Goal: Task Accomplishment & Management: Manage account settings

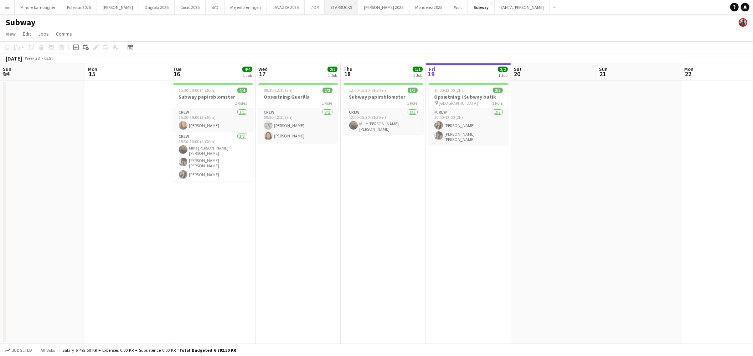
scroll to position [0, 154]
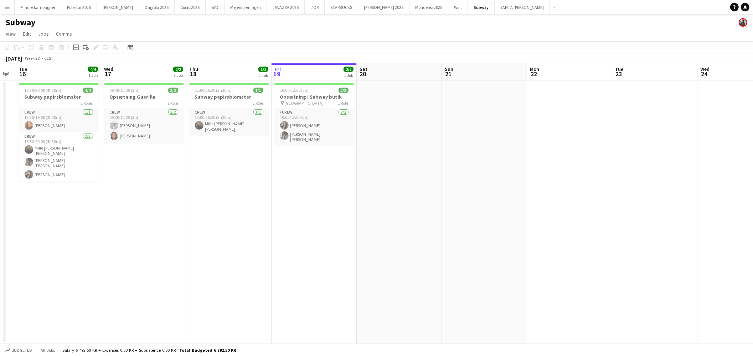
click at [42, 237] on app-date-cell "15:30-20:00 (4h30m) 4/4 Subway papirsblomster 2 Roles Crew [DATE] 15:30-19:00 (…" at bounding box center [58, 213] width 85 height 264
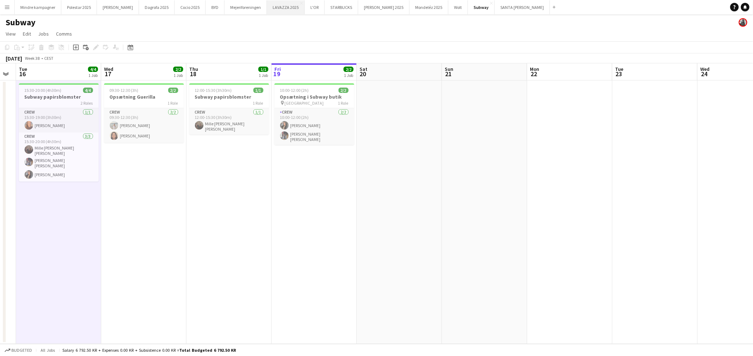
click at [269, 9] on button "LAVAZZA 2025 Close" at bounding box center [286, 7] width 38 height 14
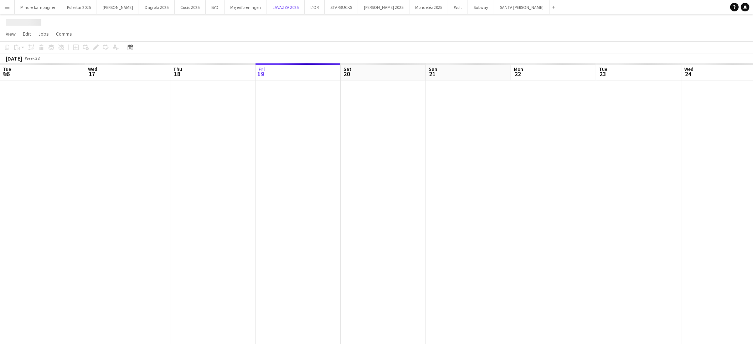
scroll to position [0, 170]
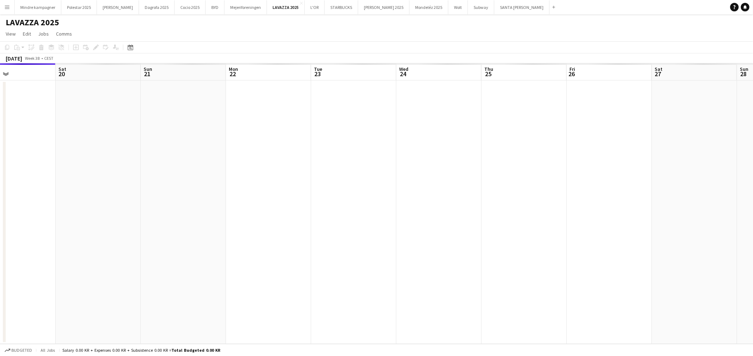
drag, startPoint x: 495, startPoint y: 228, endPoint x: 352, endPoint y: 229, distance: 143.3
click at [352, 229] on app-calendar-viewport "Tue 16 Wed 17 Thu 18 Fri 19 Sat 20 Sun 21 Mon 22 Tue 23 Wed 24 Thu 25 Fri 26 Sa…" at bounding box center [376, 203] width 753 height 281
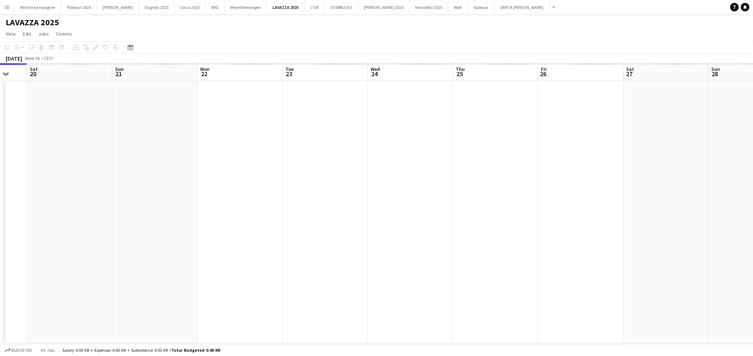
drag, startPoint x: 339, startPoint y: 236, endPoint x: 489, endPoint y: 235, distance: 150.1
click at [473, 235] on app-calendar-viewport "Wed 17 Thu 18 Fri 19 Sat 20 Sun 21 Mon 22 Tue 23 Wed 24 Thu 25 Fri 26 Sat 27 Su…" at bounding box center [376, 203] width 753 height 281
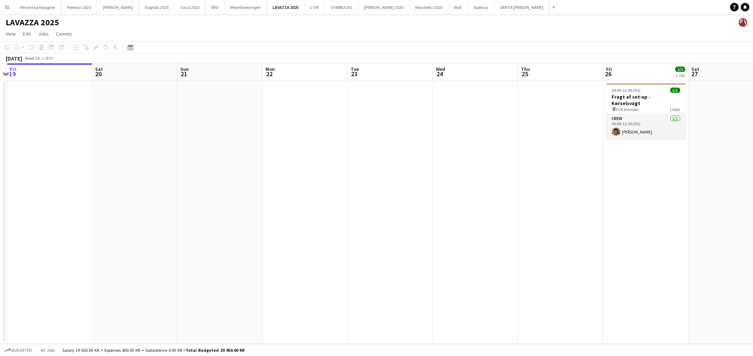
drag, startPoint x: 485, startPoint y: 227, endPoint x: 329, endPoint y: 229, distance: 155.8
click at [329, 230] on app-calendar-viewport "Tue 16 Wed 17 Thu 18 Fri 19 Sat 20 Sun 21 Mon 22 Tue 23 Wed 24 Thu 25 Fri 26 1/…" at bounding box center [376, 203] width 753 height 281
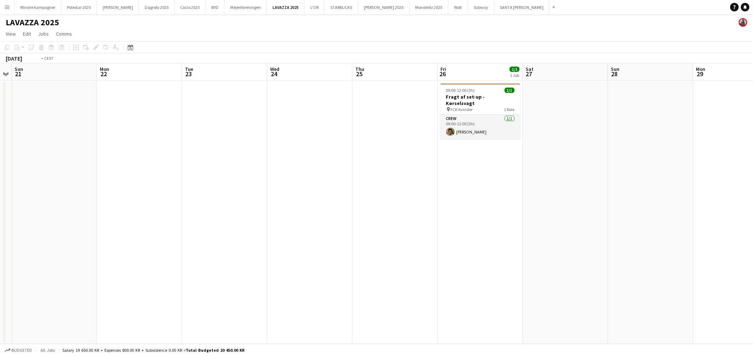
drag, startPoint x: 555, startPoint y: 226, endPoint x: 332, endPoint y: 223, distance: 222.8
click at [332, 223] on app-calendar-viewport "Wed 17 Thu 18 Fri 19 Sat 20 Sun 21 Mon 22 Tue 23 Wed 24 Thu 25 Fri 26 1/1 1 Job…" at bounding box center [376, 203] width 753 height 281
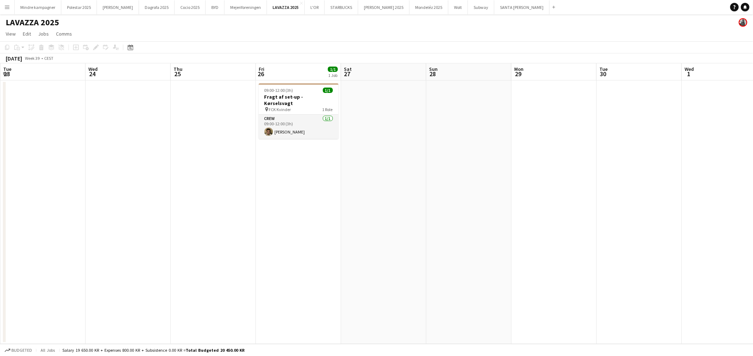
drag, startPoint x: 566, startPoint y: 225, endPoint x: 528, endPoint y: 225, distance: 37.8
click at [528, 225] on app-calendar-viewport "Sat 20 Sun 21 Mon 22 Tue 23 Wed 24 Thu 25 Fri 26 1/1 1 Job Sat 27 Sun 28 Mon 29…" at bounding box center [376, 203] width 753 height 281
click at [358, 320] on app-date-cell at bounding box center [381, 213] width 85 height 264
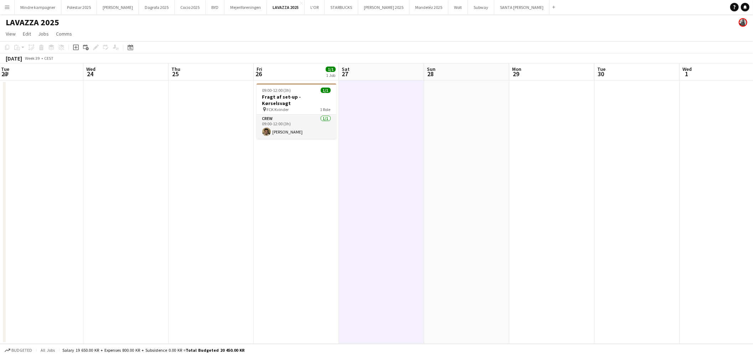
click at [464, 314] on app-date-cell at bounding box center [466, 213] width 85 height 264
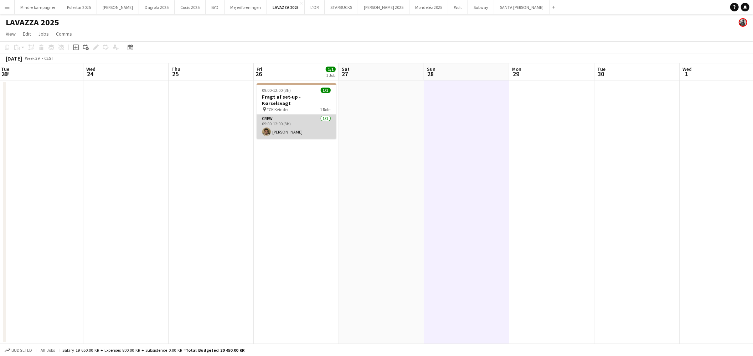
click at [294, 125] on app-card-role "Crew [DATE] 09:00-12:00 (3h) [PERSON_NAME]" at bounding box center [297, 127] width 80 height 24
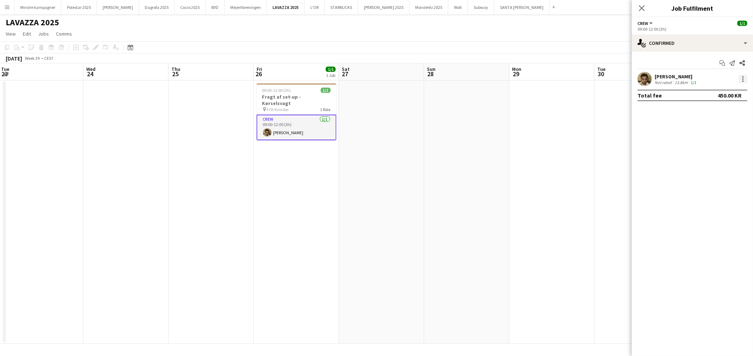
click at [745, 80] on div at bounding box center [743, 79] width 9 height 9
click at [717, 140] on span "Start chat" at bounding box center [710, 143] width 24 height 6
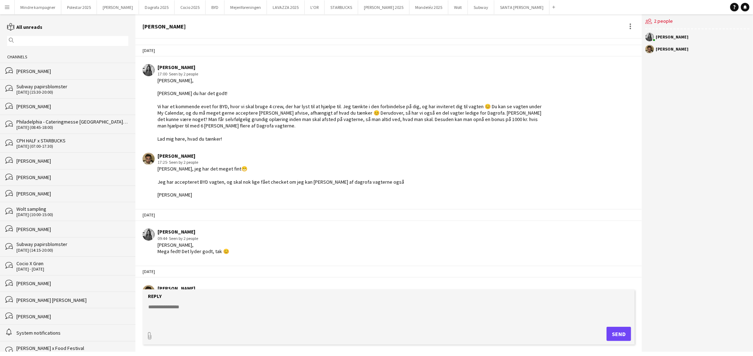
scroll to position [503, 0]
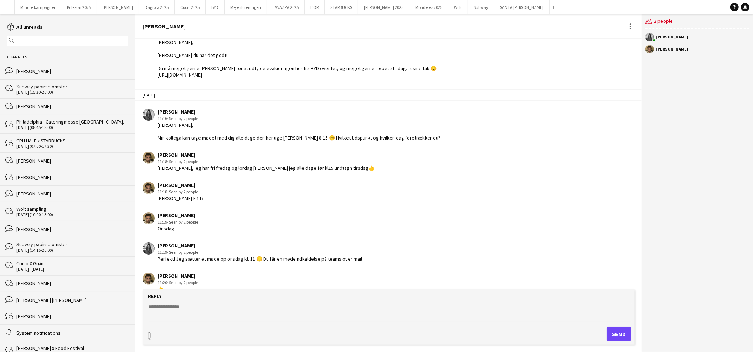
click at [199, 305] on textarea at bounding box center [390, 313] width 485 height 19
type textarea "*"
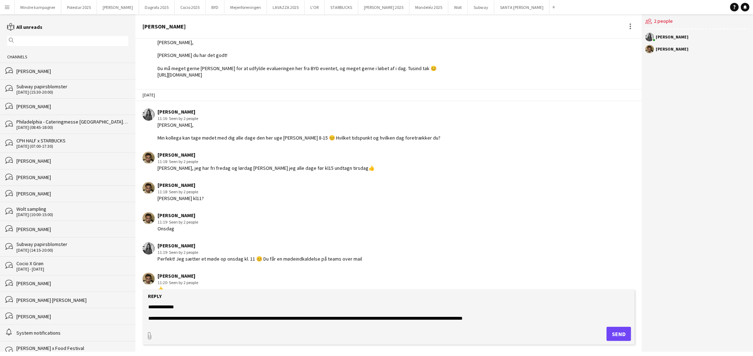
type textarea "**********"
click at [624, 336] on button "Send" at bounding box center [619, 334] width 25 height 14
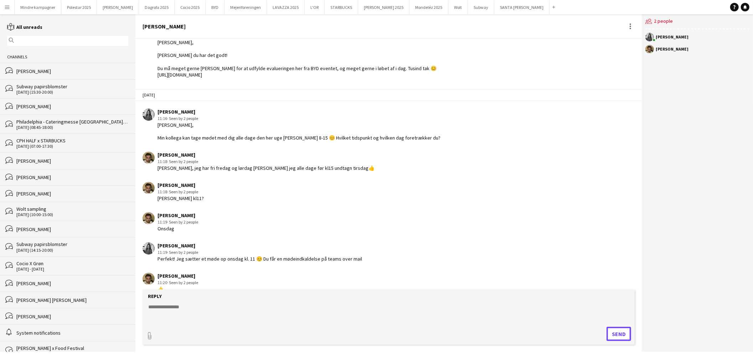
scroll to position [572, 0]
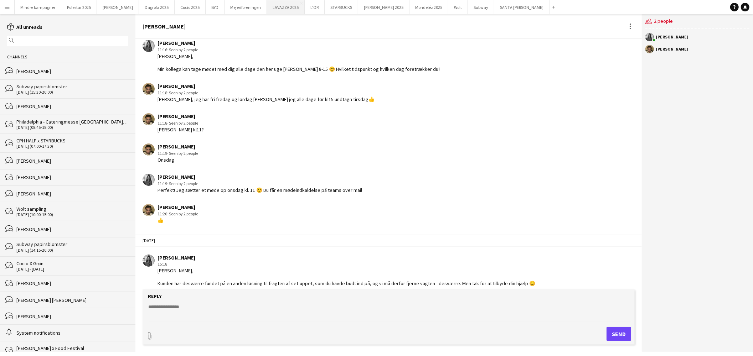
click at [268, 7] on button "LAVAZZA 2025 Close" at bounding box center [286, 7] width 38 height 14
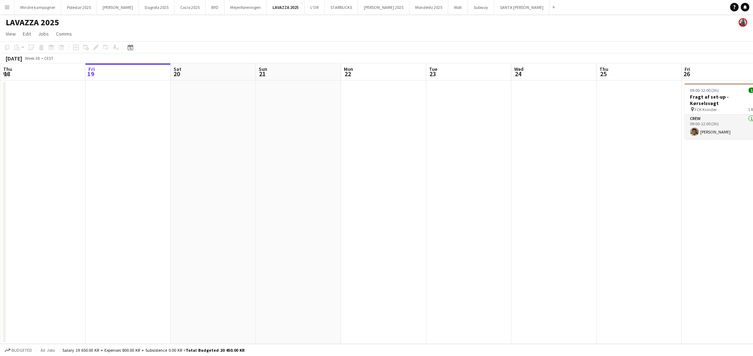
drag, startPoint x: 499, startPoint y: 203, endPoint x: 335, endPoint y: 215, distance: 164.7
click at [339, 215] on app-calendar-viewport "Tue 16 Wed 17 Thu 18 Fri 19 Sat 20 Sun 21 Mon 22 Tue 23 Wed 24 Thu 25 Fri 26 1/…" at bounding box center [376, 203] width 753 height 281
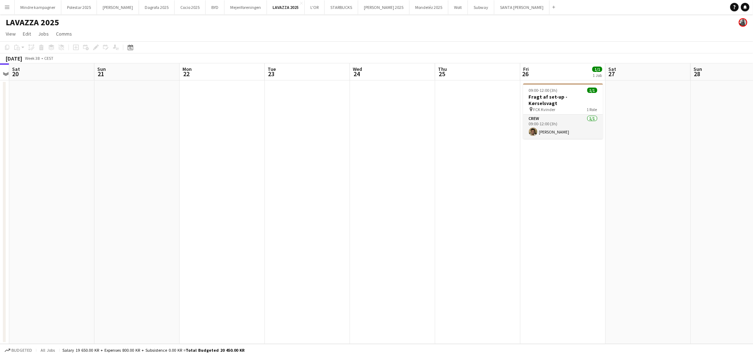
drag, startPoint x: 456, startPoint y: 210, endPoint x: 433, endPoint y: 211, distance: 22.8
click at [433, 211] on app-calendar-viewport "Wed 17 Thu 18 Fri 19 Sat 20 Sun 21 Mon 22 Tue 23 Wed 24 Thu 25 Fri 26 1/1 1 Job…" at bounding box center [376, 203] width 753 height 281
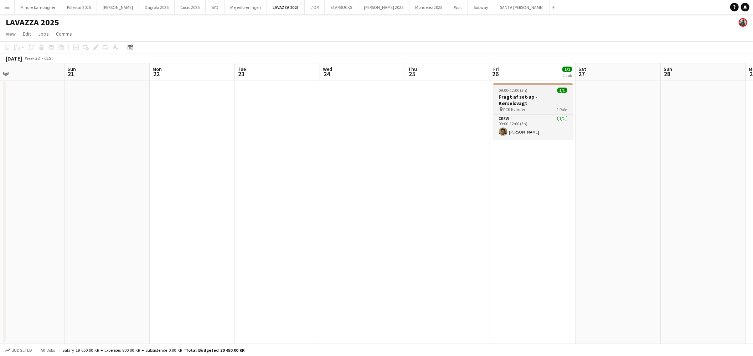
click at [533, 95] on h3 "Fragt af set-up - Kørselsvagt" at bounding box center [533, 100] width 80 height 13
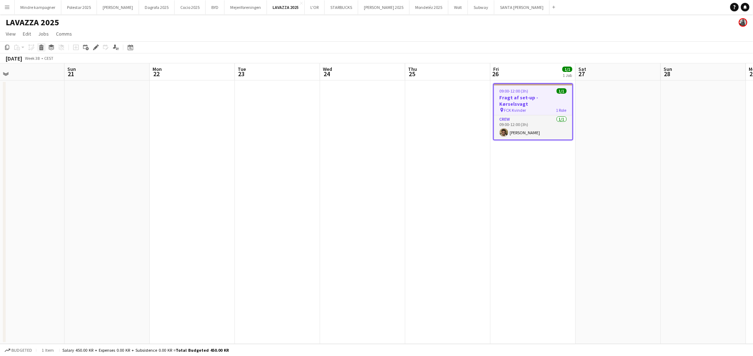
click at [43, 47] on icon "Delete" at bounding box center [41, 48] width 6 height 6
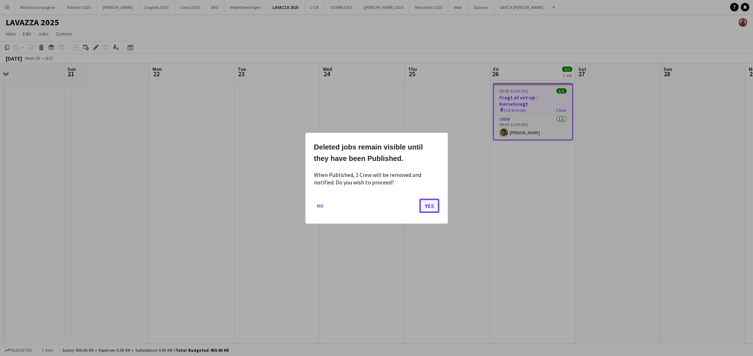
click at [428, 204] on button "Yes" at bounding box center [430, 206] width 20 height 14
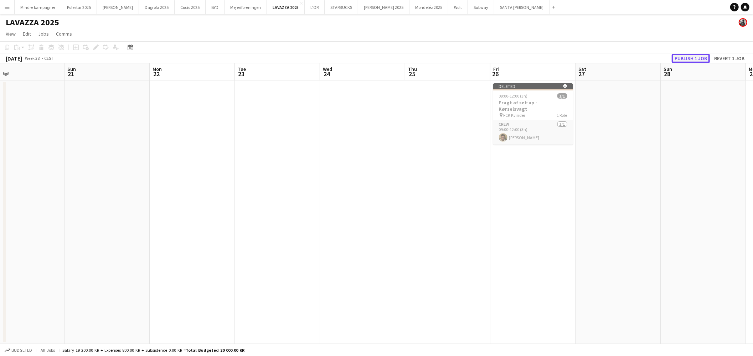
click at [693, 57] on button "Publish 1 job" at bounding box center [691, 58] width 38 height 9
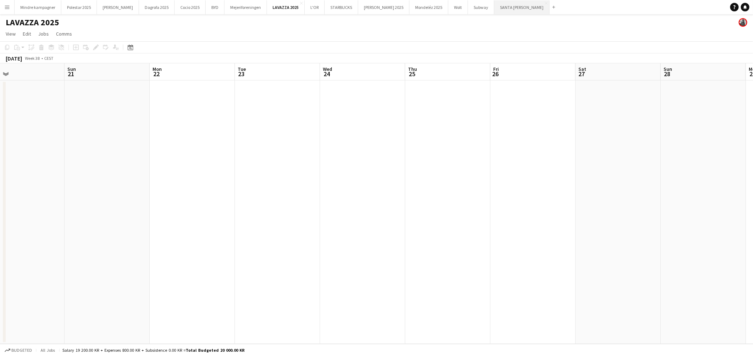
click at [494, 6] on button "[GEOGRAPHIC_DATA][PERSON_NAME]" at bounding box center [521, 7] width 55 height 14
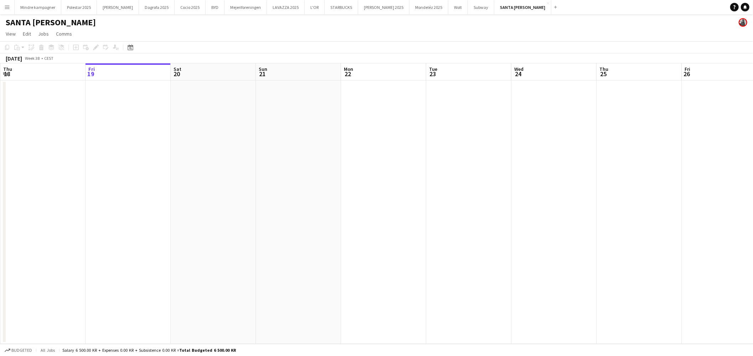
click at [242, 173] on app-calendar-viewport "Tue 16 Wed 17 Thu 18 Fri 19 Sat 20 Sun 21 Mon 22 Tue 23 Wed 24 Thu 25 Fri 26 Sa…" at bounding box center [376, 203] width 753 height 281
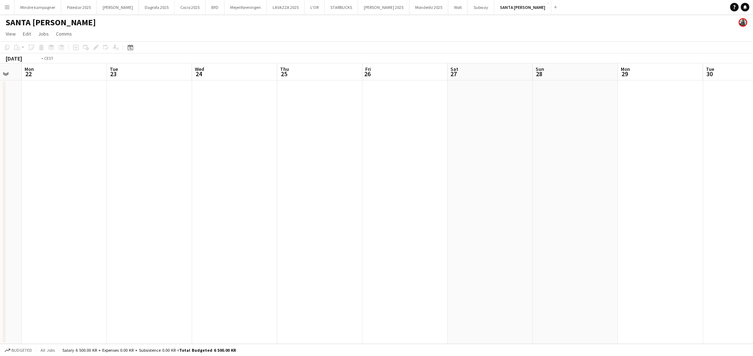
click at [250, 199] on app-calendar-viewport "Fri 19 Sat 20 Sun 21 Mon 22 Tue 23 Wed 24 Thu 25 Fri 26 Sat 27 Sun 28 Mon 29 Tu…" at bounding box center [376, 203] width 753 height 281
drag, startPoint x: 443, startPoint y: 187, endPoint x: 358, endPoint y: 198, distance: 85.8
click at [307, 200] on app-calendar-viewport "Mon 22 Tue 23 Wed 24 Thu 25 Fri 26 Sat 27 Sun 28 Mon 29 Tue 30 Wed 1 Thu 2 Fri …" at bounding box center [376, 203] width 753 height 281
drag, startPoint x: 414, startPoint y: 205, endPoint x: 259, endPoint y: 216, distance: 155.1
click at [178, 232] on app-calendar-viewport "Tue 23 Wed 24 Thu 25 Fri 26 Sat 27 Sun 28 Mon 29 Tue 30 Wed 1 Thu 2 Fri 3 Sat 4…" at bounding box center [376, 203] width 753 height 281
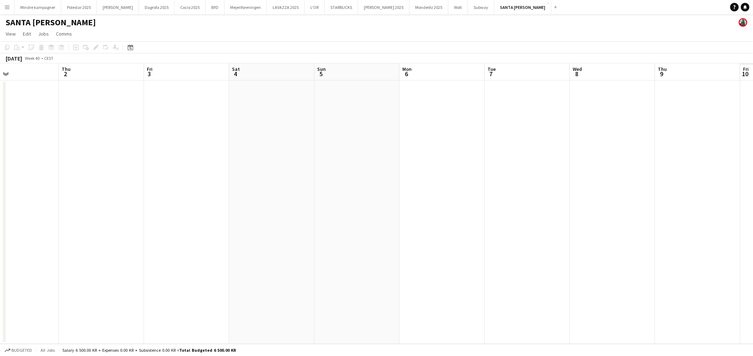
drag, startPoint x: 457, startPoint y: 218, endPoint x: 209, endPoint y: 232, distance: 247.7
click at [225, 233] on app-calendar-viewport "Sun 28 Mon 29 Tue 30 Wed 1 Thu 2 Fri 3 Sat 4 Sun 5 Mon 6 Tue 7 Wed 8 Thu 9 Fri …" at bounding box center [376, 203] width 753 height 281
drag, startPoint x: 511, startPoint y: 222, endPoint x: 170, endPoint y: 241, distance: 341.3
click at [172, 241] on app-calendar-viewport "Tue 30 Wed 1 Thu 2 Fri 3 Sat 4 Sun 5 Mon 6 Tue 7 Wed 8 Thu 9 Fri 10 Sat 11 Sun …" at bounding box center [376, 203] width 753 height 281
drag, startPoint x: 455, startPoint y: 227, endPoint x: 187, endPoint y: 230, distance: 267.7
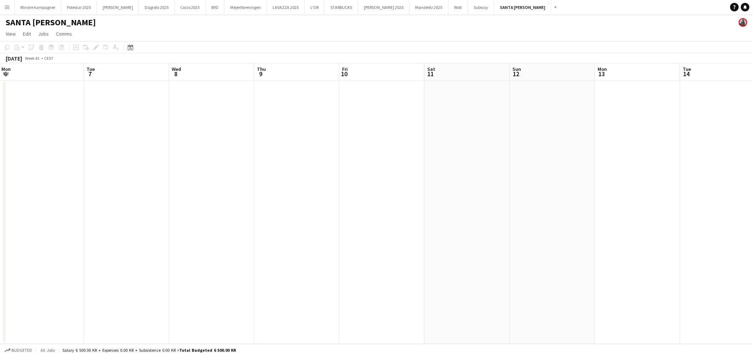
click at [170, 241] on app-calendar-viewport "Fri 3 Sat 4 Sun 5 Mon 6 Tue 7 Wed 8 Thu 9 Fri 10 Sat 11 Sun 12 Mon 13 Tue 14 We…" at bounding box center [376, 203] width 753 height 281
drag, startPoint x: 499, startPoint y: 218, endPoint x: 197, endPoint y: 231, distance: 302.5
click at [197, 234] on app-calendar-viewport "Tue 7 Wed 8 Thu 9 Fri 10 Sat 11 Sun 12 Mon 13 Tue 14 Wed 15 Thu 16 Fri 17 Sat 1…" at bounding box center [376, 203] width 753 height 281
drag, startPoint x: 302, startPoint y: 206, endPoint x: 223, endPoint y: 221, distance: 79.9
click at [233, 223] on app-calendar-viewport "Fri 10 Sat 11 Sun 12 Mon 13 Tue 14 Wed 15 Thu 16 Fri 17 Sat 18 Sun 19 Mon 20 Tu…" at bounding box center [376, 203] width 753 height 281
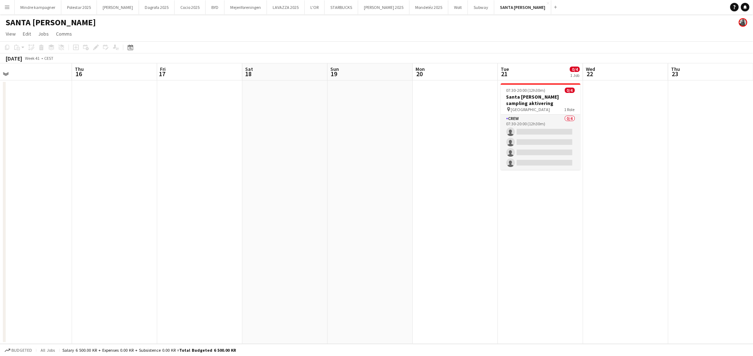
click at [400, 216] on app-calendar-viewport "Mon 13 Tue 14 Wed 15 Thu 16 Fri 17 Sat 18 Sun 19 Mon 20 Tue 21 0/4 1 Job Wed 22…" at bounding box center [376, 203] width 753 height 281
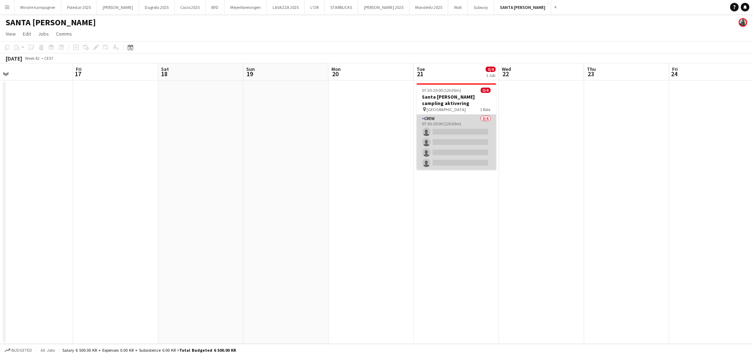
click at [470, 134] on app-card-role "Crew 0/4 07:30-20:00 (12h30m) single-neutral-actions single-neutral-actions sin…" at bounding box center [457, 142] width 80 height 55
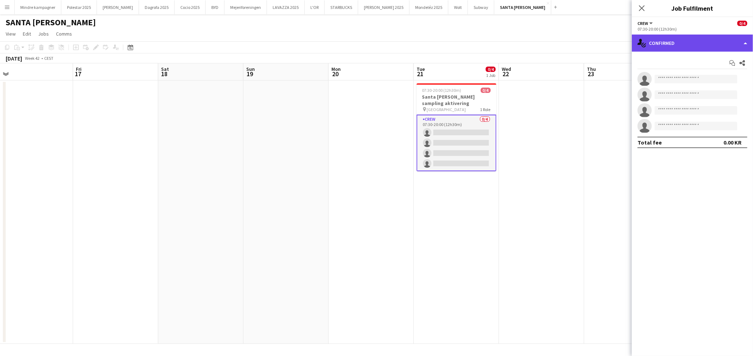
click at [687, 44] on div "single-neutral-actions-check-2 Confirmed" at bounding box center [692, 43] width 121 height 17
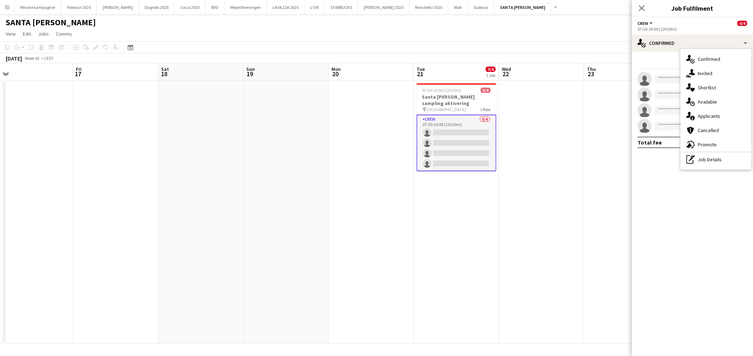
click at [711, 144] on span "Promote" at bounding box center [707, 145] width 19 height 6
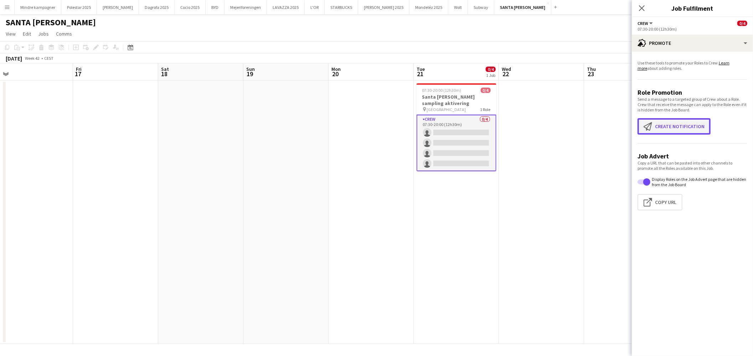
click at [671, 128] on button "Create notification Create notification" at bounding box center [674, 126] width 73 height 16
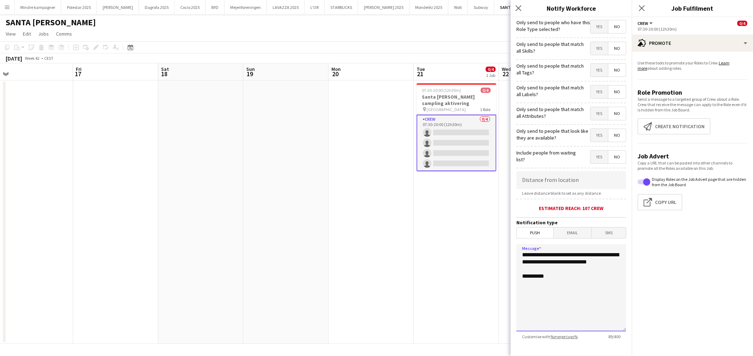
drag, startPoint x: 563, startPoint y: 270, endPoint x: 486, endPoint y: 241, distance: 82.6
click at [486, 241] on body "Menu Boards Boards Boards All jobs Status Workforce Workforce My Workforce Recr…" at bounding box center [376, 178] width 753 height 356
type textarea "**********"
click at [592, 68] on span "Yes" at bounding box center [599, 70] width 17 height 13
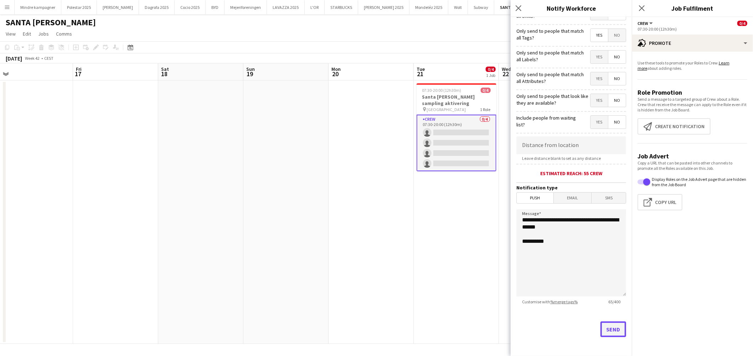
click at [608, 330] on button "Send" at bounding box center [614, 330] width 26 height 16
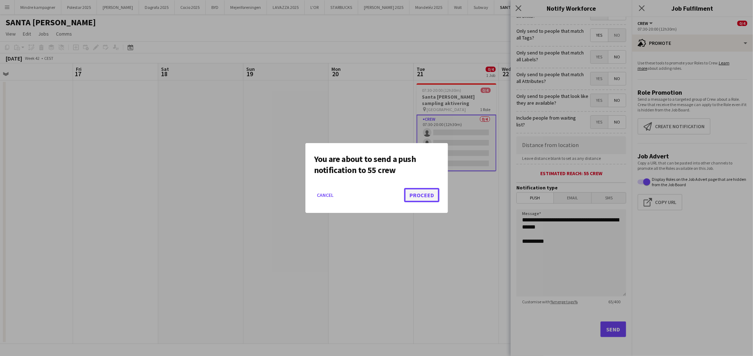
click at [431, 195] on button "Proceed" at bounding box center [421, 195] width 35 height 14
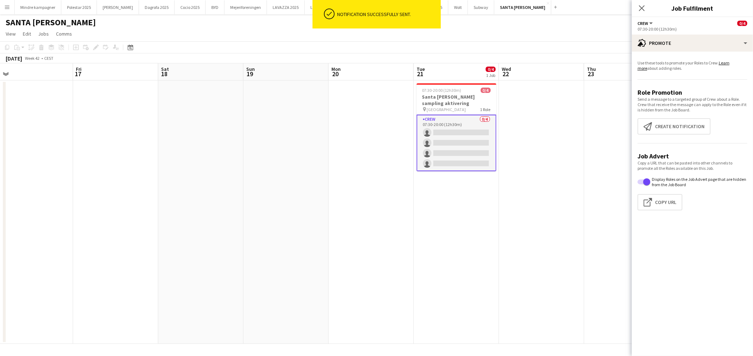
click at [503, 218] on app-date-cell at bounding box center [541, 213] width 85 height 264
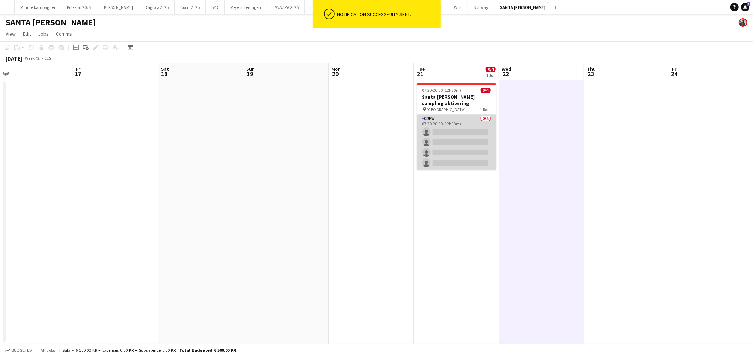
click at [466, 138] on app-card-role "Crew 0/4 07:30-20:00 (12h30m) single-neutral-actions single-neutral-actions sin…" at bounding box center [457, 142] width 80 height 55
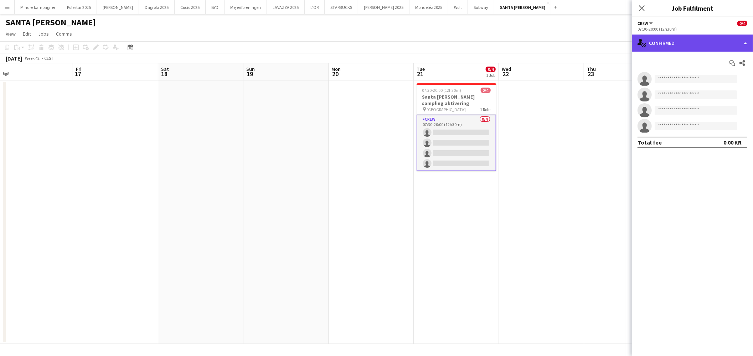
click at [685, 43] on div "single-neutral-actions-check-2 Confirmed" at bounding box center [692, 43] width 121 height 17
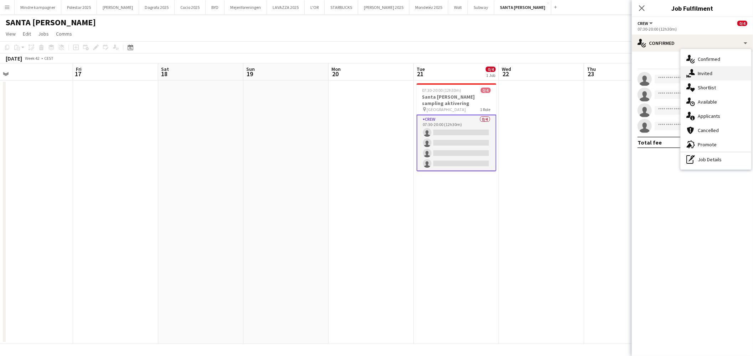
click at [711, 75] on span "Invited" at bounding box center [705, 73] width 15 height 6
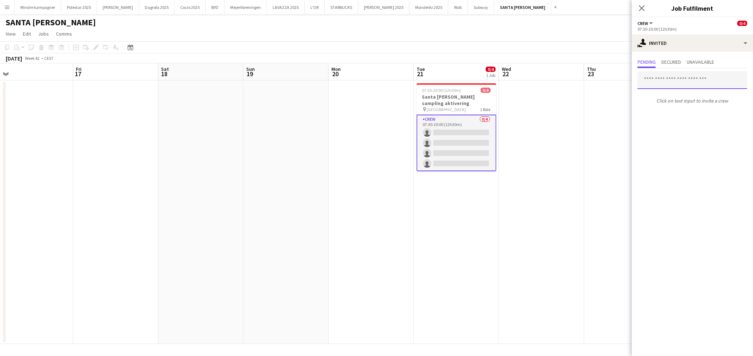
click at [674, 81] on input "text" at bounding box center [693, 80] width 110 height 18
type input "*****"
click at [674, 99] on span "[PERSON_NAME]" at bounding box center [663, 97] width 41 height 6
click at [675, 82] on input "text" at bounding box center [693, 80] width 110 height 18
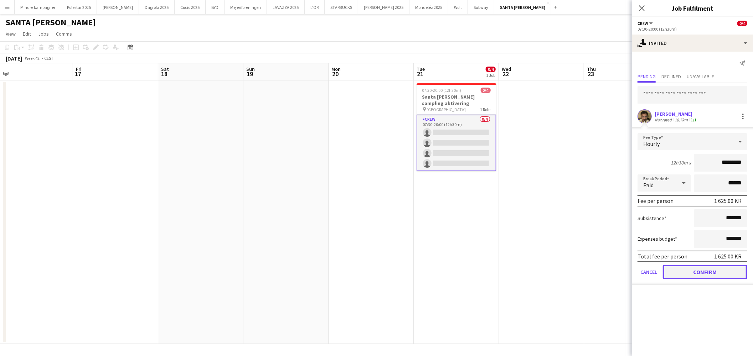
click at [710, 270] on button "Confirm" at bounding box center [705, 272] width 84 height 14
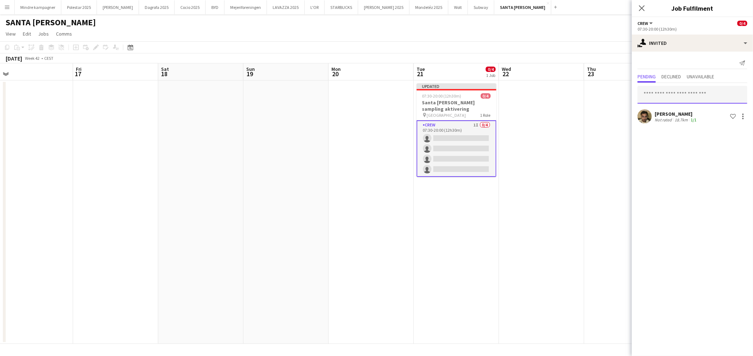
click at [674, 97] on input "text" at bounding box center [693, 95] width 110 height 18
type input "*****"
click at [683, 110] on span "[PERSON_NAME] Active" at bounding box center [692, 112] width 98 height 6
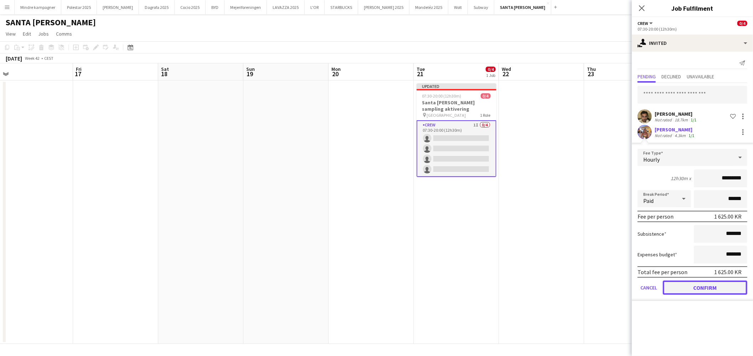
click at [715, 281] on button "Confirm" at bounding box center [705, 288] width 84 height 14
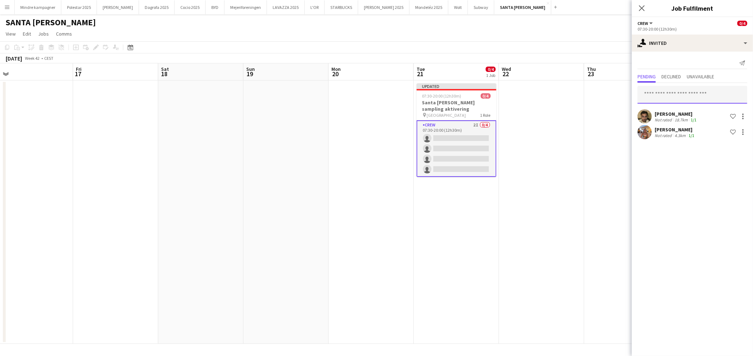
click at [681, 100] on input "text" at bounding box center [693, 95] width 110 height 18
type input "******"
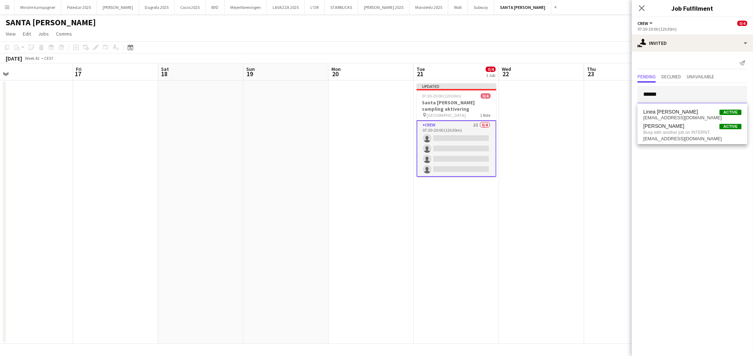
click at [669, 97] on input "******" at bounding box center [693, 95] width 110 height 18
type input "***"
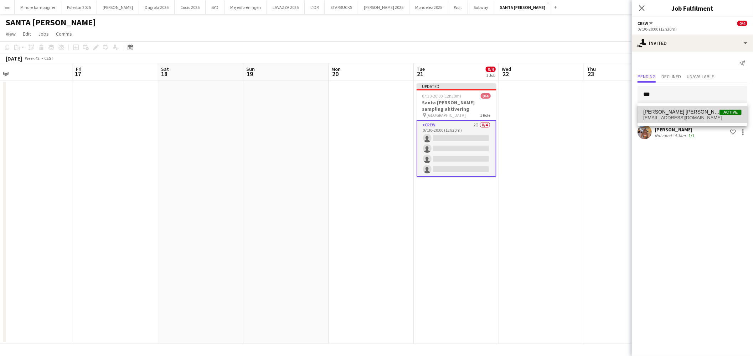
click at [671, 113] on span "[PERSON_NAME] [PERSON_NAME]" at bounding box center [681, 112] width 76 height 6
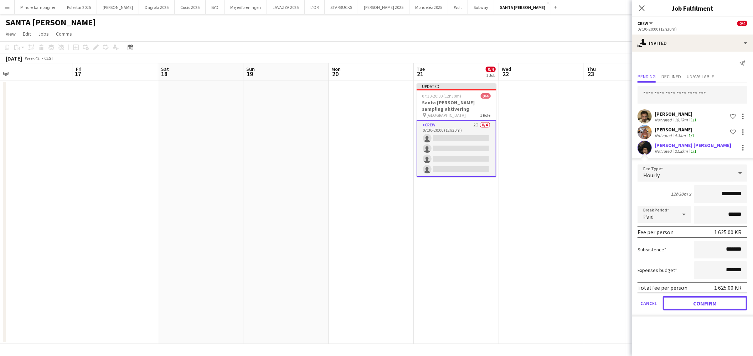
drag, startPoint x: 713, startPoint y: 302, endPoint x: 707, endPoint y: 282, distance: 21.5
click at [714, 302] on button "Confirm" at bounding box center [705, 304] width 84 height 14
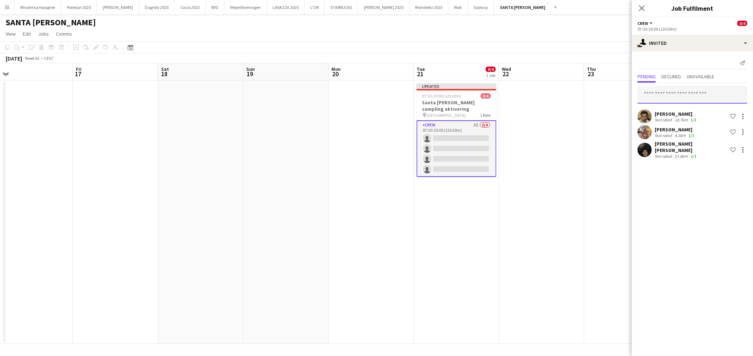
click at [674, 99] on input "text" at bounding box center [693, 95] width 110 height 18
type input "******"
click at [678, 113] on span "[PERSON_NAME]" at bounding box center [663, 112] width 41 height 6
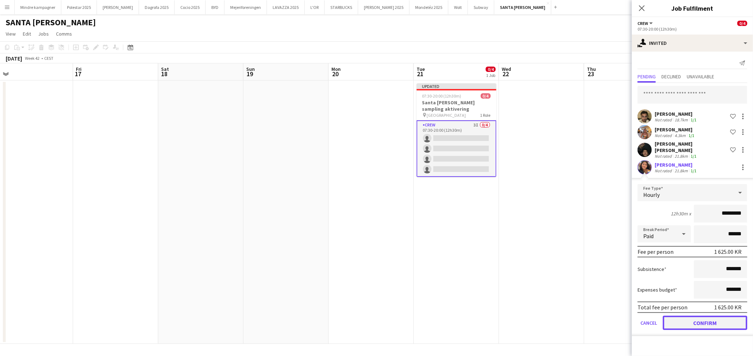
click at [717, 317] on button "Confirm" at bounding box center [705, 323] width 84 height 14
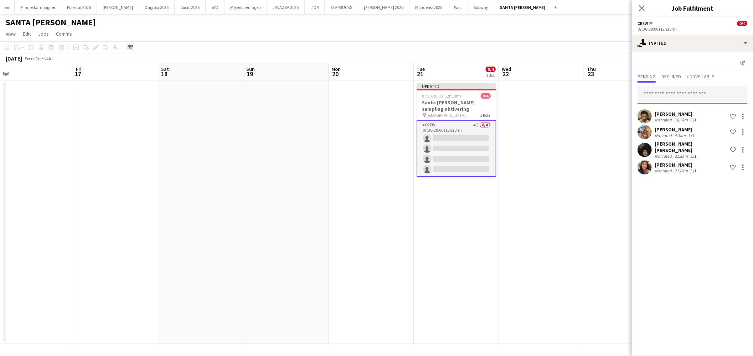
click at [668, 97] on input "text" at bounding box center [693, 95] width 110 height 18
type input "*****"
click at [684, 114] on span "[PERSON_NAME]" at bounding box center [663, 112] width 41 height 6
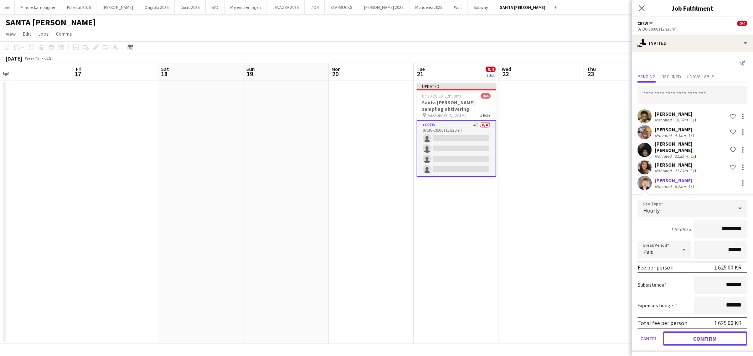
drag, startPoint x: 719, startPoint y: 332, endPoint x: 707, endPoint y: 248, distance: 84.6
click at [719, 332] on button "Confirm" at bounding box center [705, 339] width 84 height 14
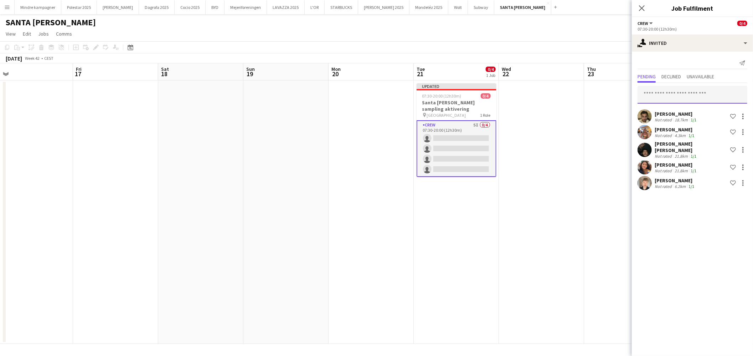
click at [674, 99] on input "text" at bounding box center [693, 95] width 110 height 18
type input "*"
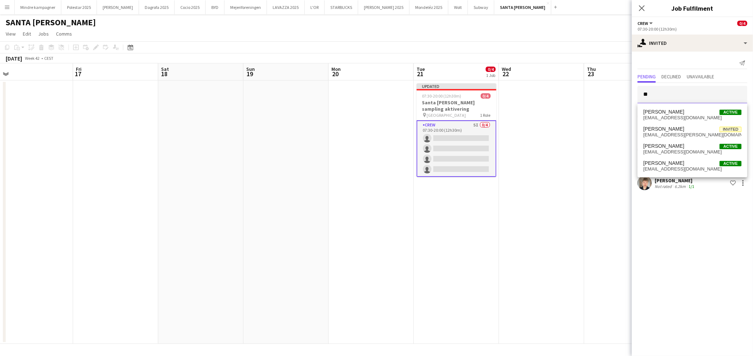
type input "*"
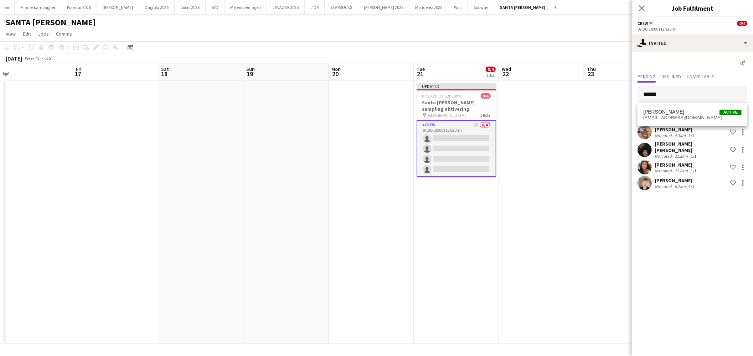
type input "******"
click at [696, 118] on span "[EMAIL_ADDRESS][DOMAIN_NAME]" at bounding box center [692, 118] width 98 height 6
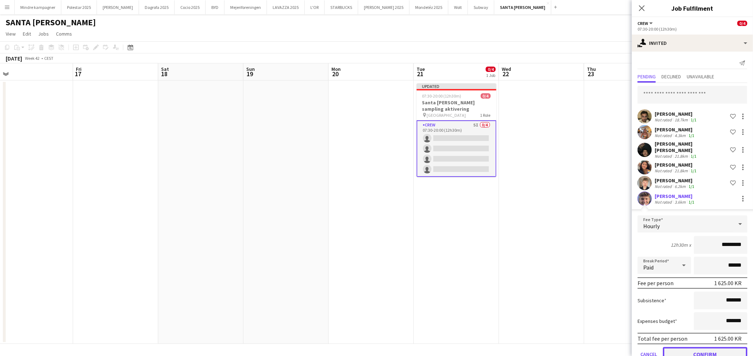
click at [720, 350] on button "Confirm" at bounding box center [705, 355] width 84 height 14
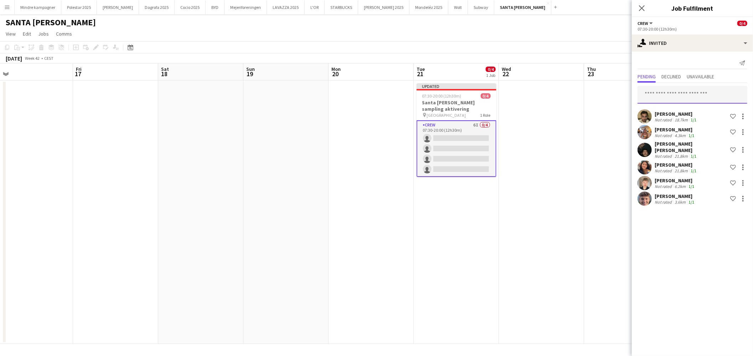
click at [685, 98] on input "text" at bounding box center [693, 95] width 110 height 18
type input "******"
click at [667, 113] on span "[PERSON_NAME]" at bounding box center [663, 112] width 41 height 6
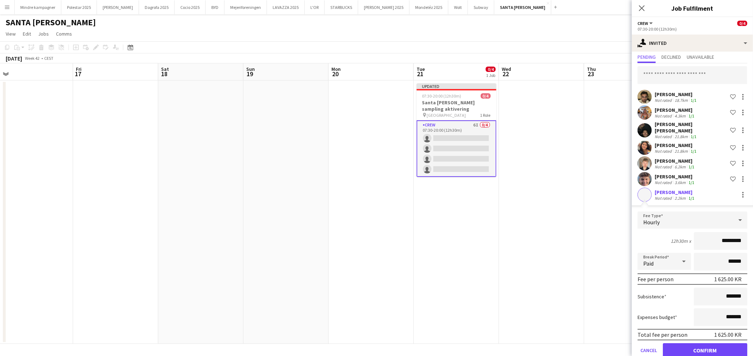
scroll to position [28, 0]
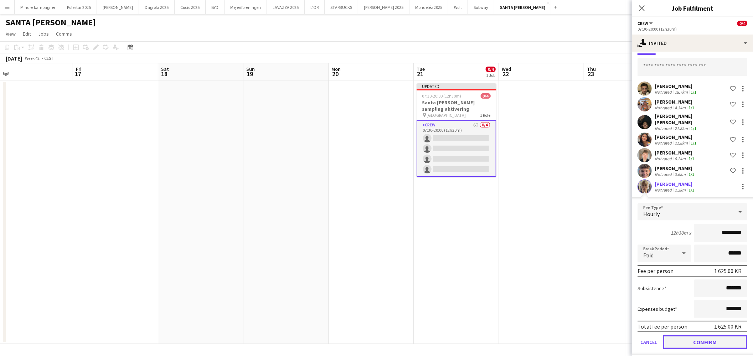
click at [724, 335] on button "Confirm" at bounding box center [705, 342] width 84 height 14
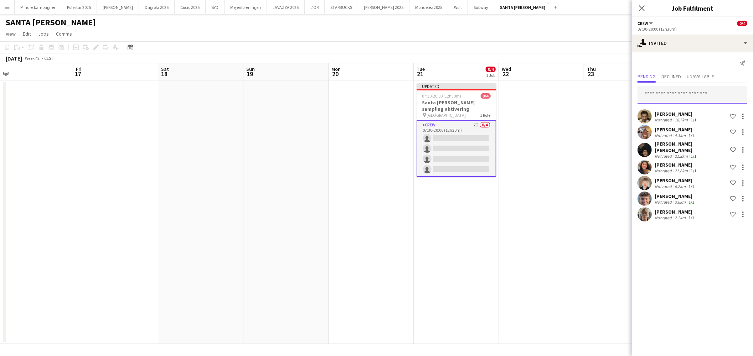
click at [687, 100] on input "text" at bounding box center [693, 95] width 110 height 18
type input "*****"
click at [683, 109] on span "[PERSON_NAME] [PERSON_NAME] Active" at bounding box center [692, 112] width 98 height 6
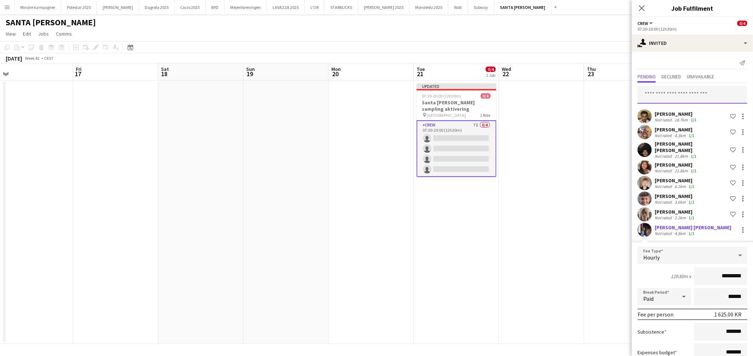
click at [676, 93] on input "text" at bounding box center [693, 95] width 110 height 18
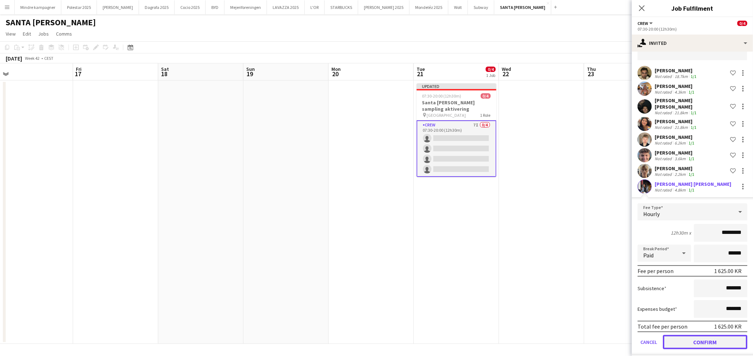
click at [717, 338] on button "Confirm" at bounding box center [705, 342] width 84 height 14
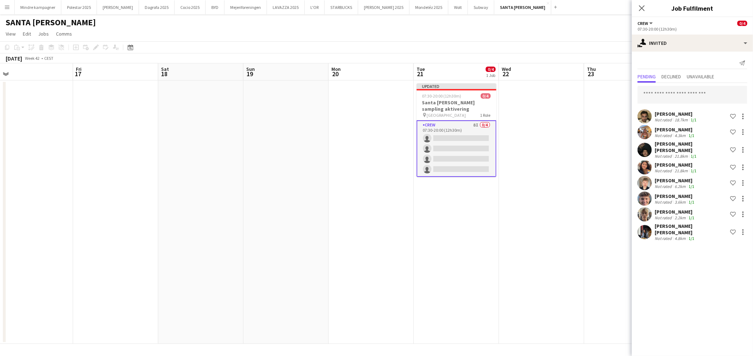
scroll to position [0, 0]
click at [682, 92] on input "text" at bounding box center [693, 95] width 110 height 18
type input "******"
click at [675, 111] on span "[PERSON_NAME]" at bounding box center [663, 112] width 41 height 6
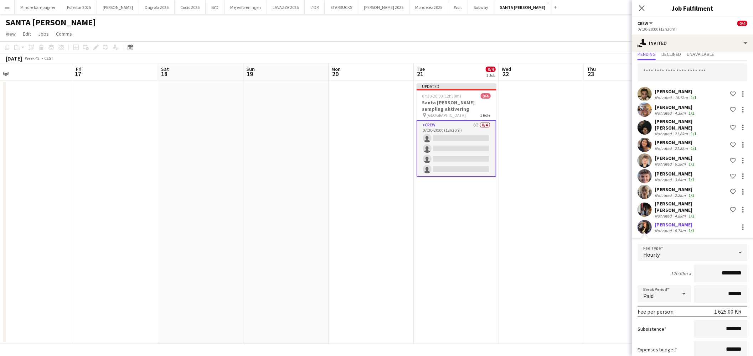
scroll to position [59, 0]
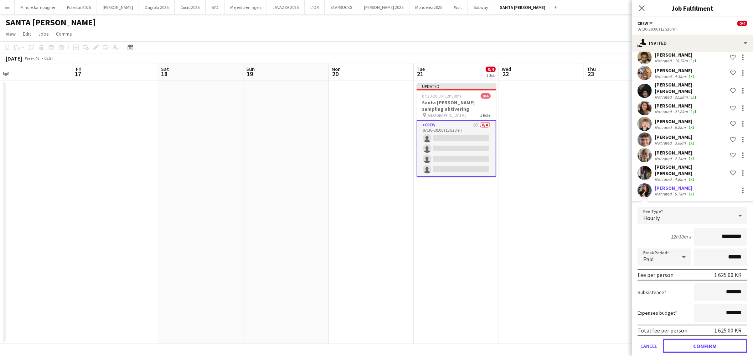
click at [717, 339] on button "Confirm" at bounding box center [705, 346] width 84 height 14
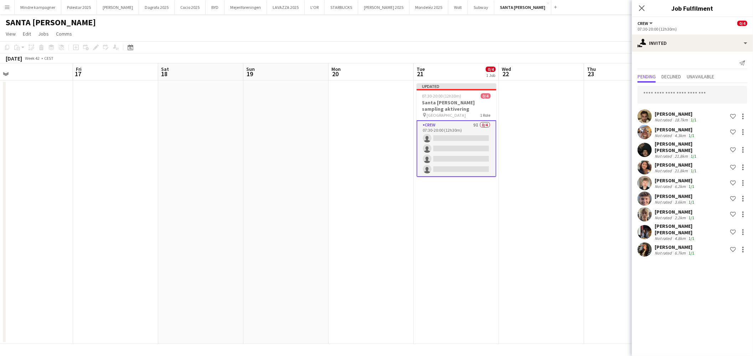
scroll to position [0, 0]
click at [672, 93] on input "text" at bounding box center [693, 95] width 110 height 18
type input "*****"
click at [669, 108] on mat-option "[PERSON_NAME] Active [EMAIL_ADDRESS][DOMAIN_NAME]" at bounding box center [693, 114] width 110 height 17
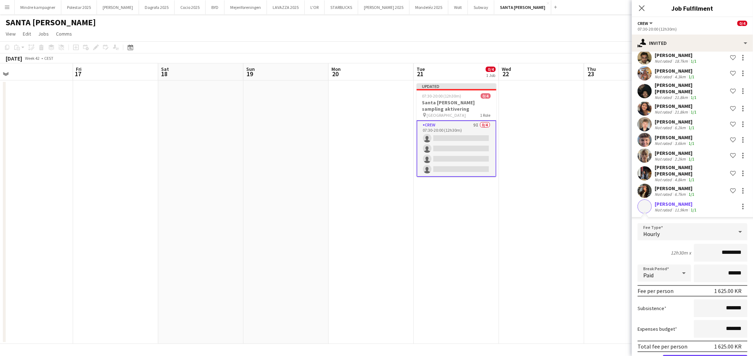
scroll to position [75, 0]
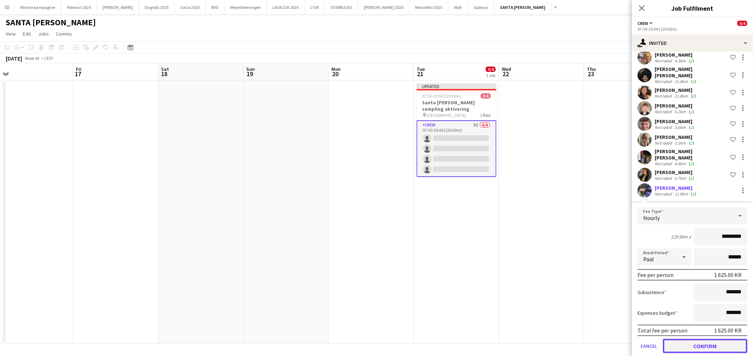
click at [717, 339] on button "Confirm" at bounding box center [705, 346] width 84 height 14
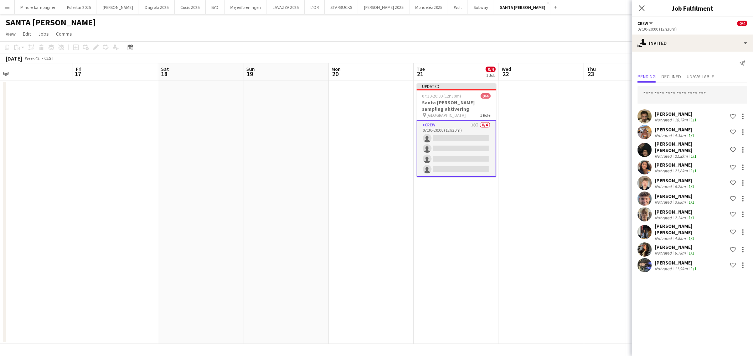
scroll to position [0, 0]
click at [711, 97] on input "text" at bounding box center [693, 95] width 110 height 18
type input "*****"
click at [693, 116] on span "[EMAIL_ADDRESS][DOMAIN_NAME]" at bounding box center [692, 118] width 98 height 6
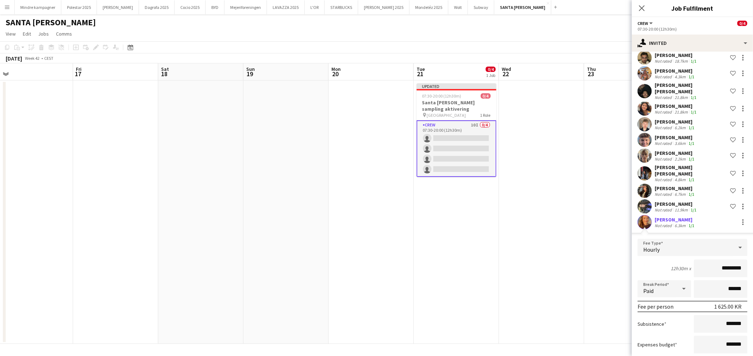
scroll to position [91, 0]
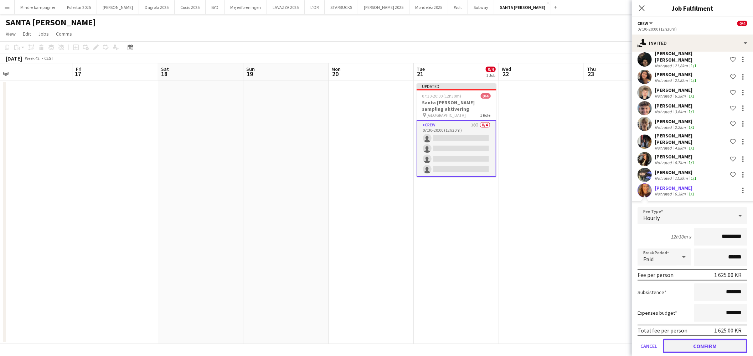
click at [712, 341] on button "Confirm" at bounding box center [705, 346] width 84 height 14
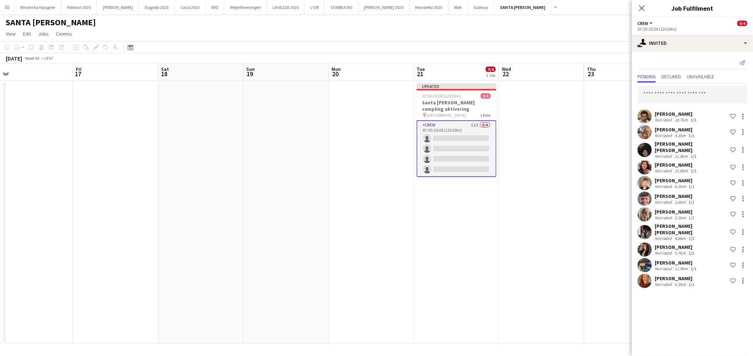
scroll to position [0, 0]
click at [594, 159] on app-date-cell at bounding box center [626, 213] width 85 height 264
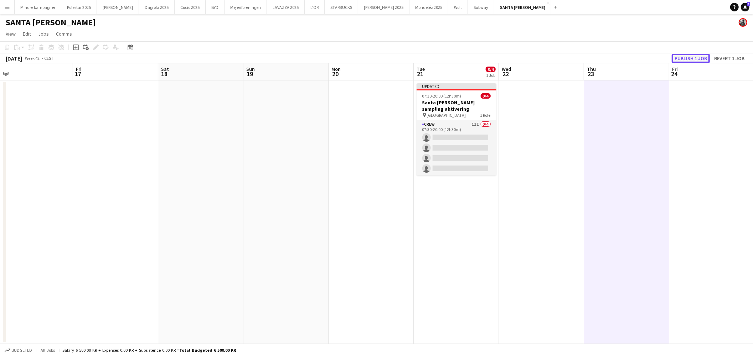
click at [699, 59] on button "Publish 1 job" at bounding box center [691, 58] width 38 height 9
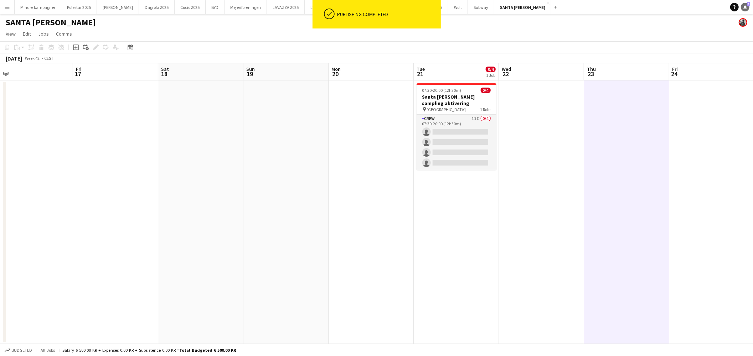
click at [746, 6] on icon at bounding box center [746, 7] width 4 height 4
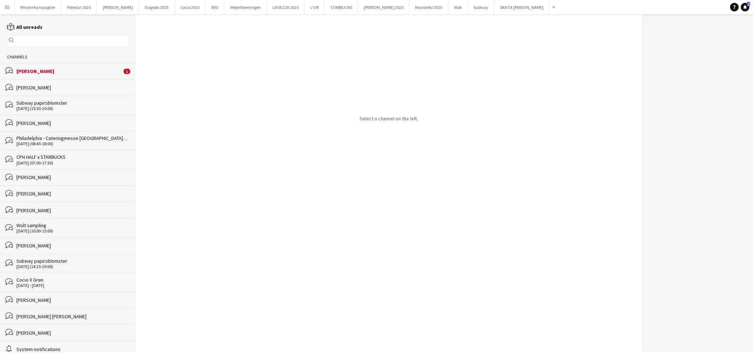
click at [62, 68] on div "bubbles [PERSON_NAME] 1" at bounding box center [67, 71] width 135 height 16
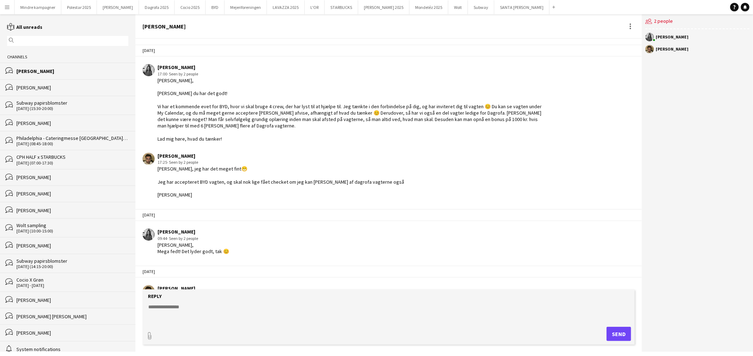
scroll to position [608, 0]
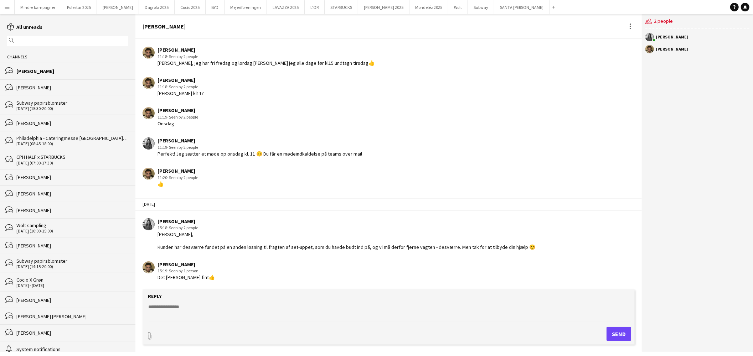
click at [1, 7] on button "Menu" at bounding box center [7, 7] width 14 height 14
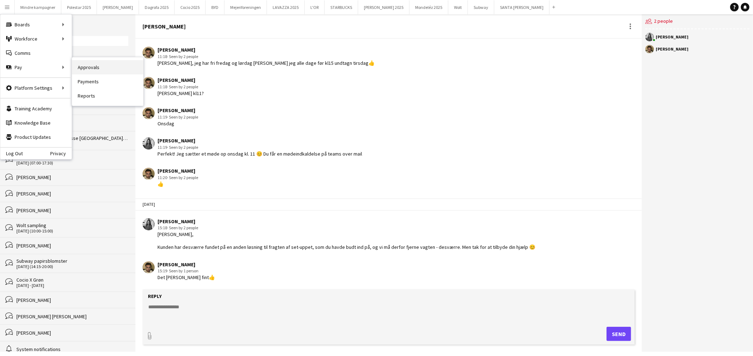
click at [79, 63] on link "Approvals" at bounding box center [107, 67] width 71 height 14
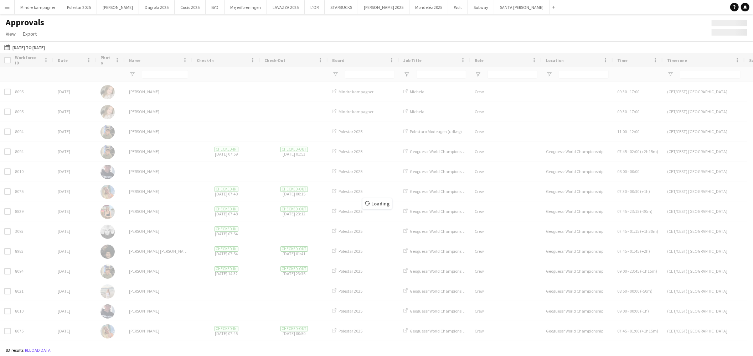
type input "****"
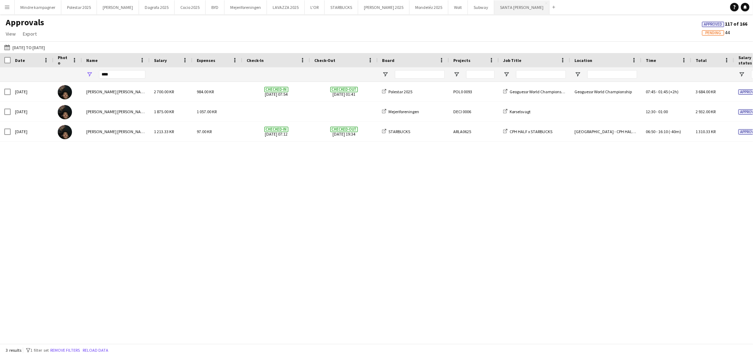
click at [494, 9] on button "[GEOGRAPHIC_DATA][PERSON_NAME]" at bounding box center [521, 7] width 55 height 14
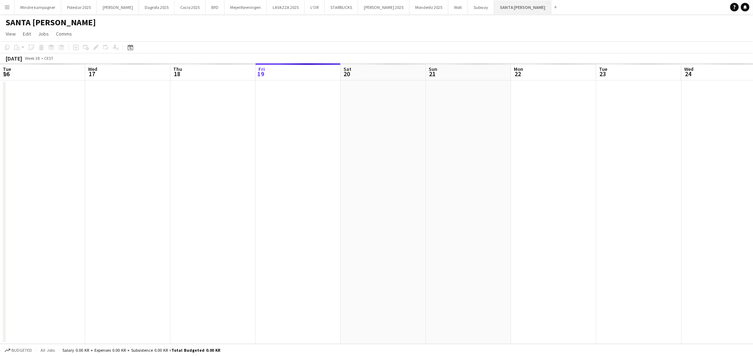
scroll to position [0, 170]
drag, startPoint x: 330, startPoint y: 168, endPoint x: 223, endPoint y: 176, distance: 107.6
click at [223, 176] on app-calendar-viewport "Tue 16 Wed 17 Thu 18 Fri 19 Sat 20 Sun 21 Mon 22 Tue 23 Wed 24 Thu 25 Fri 26 Sa…" at bounding box center [376, 203] width 753 height 281
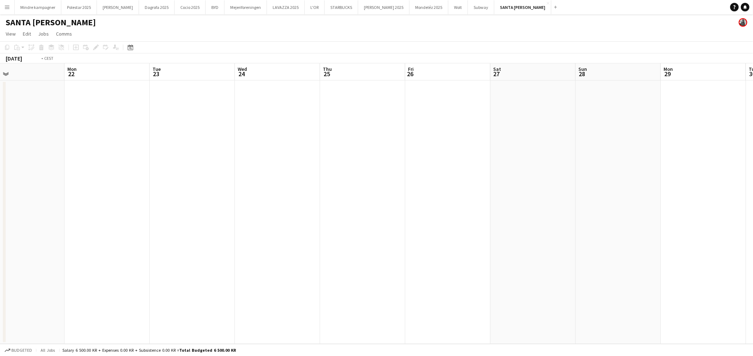
drag, startPoint x: 565, startPoint y: 198, endPoint x: 255, endPoint y: 186, distance: 310.0
click at [277, 183] on app-calendar-viewport "Thu 18 Fri 19 Sat 20 Sun 21 Mon 22 Tue 23 Wed 24 Thu 25 Fri 26 Sat 27 Sun 28 Mo…" at bounding box center [376, 203] width 753 height 281
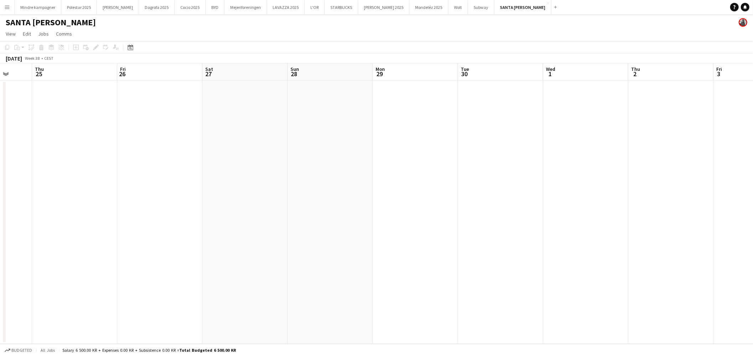
drag, startPoint x: 533, startPoint y: 191, endPoint x: 258, endPoint y: 188, distance: 275.5
click at [261, 185] on app-calendar-viewport "Mon 22 Tue 23 Wed 24 Thu 25 Fri 26 Sat 27 Sun 28 Mon 29 Tue 30 Wed 1 Thu 2 Fri …" at bounding box center [376, 203] width 753 height 281
drag, startPoint x: 574, startPoint y: 184, endPoint x: 310, endPoint y: 174, distance: 263.9
click at [316, 173] on app-calendar-viewport "Thu 25 Fri 26 Sat 27 Sun 28 Mon 29 Tue 30 Wed 1 Thu 2 Fri 3 Sat 4 Sun 5 Mon 6 T…" at bounding box center [376, 203] width 753 height 281
drag, startPoint x: 561, startPoint y: 173, endPoint x: 335, endPoint y: 170, distance: 225.3
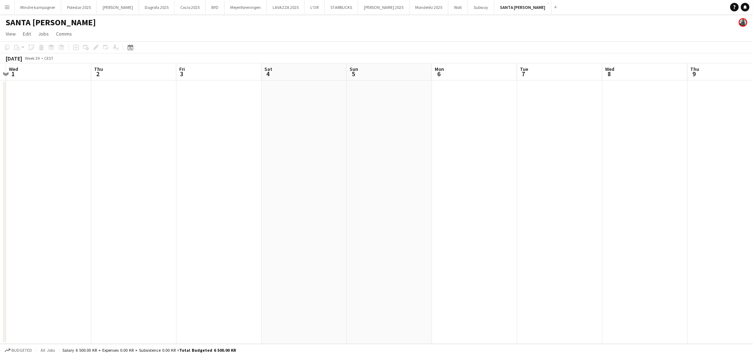
click at [343, 170] on app-calendar-viewport "Sun 28 Mon 29 Tue 30 Wed 1 Thu 2 Fri 3 Sat 4 Sun 5 Mon 6 Tue 7 Wed 8 Thu 9 Fri …" at bounding box center [376, 203] width 753 height 281
drag, startPoint x: 528, startPoint y: 170, endPoint x: 344, endPoint y: 169, distance: 184.3
click at [318, 169] on app-calendar-viewport "Wed 1 Thu 2 Fri 3 Sat 4 Sun 5 Mon 6 Tue 7 Wed 8 Thu 9 Fri 10 Sat 11 Sun 12 Mon …" at bounding box center [376, 203] width 753 height 281
drag, startPoint x: 571, startPoint y: 168, endPoint x: 387, endPoint y: 171, distance: 183.9
click at [360, 170] on app-calendar-viewport "Fri 3 Sat 4 Sun 5 Mon 6 Tue 7 Wed 8 Thu 9 Fri 10 Sat 11 Sun 12 Mon 13 Tue 14 We…" at bounding box center [376, 203] width 753 height 281
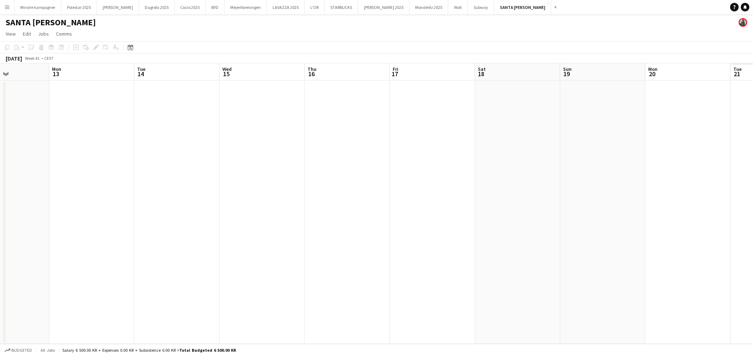
drag, startPoint x: 592, startPoint y: 175, endPoint x: 314, endPoint y: 159, distance: 278.5
click at [314, 159] on app-calendar-viewport "Thu 9 Fri 10 Sat 11 Sun 12 Mon 13 Tue 14 Wed 15 Thu 16 Fri 17 Sat 18 Sun 19 Mon…" at bounding box center [376, 203] width 753 height 281
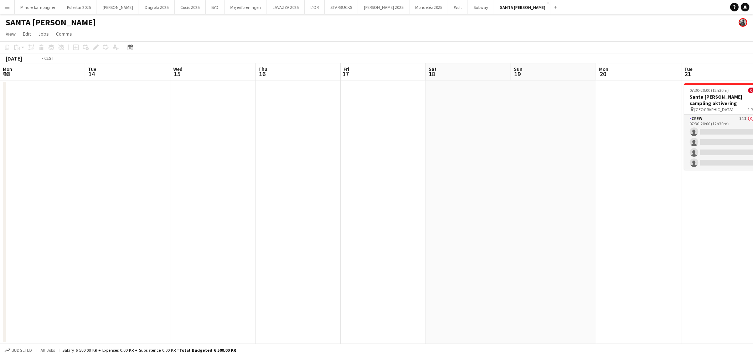
drag, startPoint x: 561, startPoint y: 181, endPoint x: 368, endPoint y: 155, distance: 194.5
click at [368, 155] on app-calendar-viewport "Fri 10 Sat 11 Sun 12 Mon 13 Tue 14 Wed 15 Thu 16 Fri 17 Sat 18 Sun 19 Mon 20 Tu…" at bounding box center [376, 203] width 753 height 281
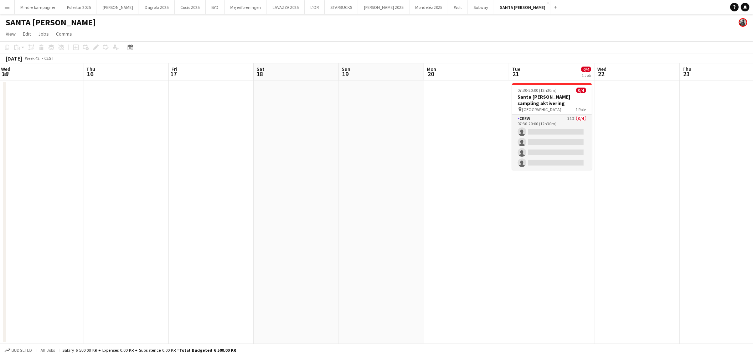
scroll to position [0, 219]
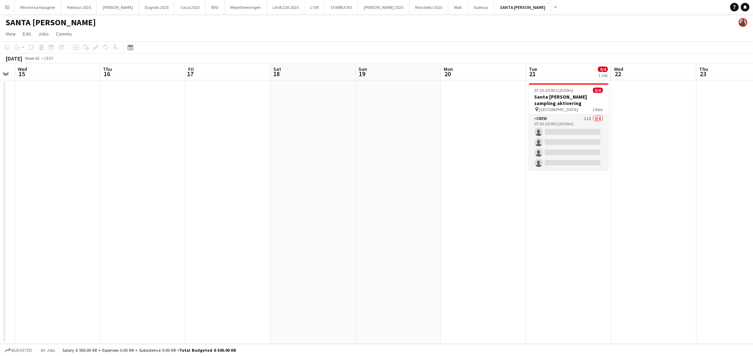
drag, startPoint x: 493, startPoint y: 171, endPoint x: 454, endPoint y: 171, distance: 38.5
click at [454, 171] on app-calendar-viewport "Sun 12 Mon 13 Tue 14 Wed 15 Thu 16 Fri 17 Sat 18 Sun 19 Mon 20 Tue 21 0/4 1 Job…" at bounding box center [376, 203] width 753 height 281
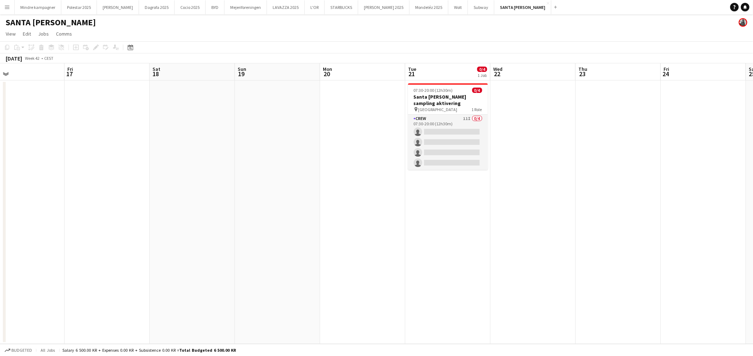
drag, startPoint x: 605, startPoint y: 212, endPoint x: 560, endPoint y: 222, distance: 46.4
click at [560, 222] on app-calendar-viewport "Mon 13 Tue 14 Wed 15 Thu 16 Fri 17 Sat 18 Sun 19 Mon 20 Tue 21 0/4 1 Job Wed 22…" at bounding box center [376, 203] width 753 height 281
click at [439, 95] on h3 "Santa [PERSON_NAME] sampling aktivering" at bounding box center [447, 100] width 80 height 13
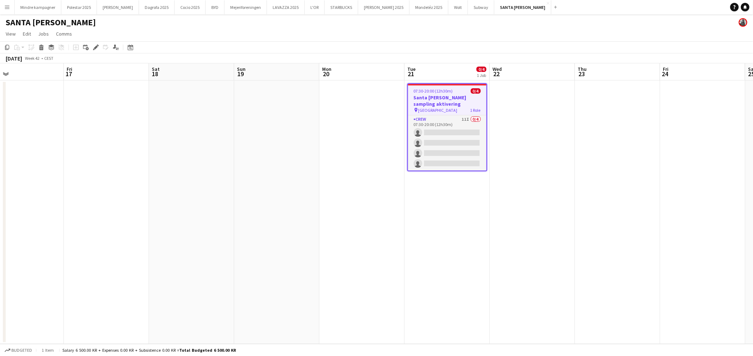
click at [548, 167] on app-date-cell at bounding box center [532, 213] width 85 height 264
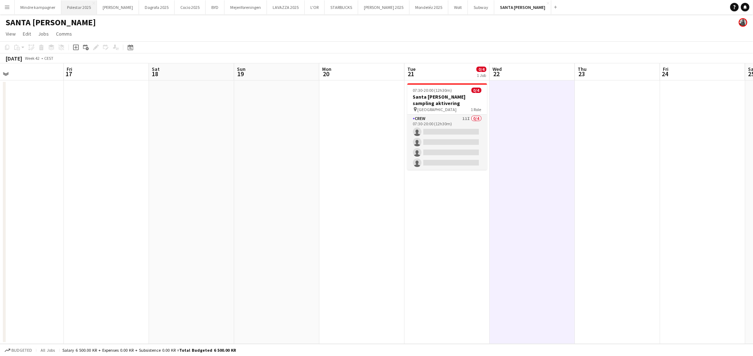
click at [77, 9] on button "Polestar 2025 Close" at bounding box center [79, 7] width 36 height 14
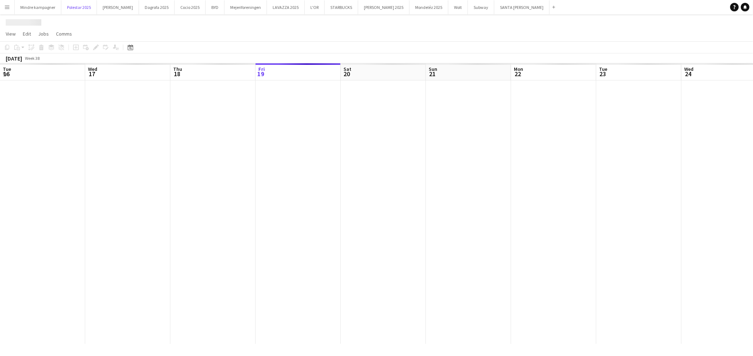
scroll to position [0, 170]
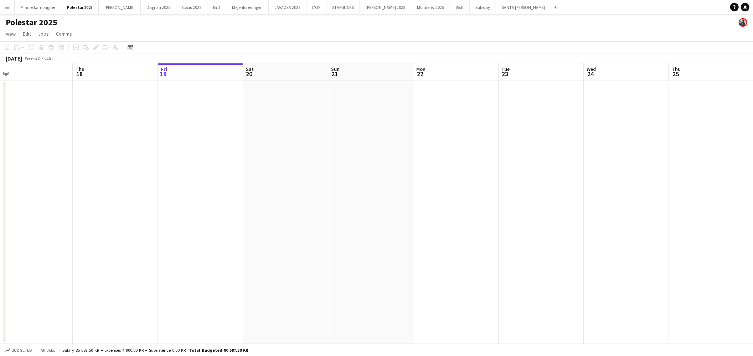
drag, startPoint x: 208, startPoint y: 179, endPoint x: 322, endPoint y: 185, distance: 114.2
click at [315, 185] on app-calendar-viewport "Mon 15 Tue 16 Wed 17 Thu 18 Fri 19 Sat 20 Sun 21 Mon 22 Tue 23 Wed 24 Thu 25 Fr…" at bounding box center [376, 203] width 753 height 281
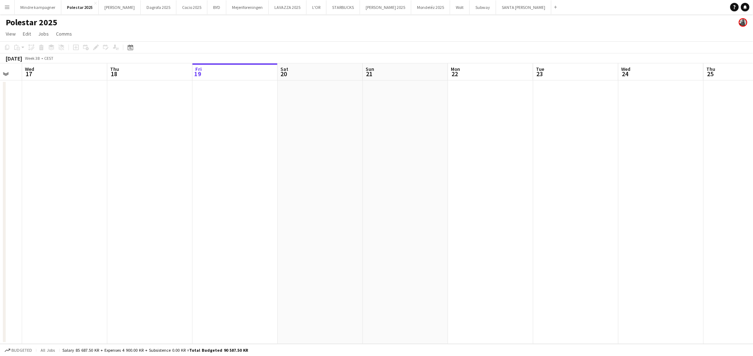
drag, startPoint x: 447, startPoint y: 191, endPoint x: 362, endPoint y: 188, distance: 85.2
click at [349, 189] on app-calendar-viewport "Mon 15 Tue 16 Wed 17 Thu 18 Fri 19 Sat 20 Sun 21 Mon 22 Tue 23 Wed 24 Thu 25 Fr…" at bounding box center [376, 203] width 753 height 281
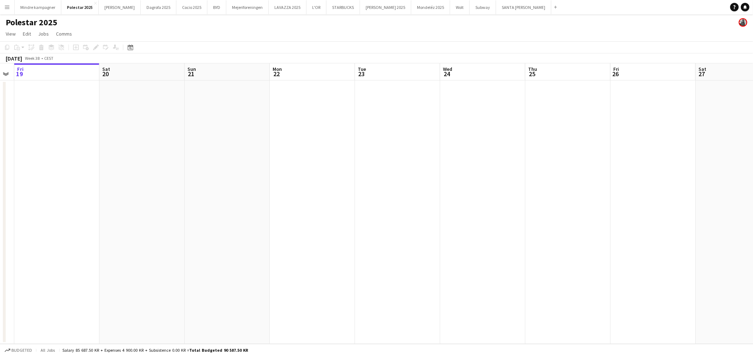
click at [489, 174] on app-date-cell at bounding box center [482, 213] width 85 height 264
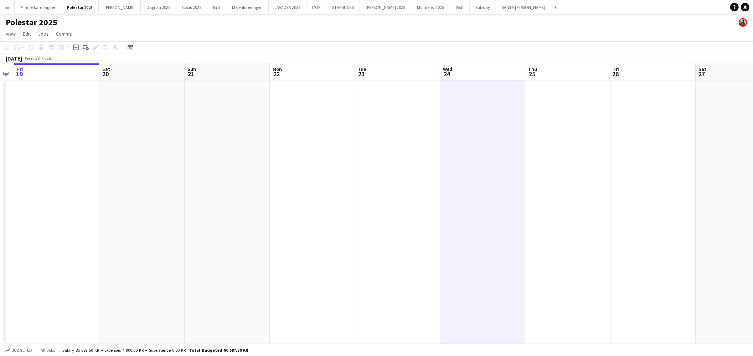
drag, startPoint x: 583, startPoint y: 187, endPoint x: 437, endPoint y: 191, distance: 145.9
click at [443, 191] on app-calendar-viewport "Tue 16 Wed 17 Thu 18 Fri 19 Sat 20 Sun 21 Mon 22 Tue 23 Wed 24 Thu 25 Fri 26 Sa…" at bounding box center [376, 203] width 753 height 281
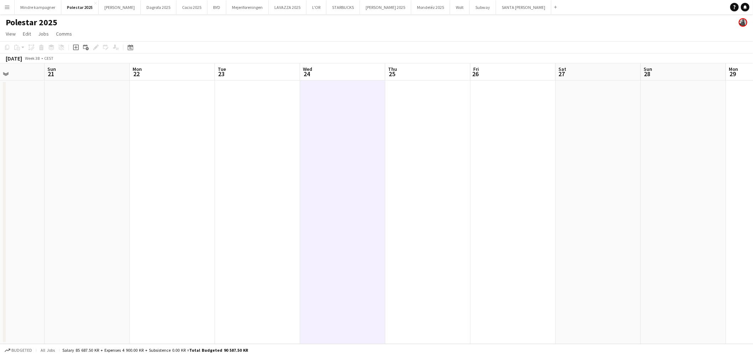
drag, startPoint x: 623, startPoint y: 194, endPoint x: 412, endPoint y: 194, distance: 210.7
click at [436, 195] on app-calendar-viewport "Wed 17 Thu 18 Fri 19 Sat 20 Sun 21 Mon 22 Tue 23 Wed 24 Thu 25 Fri 26 Sat 27 Su…" at bounding box center [376, 203] width 753 height 281
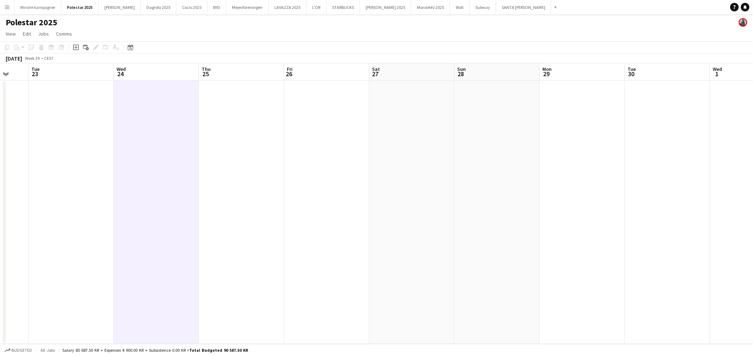
drag, startPoint x: 598, startPoint y: 207, endPoint x: 411, endPoint y: 196, distance: 187.1
click at [382, 198] on app-calendar-viewport "Sat 20 Sun 21 Mon 22 Tue 23 Wed 24 Thu 25 Fri 26 Sat 27 Sun 28 Mon 29 Tue 30 We…" at bounding box center [376, 203] width 753 height 281
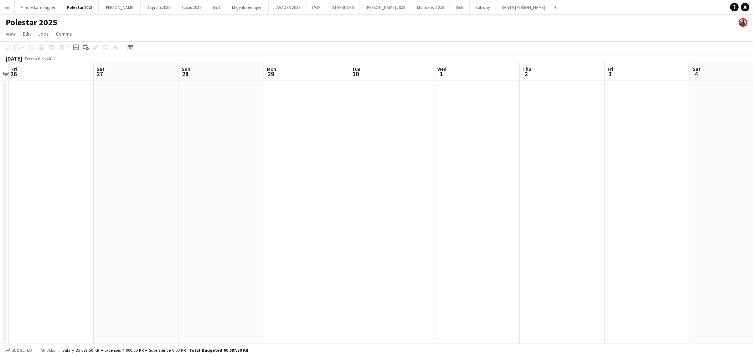
drag, startPoint x: 361, startPoint y: 204, endPoint x: 453, endPoint y: 200, distance: 92.1
click at [326, 205] on app-calendar-viewport "Tue 23 Wed 24 Thu 25 Fri 26 Sat 27 Sun 28 Mon 29 Tue 30 Wed 1 Thu 2 Fri 3 Sat 4…" at bounding box center [376, 203] width 753 height 281
click at [288, 201] on app-calendar-viewport "Fri 26 Sat 27 Sun 28 Mon 29 Tue 30 Wed 1 Thu 2 Fri 3 Sat 4 Sun 5 Mon 6 Tue 7 We…" at bounding box center [376, 203] width 753 height 281
drag, startPoint x: 554, startPoint y: 197, endPoint x: 324, endPoint y: 200, distance: 230.3
click at [323, 200] on app-calendar-viewport "Mon 29 Tue 30 Wed 1 Thu 2 Fri 3 Sat 4 Sun 5 Mon 6 Tue 7 Wed 8 Thu 9 Fri 10 Sat …" at bounding box center [376, 203] width 753 height 281
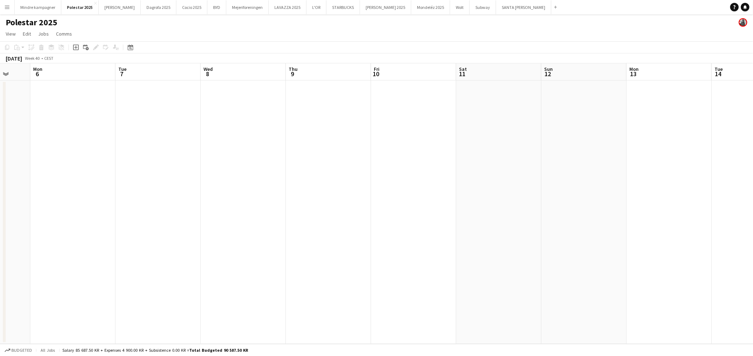
drag, startPoint x: 552, startPoint y: 200, endPoint x: 489, endPoint y: 205, distance: 63.6
click at [489, 205] on app-calendar-viewport "Fri 3 Sat 4 Sun 5 Mon 6 Tue 7 Wed 8 Thu 9 Fri 10 Sat 11 Sun 12 Mon 13 Tue 14 We…" at bounding box center [376, 203] width 753 height 281
drag, startPoint x: 602, startPoint y: 202, endPoint x: 403, endPoint y: 200, distance: 198.5
click at [401, 205] on app-calendar-viewport "Fri 3 Sat 4 Sun 5 Mon 6 Tue 7 Wed 8 Thu 9 Fri 10 Sat 11 Sun 12 Mon 13 Tue 14 We…" at bounding box center [376, 203] width 753 height 281
drag, startPoint x: 503, startPoint y: 209, endPoint x: 364, endPoint y: 191, distance: 140.5
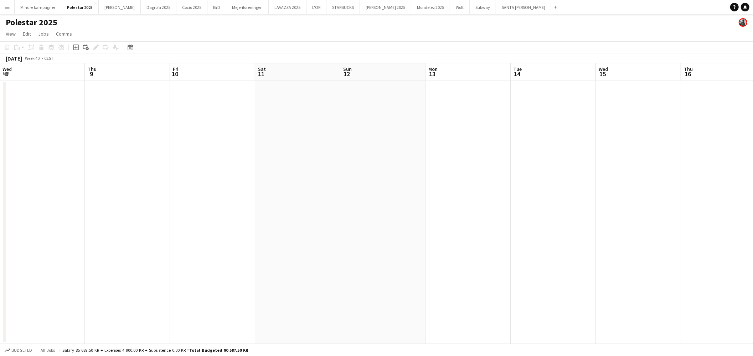
click at [310, 199] on app-calendar-viewport "Sun 5 Mon 6 Tue 7 Wed 8 Thu 9 Fri 10 Sat 11 Sun 12 Mon 13 Tue 14 Wed 15 Thu 16 …" at bounding box center [376, 203] width 753 height 281
drag, startPoint x: 373, startPoint y: 203, endPoint x: 367, endPoint y: 201, distance: 5.9
click at [361, 203] on app-calendar-viewport "Thu 9 Fri 10 Sat 11 Sun 12 Mon 13 Tue 14 Wed 15 Thu 16 Fri 17 Sat 18 Sun 19 Mon…" at bounding box center [376, 203] width 753 height 281
click at [378, 204] on app-calendar-viewport "Fri 10 Sat 11 Sun 12 Mon 13 Tue 14 Wed 15 Thu 16 Fri 17 Sat 18 Sun 19 Mon 20 Tu…" at bounding box center [376, 203] width 753 height 281
drag, startPoint x: 454, startPoint y: 201, endPoint x: 348, endPoint y: 205, distance: 105.9
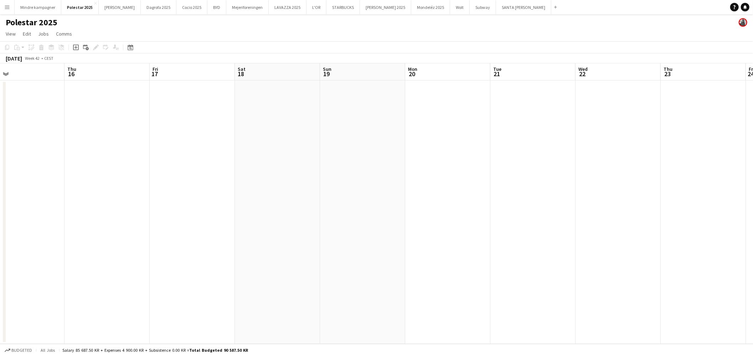
click at [349, 205] on app-calendar-viewport "Sun 12 Mon 13 Tue 14 Wed 15 Thu 16 Fri 17 Sat 18 Sun 19 Mon 20 Tue 21 Wed 22 Th…" at bounding box center [376, 203] width 753 height 281
drag, startPoint x: 469, startPoint y: 205, endPoint x: 404, endPoint y: 207, distance: 64.9
click at [404, 207] on app-calendar-viewport "Mon 13 Tue 14 Wed 15 Thu 16 Fri 17 Sat 18 Sun 19 Mon 20 Tue 21 Wed 22 Thu 23 Fr…" at bounding box center [376, 203] width 753 height 281
click at [619, 166] on app-date-cell at bounding box center [618, 213] width 85 height 264
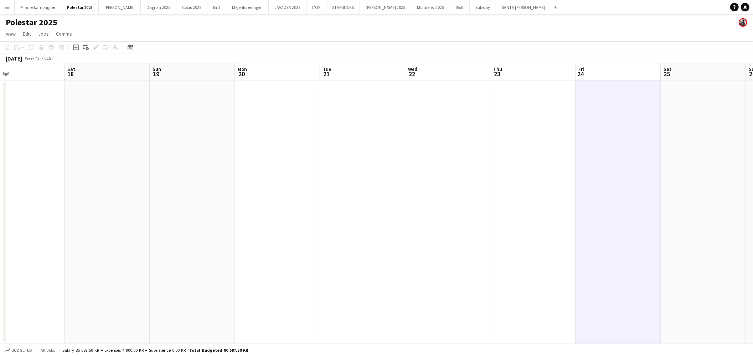
drag, startPoint x: 456, startPoint y: 188, endPoint x: 672, endPoint y: 182, distance: 216.1
click at [639, 182] on app-calendar-viewport "Tue 14 Wed 15 Thu 16 Fri 17 Sat 18 Sun 19 Mon 20 Tue 21 Wed 22 Thu 23 Fri 24 Sa…" at bounding box center [376, 203] width 753 height 281
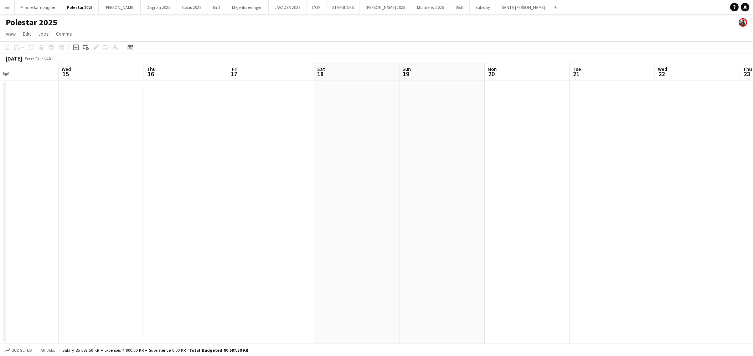
drag, startPoint x: 405, startPoint y: 200, endPoint x: 537, endPoint y: 191, distance: 132.1
click at [519, 192] on app-calendar-viewport "Sun 12 Mon 13 Tue 14 Wed 15 Thu 16 Fri 17 Sat 18 Sun 19 Mon 20 Tue 21 Wed 22 Th…" at bounding box center [376, 203] width 753 height 281
drag, startPoint x: 395, startPoint y: 198, endPoint x: 649, endPoint y: 194, distance: 254.2
click at [572, 193] on app-calendar-viewport "Sat 11 Sun 12 Mon 13 Tue 14 Wed 15 Thu 16 Fri 17 Sat 18 Sun 19 Mon 20 Tue 21 We…" at bounding box center [376, 203] width 753 height 281
drag, startPoint x: 416, startPoint y: 202, endPoint x: 631, endPoint y: 198, distance: 214.6
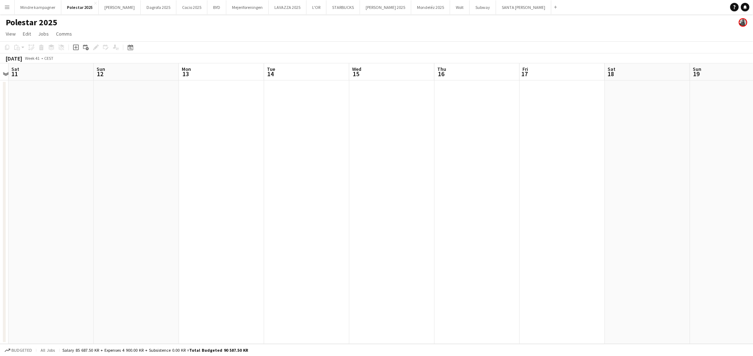
click at [568, 198] on app-calendar-viewport "Thu 9 Fri 10 Sat 11 Sun 12 Mon 13 Tue 14 Wed 15 Thu 16 Fri 17 Sat 18 Sun 19 Mon…" at bounding box center [376, 203] width 753 height 281
drag, startPoint x: 457, startPoint y: 215, endPoint x: 622, endPoint y: 217, distance: 164.7
click at [606, 217] on app-calendar-viewport "Tue 7 Wed 8 Thu 9 Fri 10 Sat 11 Sun 12 Mon 13 Tue 14 Wed 15 Thu 16 Fri 17 Sat 1…" at bounding box center [376, 203] width 753 height 281
drag, startPoint x: 458, startPoint y: 220, endPoint x: 680, endPoint y: 214, distance: 222.1
click at [659, 214] on app-calendar-viewport "Sat 4 Sun 5 Mon 6 Tue 7 Wed 8 Thu 9 Fri 10 Sat 11 Sun 12 Mon 13 Tue 14 Wed 15 T…" at bounding box center [376, 203] width 753 height 281
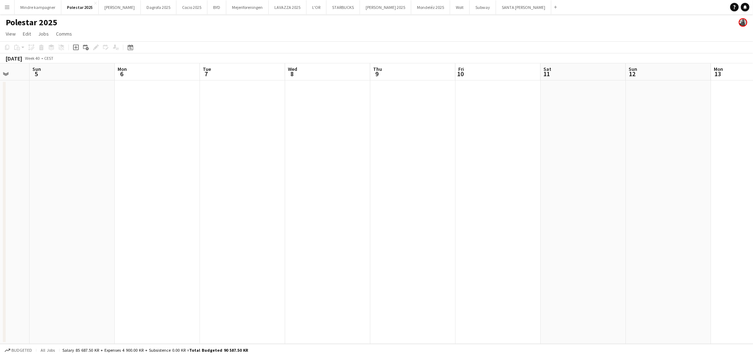
drag, startPoint x: 434, startPoint y: 209, endPoint x: 564, endPoint y: 211, distance: 129.8
click at [613, 212] on app-calendar-viewport "Thu 2 Fri 3 Sat 4 Sun 5 Mon 6 Tue 7 Wed 8 Thu 9 Fri 10 Sat 11 Sun 12 Mon 13 Tue…" at bounding box center [376, 203] width 753 height 281
drag, startPoint x: 511, startPoint y: 211, endPoint x: 629, endPoint y: 210, distance: 118.7
click at [626, 210] on app-calendar-viewport "Tue 30 Wed 1 Thu 2 Fri 3 Sat 4 Sun 5 Mon 6 Tue 7 Wed 8 Thu 9 Fri 10 Sat 11 Sun …" at bounding box center [376, 203] width 753 height 281
drag, startPoint x: 455, startPoint y: 204, endPoint x: 618, endPoint y: 202, distance: 163.3
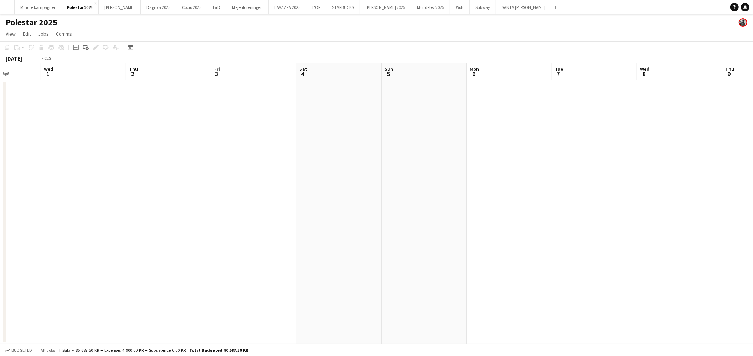
click at [602, 202] on app-calendar-viewport "Sun 28 Mon 29 Tue 30 Wed 1 Thu 2 Fri 3 Sat 4 Sun 5 Mon 6 Tue 7 Wed 8 Thu 9 Fri …" at bounding box center [376, 203] width 753 height 281
drag, startPoint x: 414, startPoint y: 197, endPoint x: 479, endPoint y: 190, distance: 64.9
click at [539, 191] on app-calendar-viewport "Fri 26 Sat 27 Sun 28 Mon 29 Tue 30 Wed 1 Thu 2 Fri 3 Sat 4 Sun 5 Mon 6 Tue 7 We…" at bounding box center [376, 203] width 753 height 281
drag, startPoint x: 348, startPoint y: 192, endPoint x: 500, endPoint y: 182, distance: 151.8
click at [555, 186] on app-calendar-viewport "Wed 24 Thu 25 Fri 26 Sat 27 Sun 28 Mon 29 Tue 30 Wed 1 Thu 2 Fri 3 Sat 4 Sun 5 …" at bounding box center [376, 203] width 753 height 281
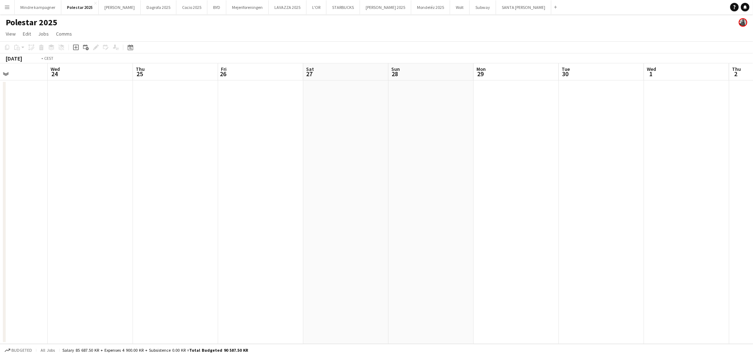
drag, startPoint x: 482, startPoint y: 184, endPoint x: 541, endPoint y: 184, distance: 59.5
click at [554, 184] on app-calendar-viewport "Sun 21 Mon 22 Tue 23 Wed 24 Thu 25 Fri 26 Sat 27 Sun 28 Mon 29 Tue 30 Wed 1 Thu…" at bounding box center [376, 203] width 753 height 281
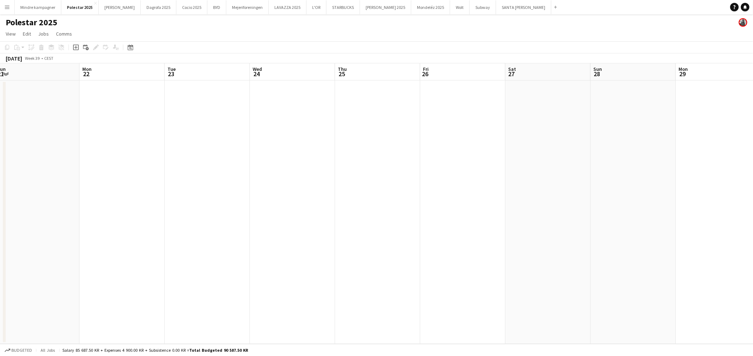
drag, startPoint x: 528, startPoint y: 182, endPoint x: 572, endPoint y: 182, distance: 44.2
click at [572, 182] on app-calendar-viewport "Fri 19 Sat 20 Sun 21 Mon 22 Tue 23 Wed 24 Thu 25 Fri 26 Sat 27 Sun 28 Mon 29 Tu…" at bounding box center [376, 203] width 753 height 281
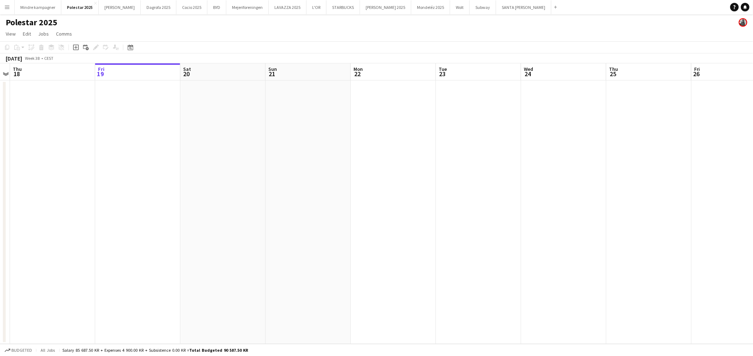
drag, startPoint x: 397, startPoint y: 178, endPoint x: 495, endPoint y: 179, distance: 97.7
click at [495, 179] on app-calendar-viewport "Tue 16 Wed 17 Thu 18 Fri 19 Sat 20 Sun 21 Mon 22 Tue 23 Wed 24 Thu 25 Fri 26 Sa…" at bounding box center [376, 203] width 753 height 281
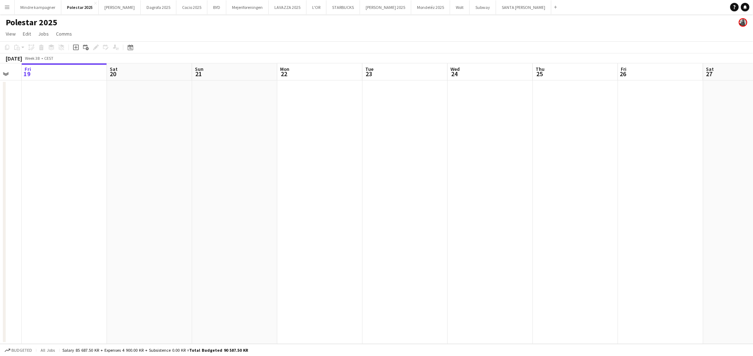
drag, startPoint x: 328, startPoint y: 176, endPoint x: 402, endPoint y: 173, distance: 74.2
click at [324, 176] on app-calendar-viewport "Tue 16 Wed 17 Thu 18 Fri 19 Sat 20 Sun 21 Mon 22 Tue 23 Wed 24 Thu 25 Fri 26 Sa…" at bounding box center [376, 203] width 753 height 281
click at [329, 176] on app-calendar-viewport "Thu 18 Fri 19 Sat 20 Sun 21 Mon 22 Tue 23 Wed 24 Thu 25 Fri 26 Sat 27 Sun 28 Mo…" at bounding box center [376, 203] width 753 height 281
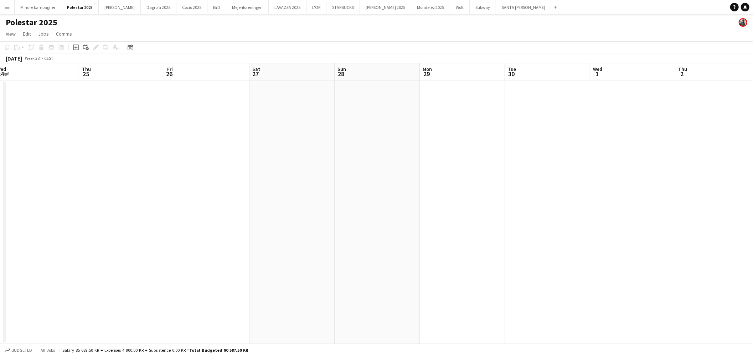
drag, startPoint x: 582, startPoint y: 176, endPoint x: 301, endPoint y: 173, distance: 280.9
click at [301, 173] on app-calendar-viewport "Mon 22 Tue 23 Wed 24 Thu 25 Fri 26 Sat 27 Sun 28 Mon 29 Tue 30 Wed 1 Thu 2 Fri …" at bounding box center [376, 203] width 753 height 281
drag, startPoint x: 555, startPoint y: 177, endPoint x: 363, endPoint y: 173, distance: 191.8
click at [316, 176] on app-calendar-viewport "Sat 27 Sun 28 Mon 29 Tue 30 Wed 1 Thu 2 Fri 3 Sat 4 Sun 5 Mon 6 Tue 7 Wed 8 Thu…" at bounding box center [376, 203] width 753 height 281
drag
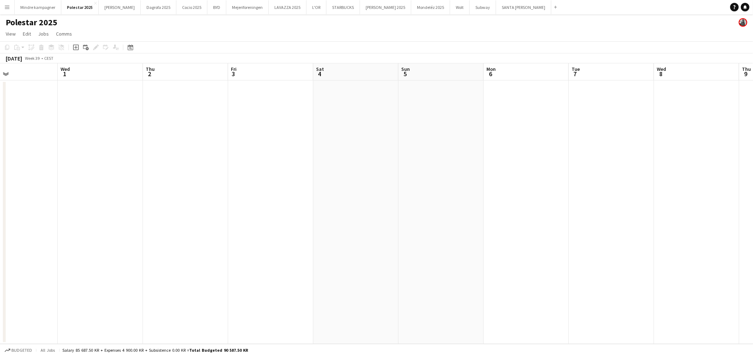
click at [326, 180] on app-calendar-viewport "Sat 27 Sun 28 Mon 29 Tue 30 Wed 1 Thu 2 Fri 3 Sat 4 Sun 5 Mon 6 Tue 7 Wed 8 Thu…" at bounding box center [376, 203] width 753 height 281
click at [283, 172] on app-calendar-viewport "Tue 30 Wed 1 Thu 2 Fri 3 Sat 4 Sun 5 Mon 6 Tue 7 Wed 8 Thu 9 Fri 10 Sat 11 Sun …" at bounding box center [376, 203] width 753 height 281
click at [325, 172] on app-calendar-viewport "Sat 4 Sun 5 Mon 6 Tue 7 Wed 8 Thu 9 Fri 10 Sat 11 Sun 12 Mon 13 Tue 14 Wed 15 T…" at bounding box center [376, 203] width 753 height 281
click at [324, 166] on app-calendar-viewport "Wed 8 Thu 9 Fri 10 Sat 11 Sun 12 Mon 13 Tue 14 Wed 15 Thu 16 Fri 17 Sat 18 Sun …" at bounding box center [376, 203] width 753 height 281
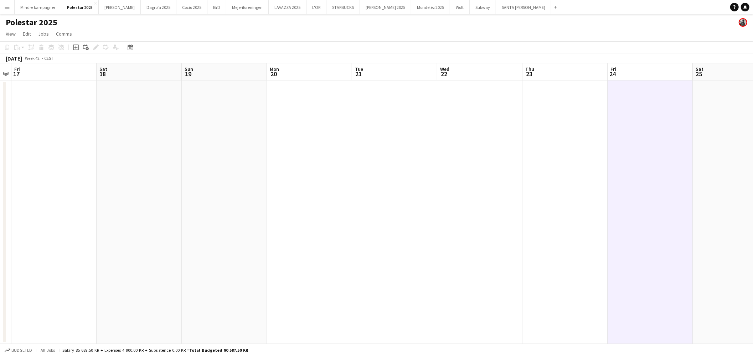
click at [210, 169] on app-calendar-viewport "Tue 14 Wed 15 Thu 16 Fri 17 Sat 18 Sun 19 Mon 20 Tue 21 Wed 22 Thu 23 Fri 24 Sa…" at bounding box center [376, 203] width 753 height 281
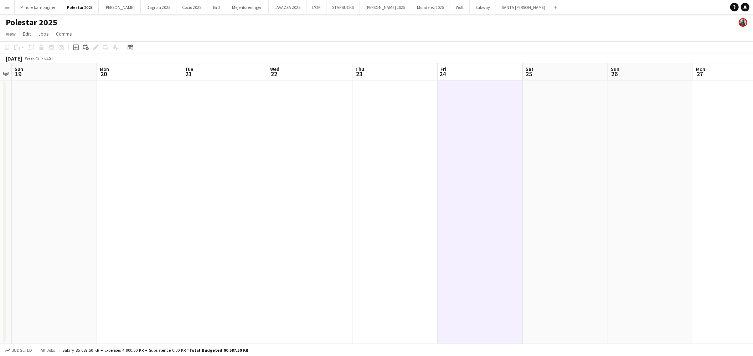
scroll to position [0, 258]
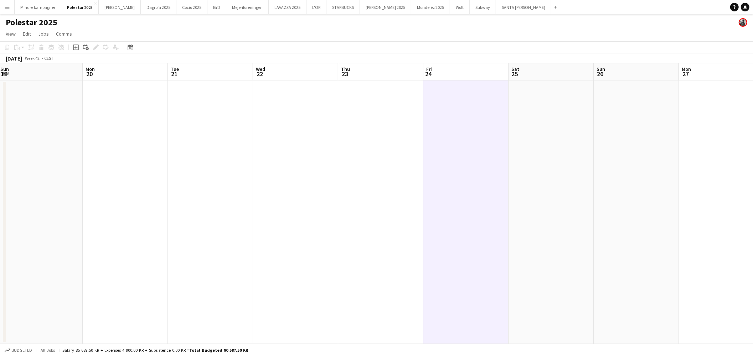
click at [425, 174] on app-calendar-viewport "Thu 16 Fri 17 Sat 18 Sun 19 Mon 20 Tue 21 Wed 22 Thu 23 Fri 24 Sat 25 Sun 26 Mo…" at bounding box center [376, 203] width 753 height 281
click at [539, 180] on app-date-cell at bounding box center [551, 213] width 85 height 264
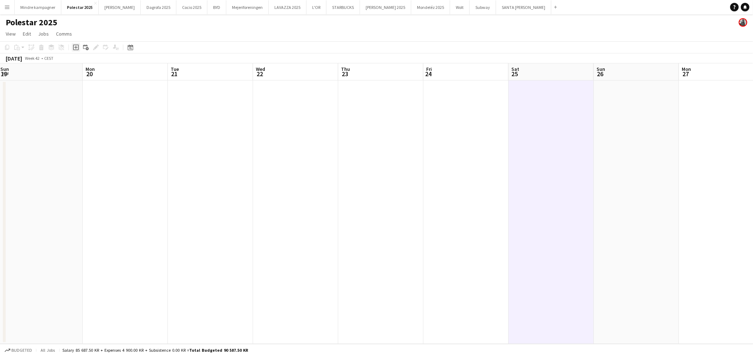
click at [77, 45] on icon "Add job" at bounding box center [76, 48] width 6 height 6
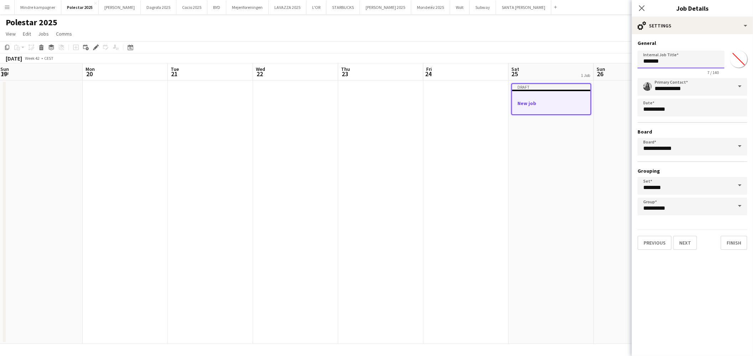
click at [657, 63] on input "*******" at bounding box center [681, 60] width 87 height 18
type input "**********"
click at [685, 242] on button "Next" at bounding box center [685, 243] width 24 height 14
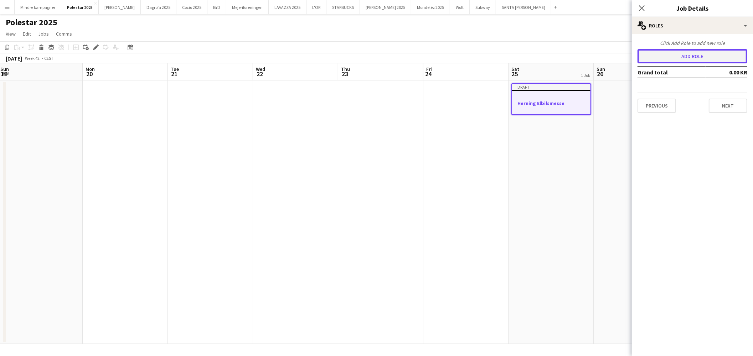
click at [682, 50] on button "Add role" at bounding box center [693, 56] width 110 height 14
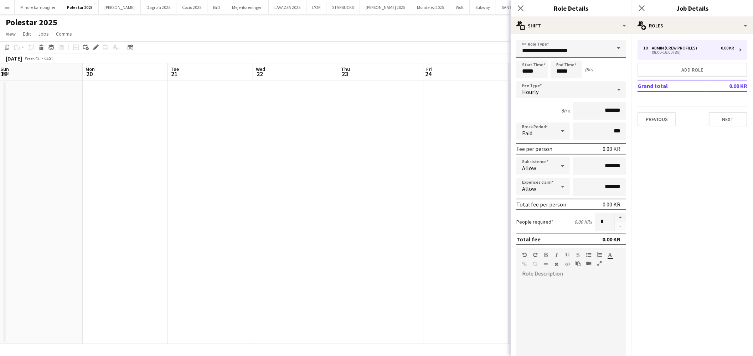
click at [560, 51] on input "**********" at bounding box center [571, 49] width 110 height 18
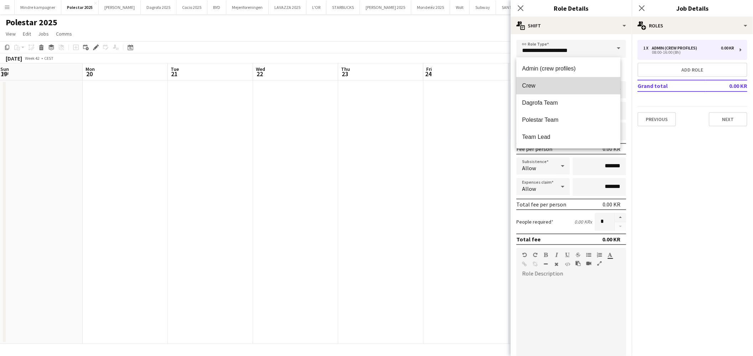
click at [542, 84] on span "Crew" at bounding box center [568, 85] width 92 height 7
type input "****"
type input "*********"
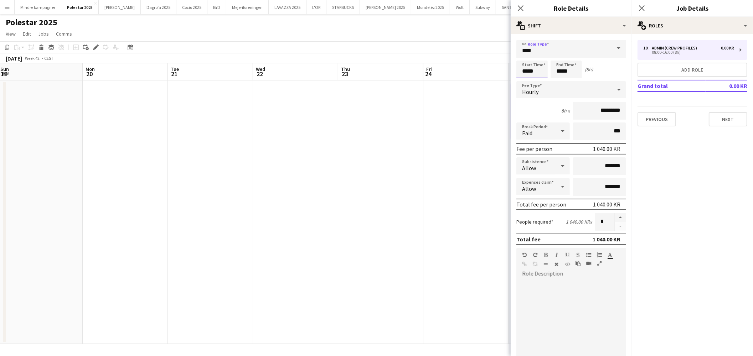
click at [533, 69] on input "*****" at bounding box center [531, 70] width 31 height 18
click at [524, 56] on div at bounding box center [525, 56] width 14 height 7
click at [540, 58] on div at bounding box center [539, 56] width 14 height 7
type input "*****"
click at [540, 58] on div at bounding box center [539, 56] width 14 height 7
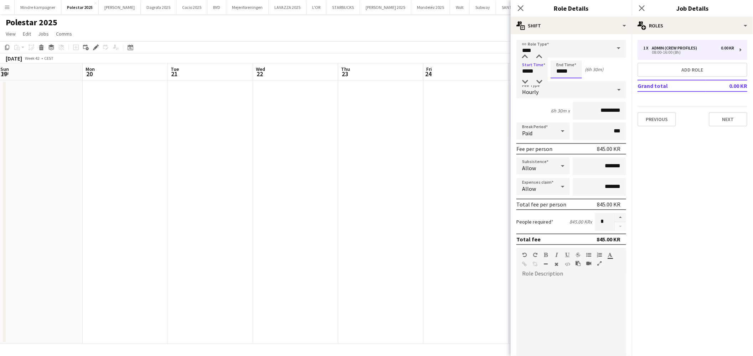
click at [562, 69] on input "*****" at bounding box center [566, 70] width 31 height 18
click at [562, 58] on div at bounding box center [559, 56] width 14 height 7
type input "*****"
click at [562, 58] on div at bounding box center [559, 56] width 14 height 7
click at [562, 281] on div at bounding box center [571, 323] width 110 height 86
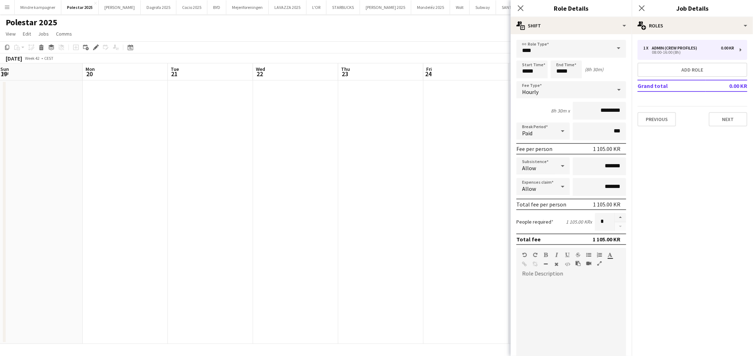
click at [562, 295] on div at bounding box center [568, 323] width 104 height 86
drag, startPoint x: 571, startPoint y: 300, endPoint x: 479, endPoint y: 269, distance: 96.6
click at [479, 269] on body "Menu Boards Boards Boards All jobs Status Workforce Workforce My Workforce Recr…" at bounding box center [376, 178] width 753 height 356
click at [578, 261] on icon "button" at bounding box center [578, 263] width 5 height 5
click at [605, 281] on span "**********" at bounding box center [563, 290] width 83 height 19
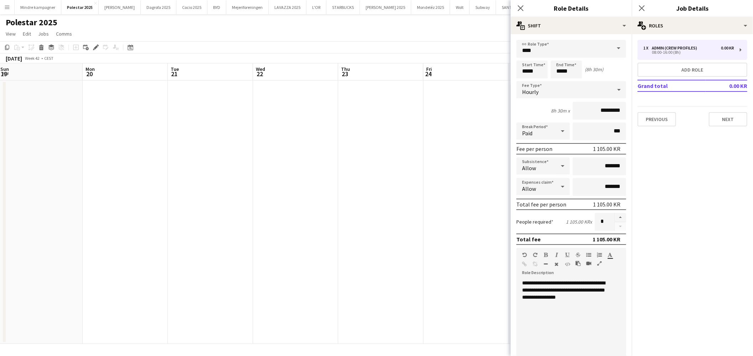
click at [528, 309] on div "**********" at bounding box center [568, 323] width 104 height 86
click at [578, 261] on icon "button" at bounding box center [578, 263] width 5 height 5
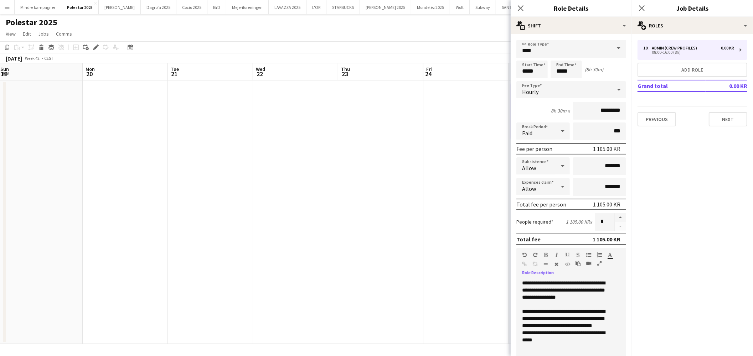
drag, startPoint x: 522, startPoint y: 334, endPoint x: 529, endPoint y: 337, distance: 8.1
click at [522, 333] on div "**********" at bounding box center [568, 337] width 92 height 14
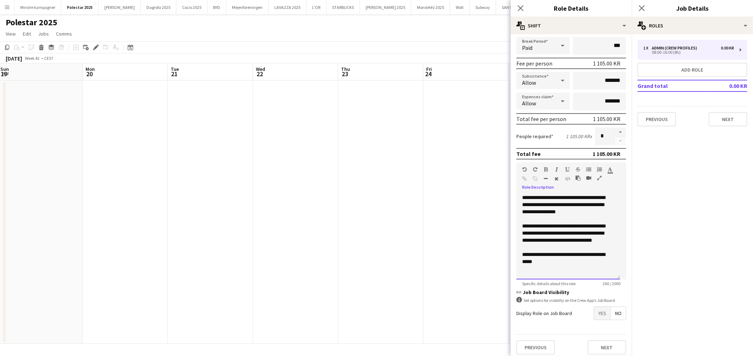
scroll to position [87, 0]
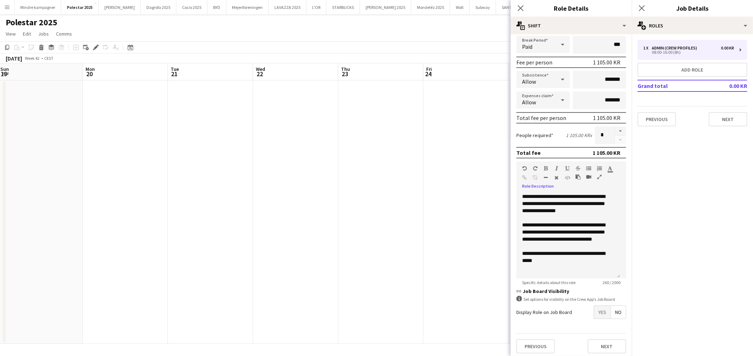
click at [595, 308] on span "Yes" at bounding box center [602, 312] width 16 height 13
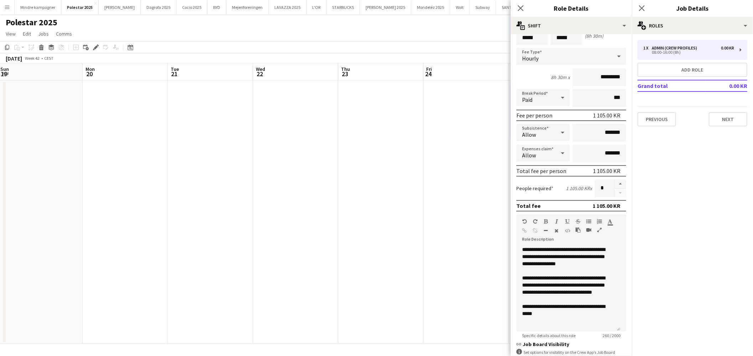
scroll to position [0, 0]
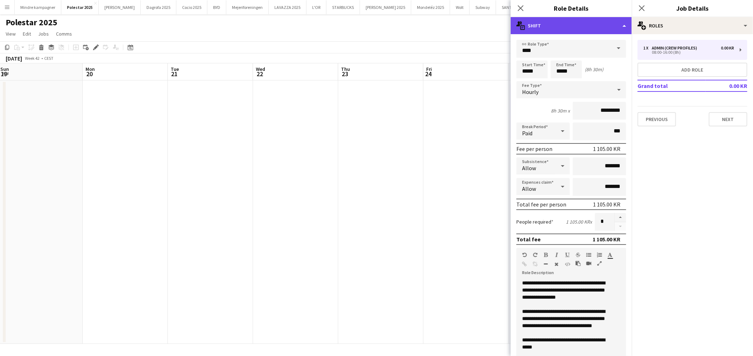
click at [579, 22] on div "multiple-actions-text Shift" at bounding box center [571, 25] width 121 height 17
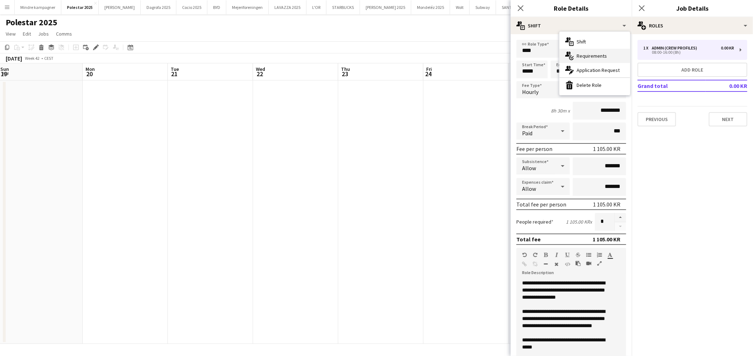
click at [592, 56] on span "Requirements" at bounding box center [592, 56] width 30 height 6
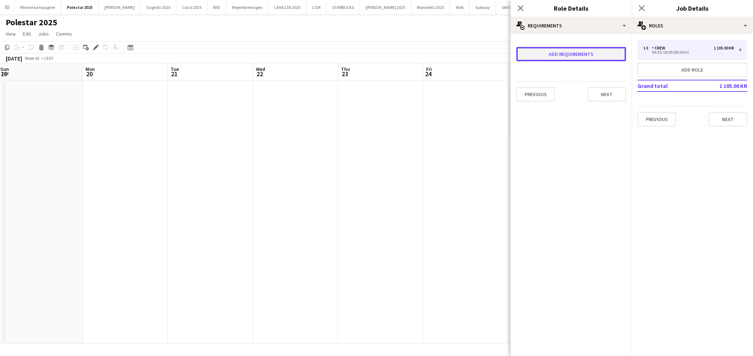
click at [559, 58] on button "Add requirements" at bounding box center [571, 54] width 110 height 14
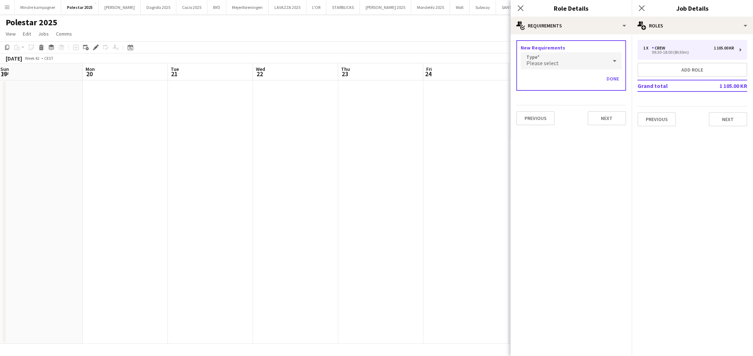
click at [566, 68] on div "Please select" at bounding box center [564, 60] width 87 height 17
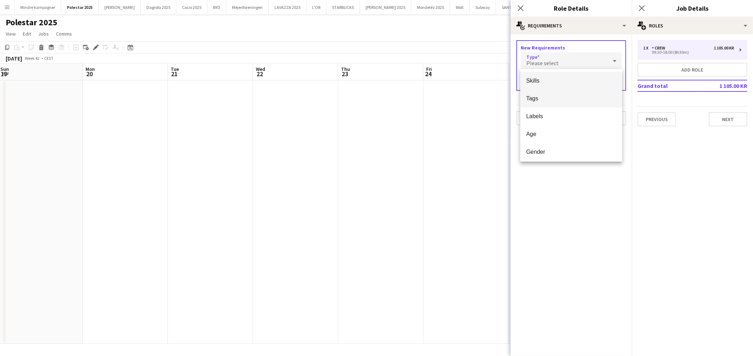
click at [543, 96] on span "Tags" at bounding box center [571, 98] width 91 height 7
click at [557, 76] on input "text" at bounding box center [571, 82] width 101 height 18
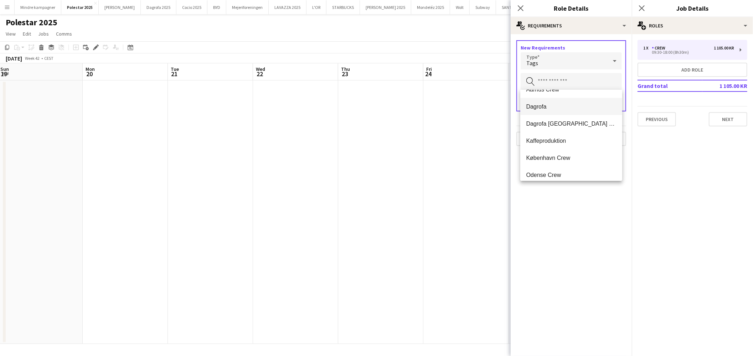
scroll to position [51, 0]
click at [551, 173] on mat-option "Polestar Team" at bounding box center [571, 169] width 102 height 17
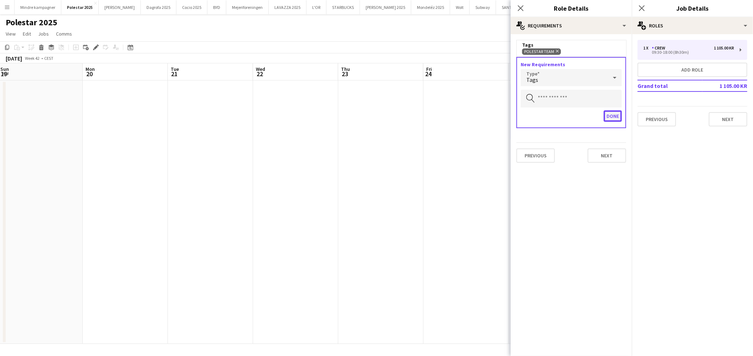
click at [611, 114] on button "Done" at bounding box center [613, 115] width 18 height 11
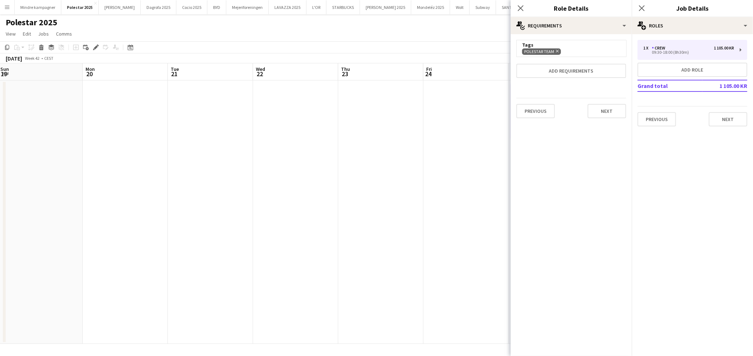
click at [469, 172] on app-date-cell at bounding box center [465, 213] width 85 height 264
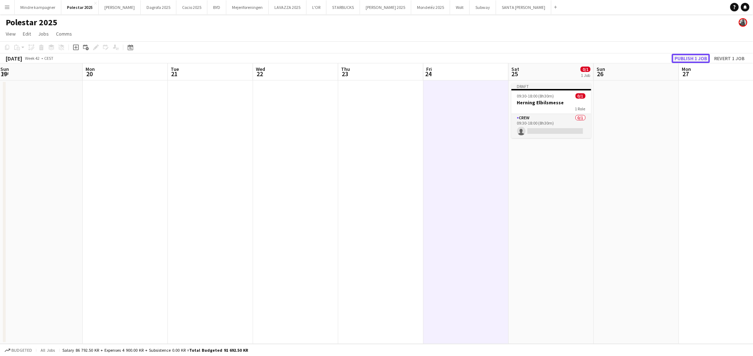
click at [693, 58] on button "Publish 1 job" at bounding box center [691, 58] width 38 height 9
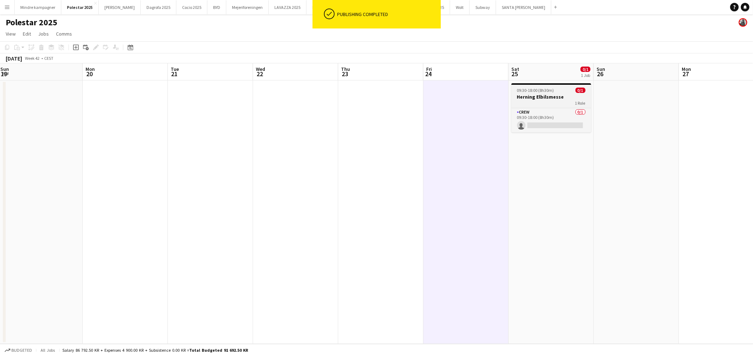
click at [549, 95] on h3 "Herning Elbilsmesse" at bounding box center [551, 97] width 80 height 6
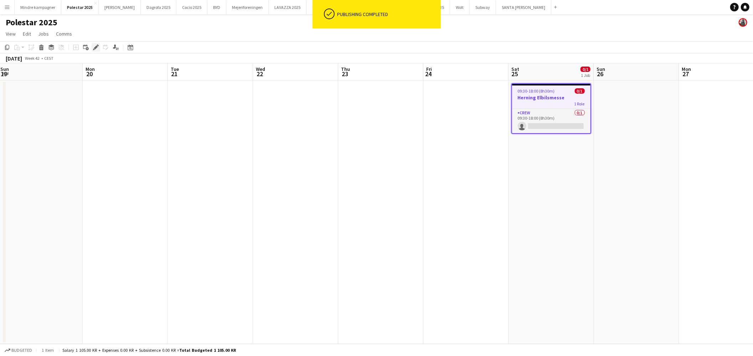
click at [97, 47] on icon "Edit" at bounding box center [96, 48] width 6 height 6
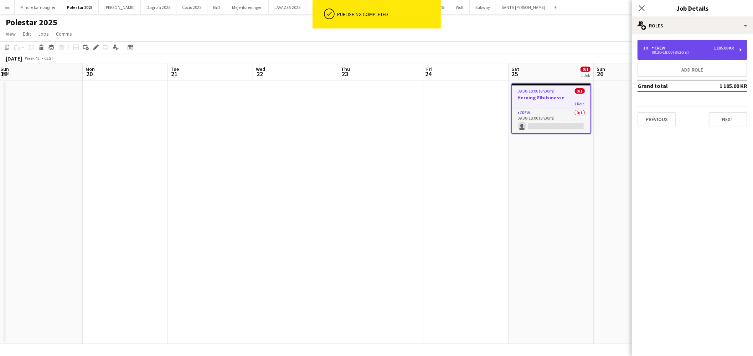
click at [714, 52] on div "09:30-18:00 (8h30m)" at bounding box center [688, 53] width 91 height 4
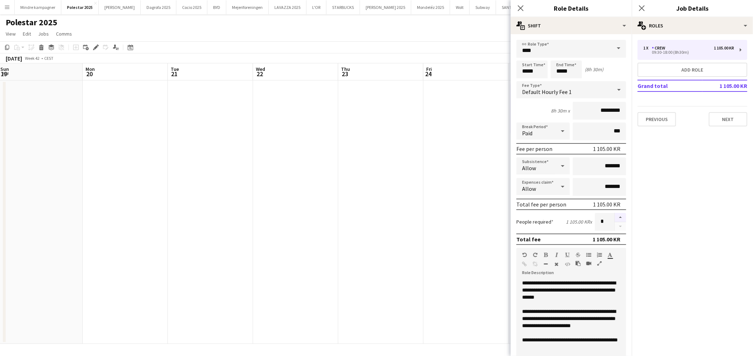
click at [617, 213] on button "button" at bounding box center [620, 217] width 11 height 9
type input "*"
click at [457, 223] on app-date-cell at bounding box center [465, 213] width 85 height 264
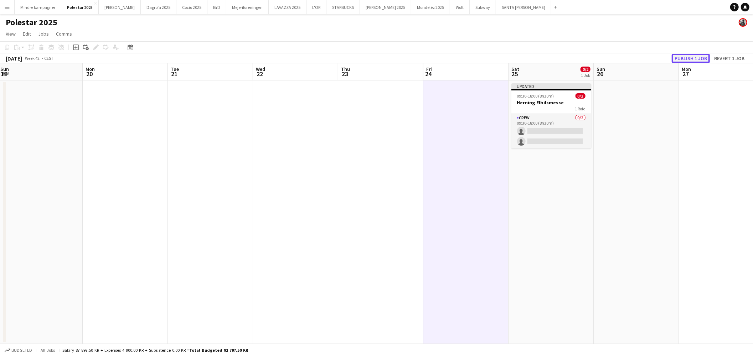
click at [687, 56] on button "Publish 1 job" at bounding box center [691, 58] width 38 height 9
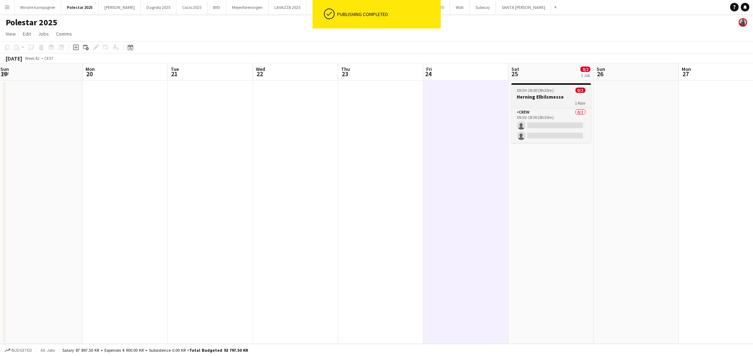
click at [561, 96] on h3 "Herning Elbilsmesse" at bounding box center [551, 97] width 80 height 6
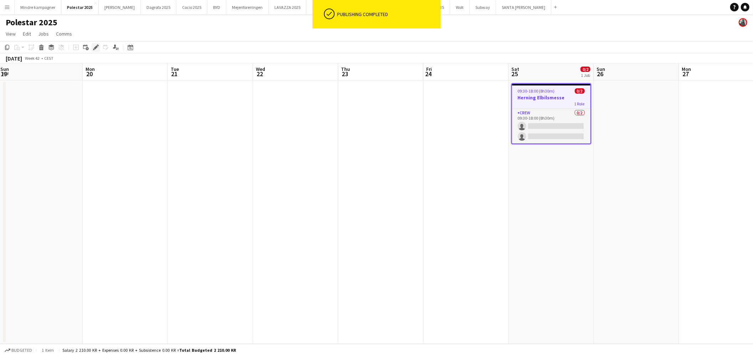
click at [98, 45] on div "Edit" at bounding box center [96, 47] width 9 height 9
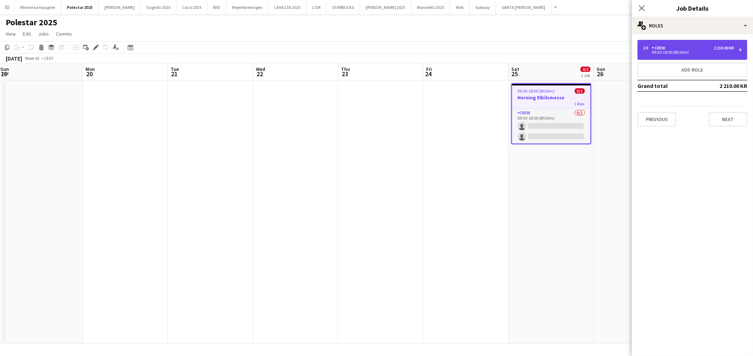
click at [678, 51] on div "09:30-18:00 (8h30m)" at bounding box center [688, 53] width 91 height 4
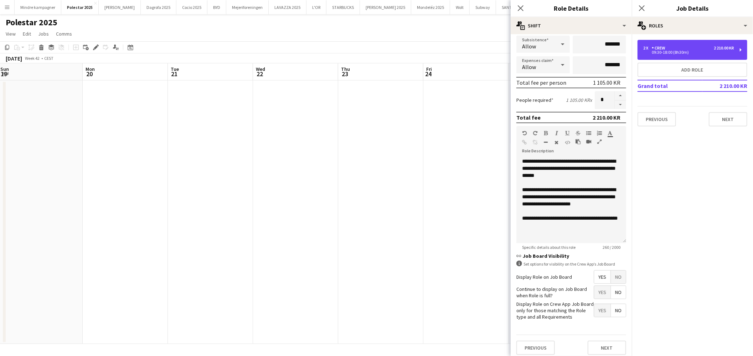
scroll to position [123, 0]
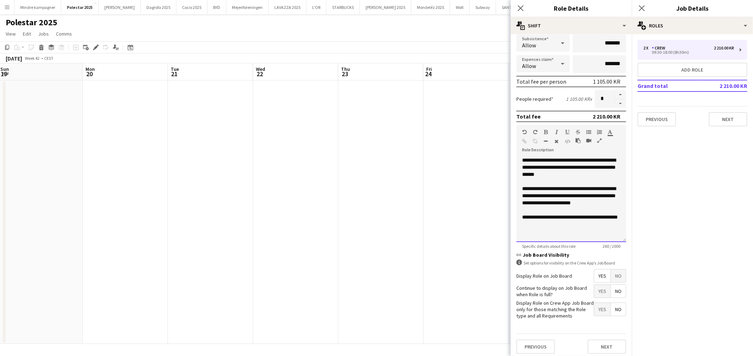
click at [560, 221] on div "**********" at bounding box center [571, 214] width 98 height 14
click at [555, 221] on div "**********" at bounding box center [571, 214] width 98 height 14
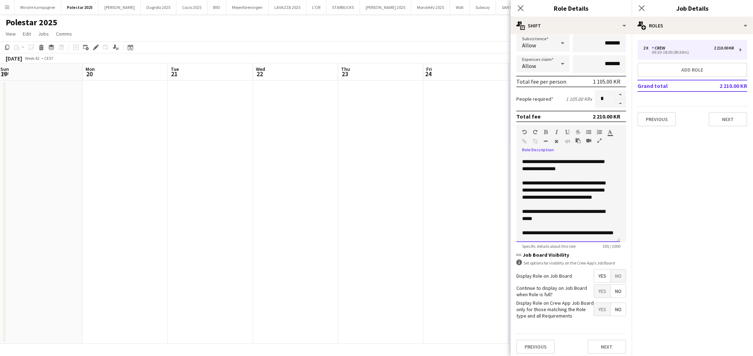
scroll to position [17, 0]
click at [443, 257] on app-date-cell at bounding box center [465, 213] width 85 height 264
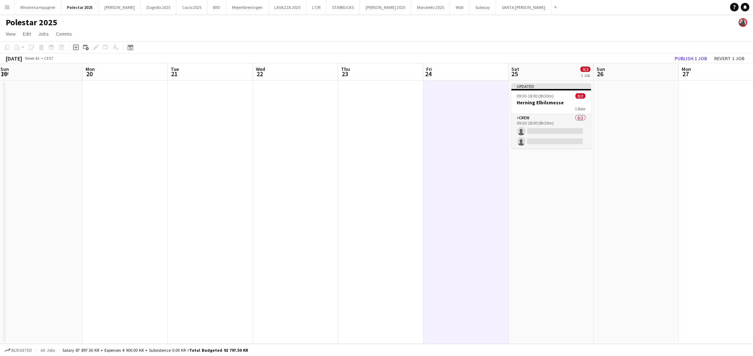
click at [696, 53] on div "[DATE] Week 42 • CEST Publish 1 job Revert 1 job" at bounding box center [376, 58] width 753 height 10
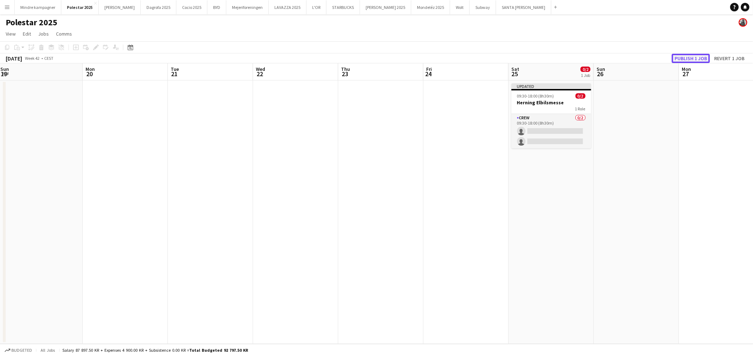
click at [696, 57] on button "Publish 1 job" at bounding box center [691, 58] width 38 height 9
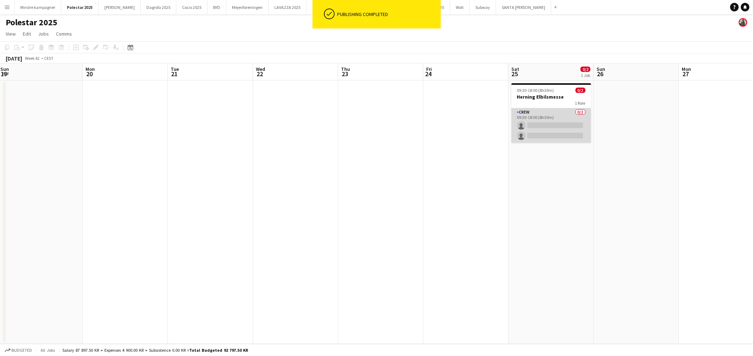
click at [557, 112] on app-card-role "Crew 0/2 09:30-18:00 (8h30m) single-neutral-actions single-neutral-actions" at bounding box center [551, 125] width 80 height 35
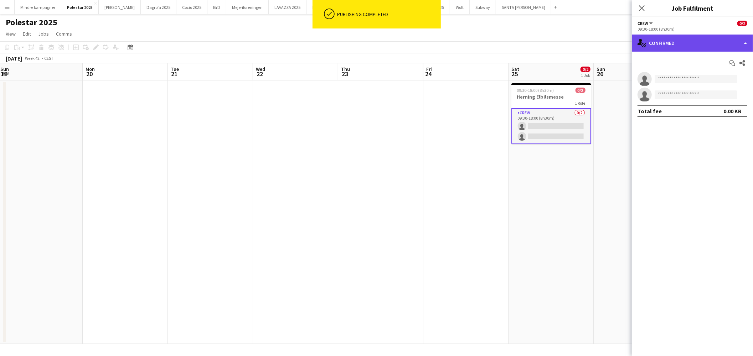
click at [692, 43] on div "single-neutral-actions-check-2 Confirmed" at bounding box center [692, 43] width 121 height 17
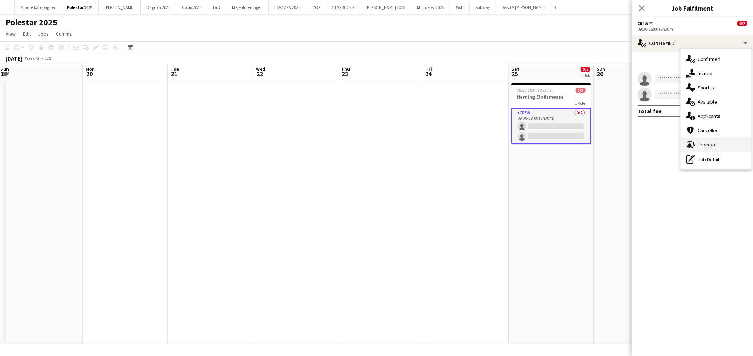
click at [701, 142] on span "Promote" at bounding box center [707, 145] width 19 height 6
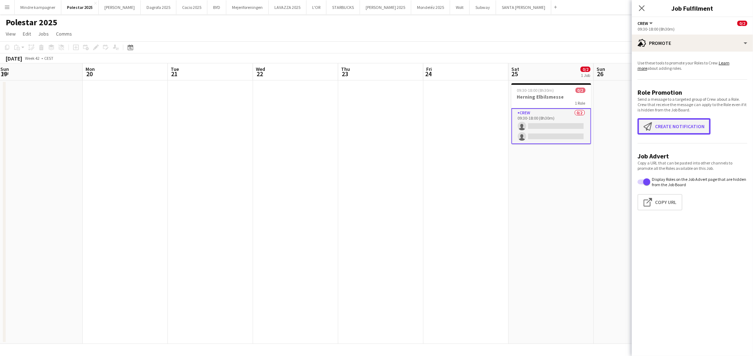
click at [679, 129] on button "Create notification Create notification" at bounding box center [674, 126] width 73 height 16
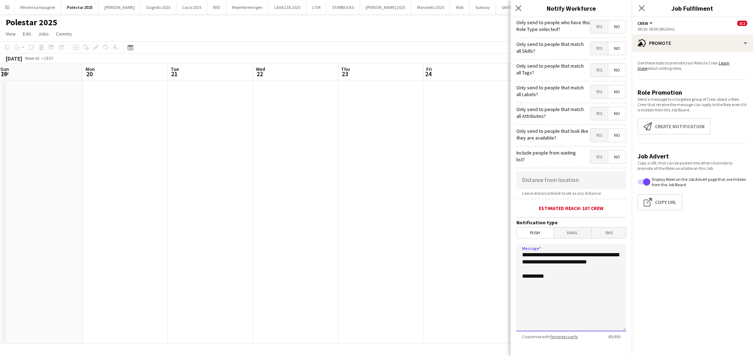
drag, startPoint x: 561, startPoint y: 269, endPoint x: 475, endPoint y: 246, distance: 89.7
click at [475, 246] on body "Menu Boards Boards Boards All jobs Status Workforce Workforce My Workforce Recr…" at bounding box center [376, 178] width 753 height 356
type textarea "**********"
click at [593, 74] on span "Yes" at bounding box center [599, 70] width 17 height 13
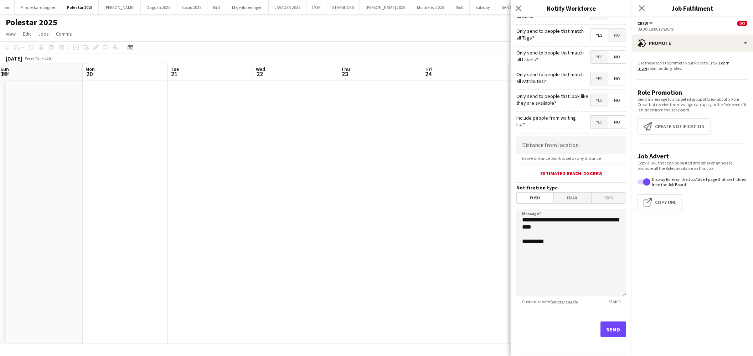
scroll to position [0, 0]
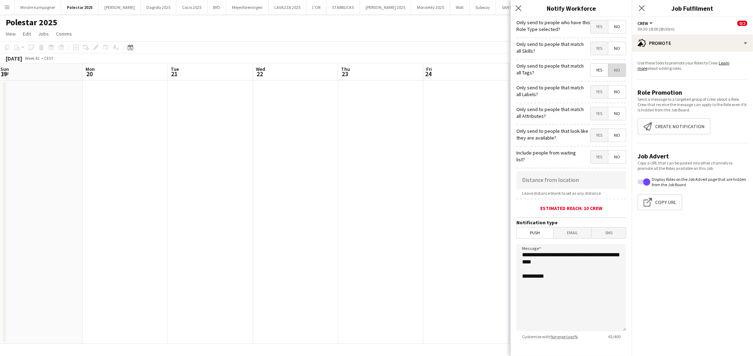
click at [608, 71] on span "No" at bounding box center [616, 70] width 17 height 13
click at [591, 72] on span "Yes" at bounding box center [599, 70] width 17 height 13
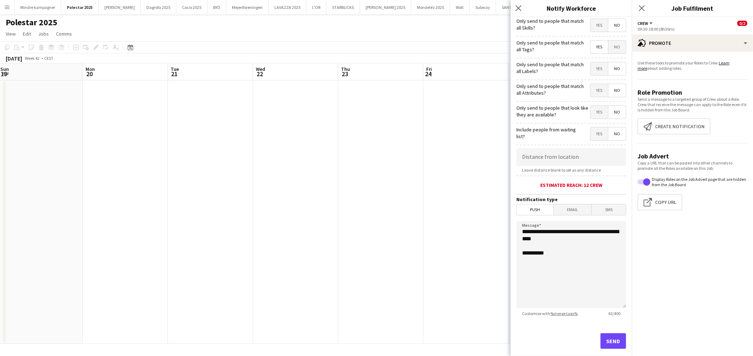
scroll to position [35, 0]
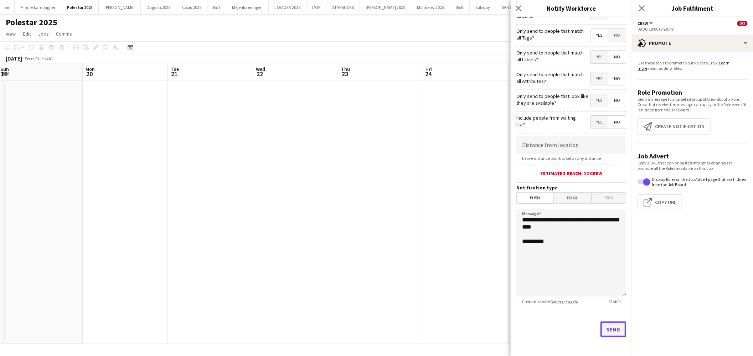
click at [608, 326] on button "Send" at bounding box center [614, 330] width 26 height 16
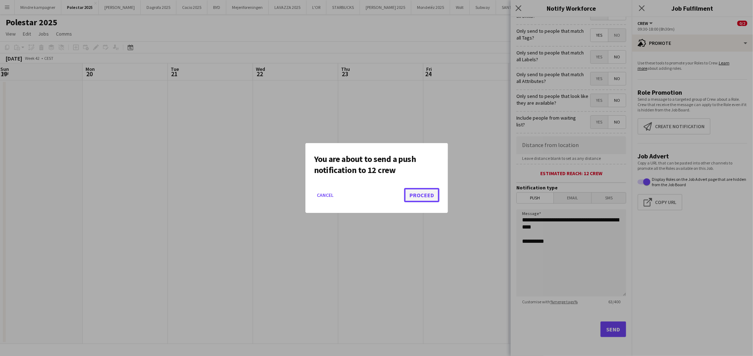
click at [423, 197] on button "Proceed" at bounding box center [421, 195] width 35 height 14
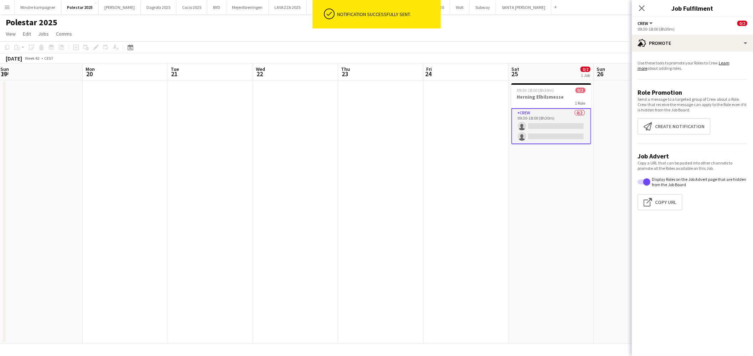
click at [421, 196] on app-date-cell at bounding box center [380, 213] width 85 height 264
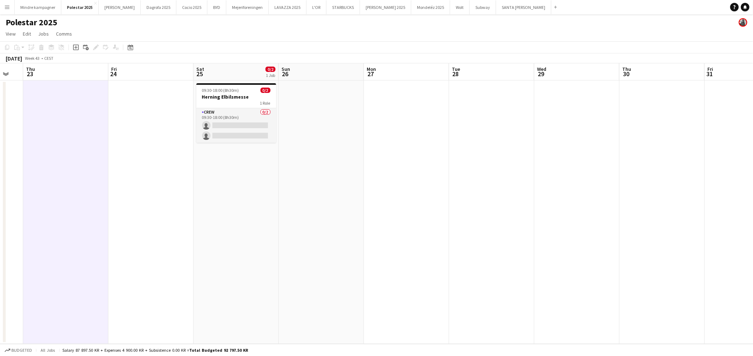
scroll to position [0, 234]
click at [248, 103] on div "1 Role" at bounding box center [235, 103] width 80 height 6
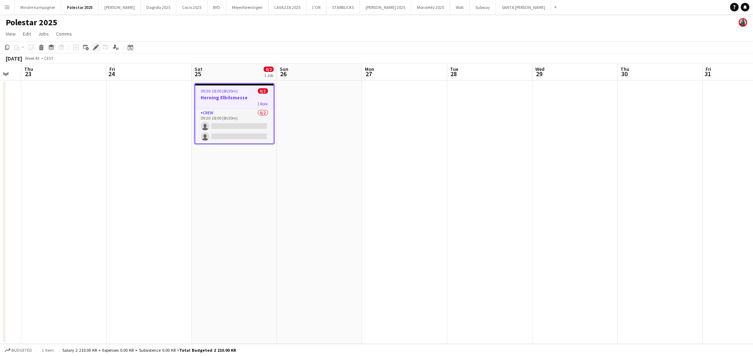
click at [94, 48] on icon at bounding box center [96, 48] width 4 height 4
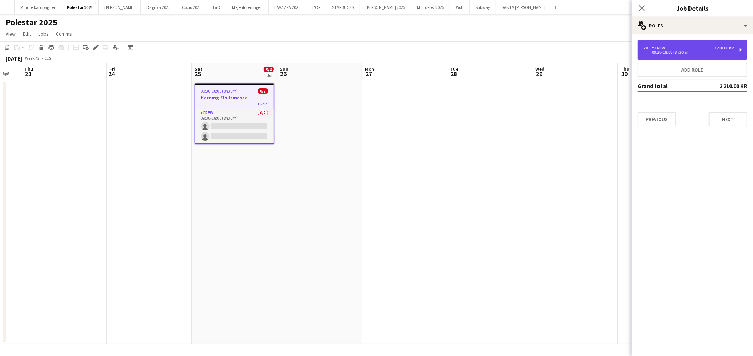
click at [704, 49] on div "2 x Crew 2 210.00 KR" at bounding box center [688, 48] width 91 height 5
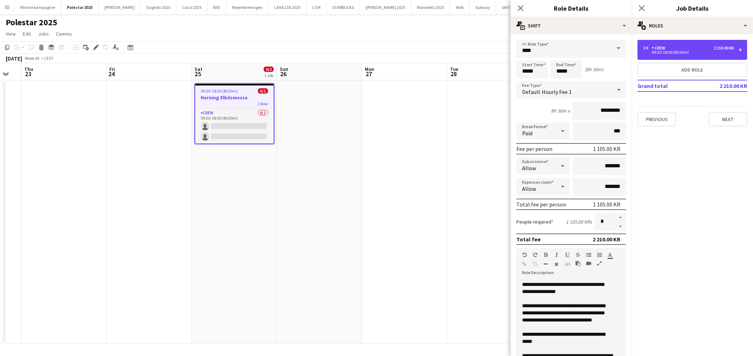
scroll to position [40, 0]
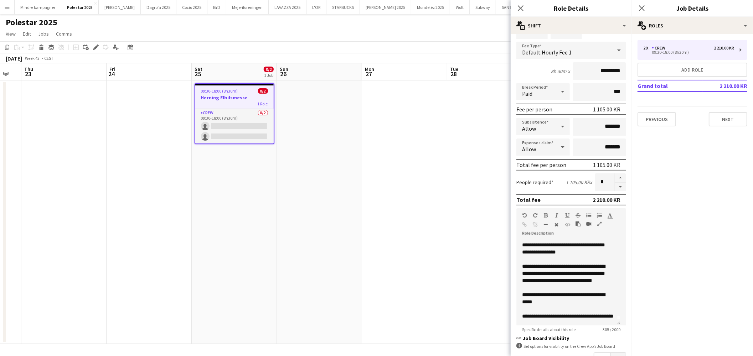
click at [439, 268] on app-date-cell at bounding box center [404, 213] width 85 height 264
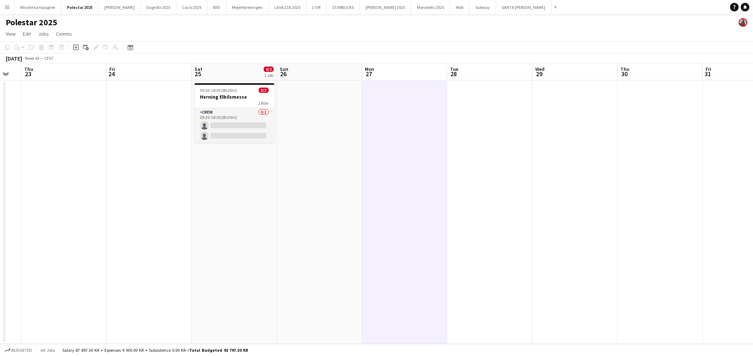
click at [3, 2] on button "Menu" at bounding box center [7, 7] width 14 height 14
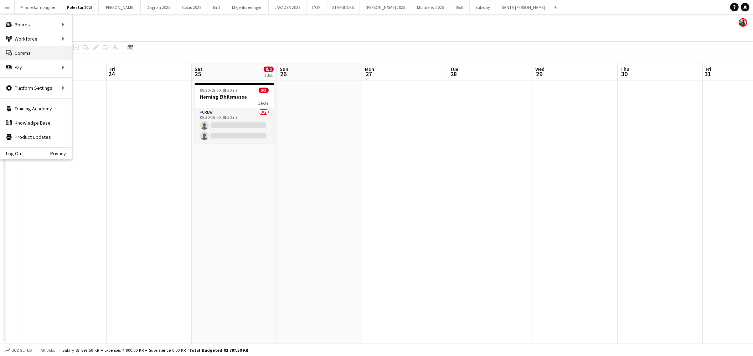
click at [53, 51] on link "Comms Comms" at bounding box center [35, 53] width 71 height 14
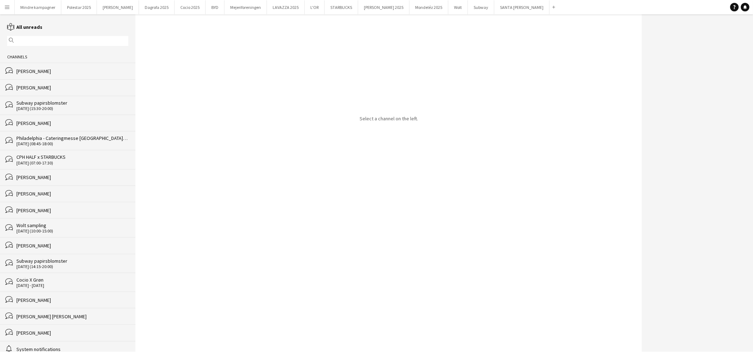
click at [52, 42] on input "text" at bounding box center [71, 41] width 111 height 6
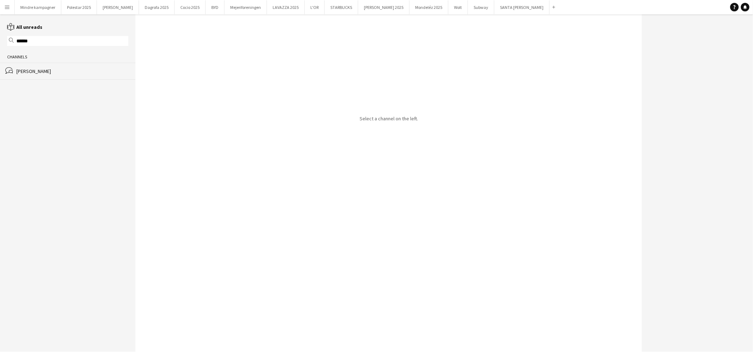
type input "******"
click at [51, 74] on div "[PERSON_NAME]" at bounding box center [72, 71] width 112 height 6
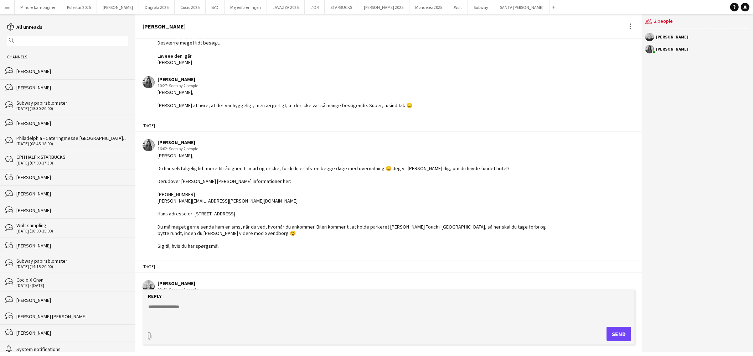
scroll to position [732, 0]
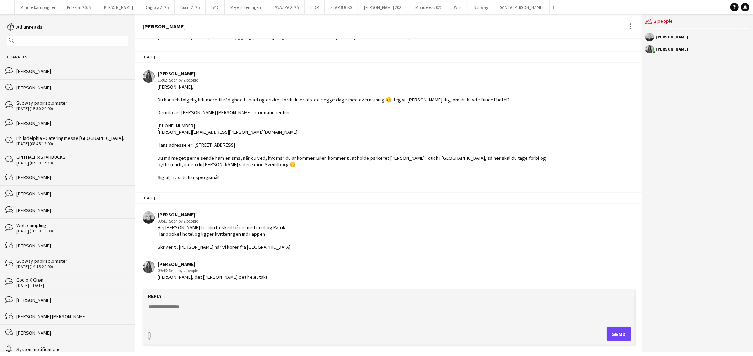
click at [174, 312] on textarea at bounding box center [390, 313] width 485 height 19
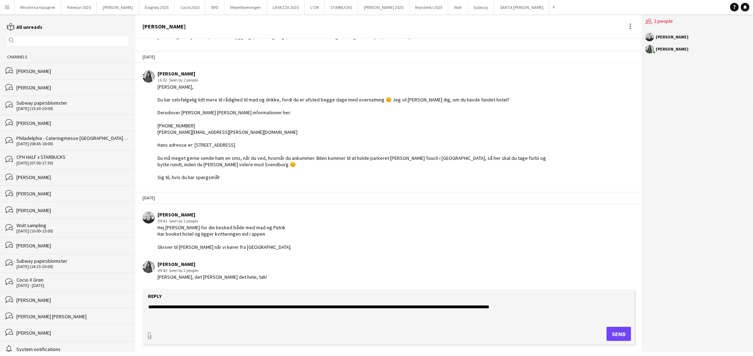
click at [173, 304] on textarea "**********" at bounding box center [390, 313] width 485 height 19
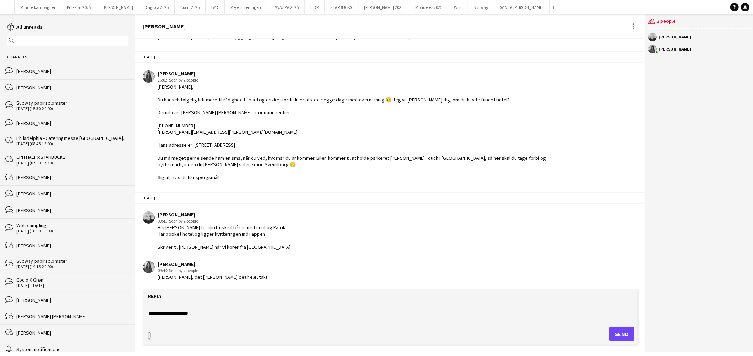
scroll to position [11, 0]
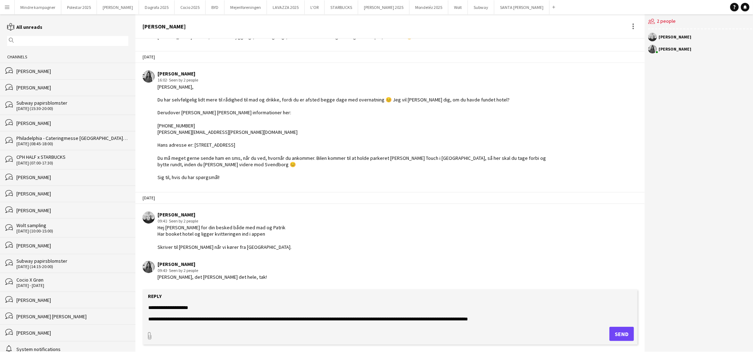
type textarea "**********"
click at [610, 330] on button "Send" at bounding box center [622, 334] width 25 height 14
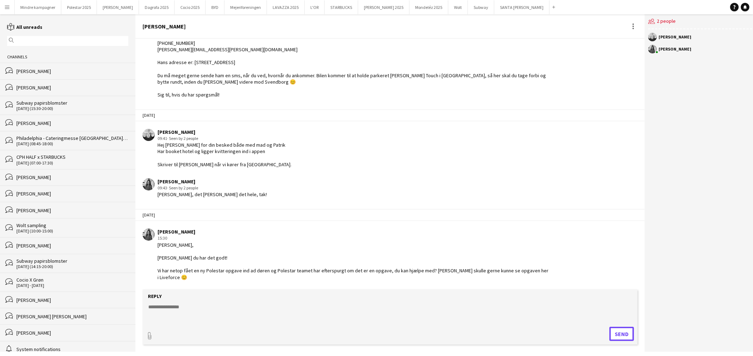
scroll to position [820, 0]
click at [81, 9] on button "Polestar 2025 Close" at bounding box center [79, 7] width 36 height 14
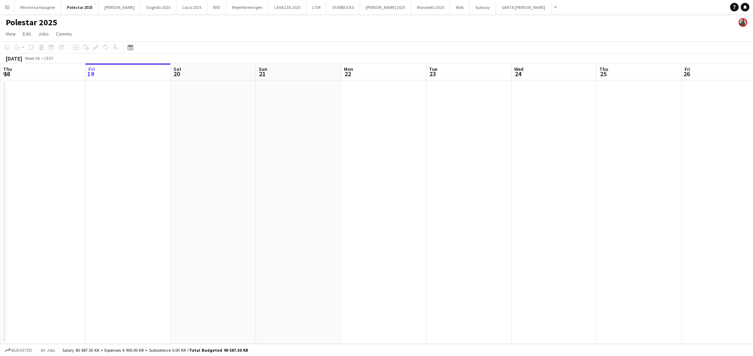
drag, startPoint x: 494, startPoint y: 190, endPoint x: 336, endPoint y: 186, distance: 157.9
click at [350, 179] on app-calendar-viewport "Tue 16 Wed 17 Thu 18 Fri 19 Sat 20 Sun 21 Mon 22 Tue 23 Wed 24 Thu 25 Fri 26 Sa…" at bounding box center [376, 203] width 753 height 281
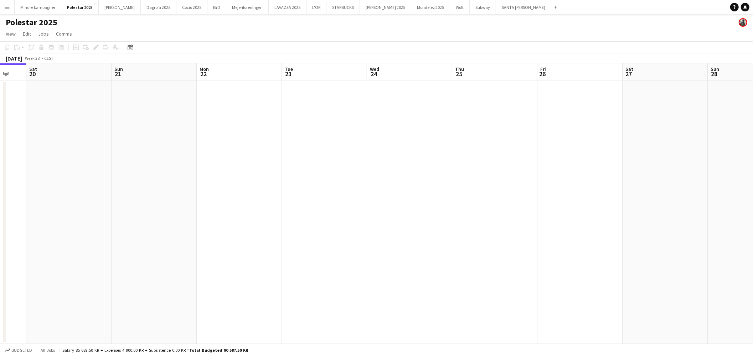
drag, startPoint x: 480, startPoint y: 192, endPoint x: 308, endPoint y: 184, distance: 172.4
click at [330, 181] on app-calendar-viewport "Wed 17 Thu 18 Fri 19 Sat 20 Sun 21 Mon 22 Tue 23 Wed 24 Thu 25 Fri 26 Sat 27 Su…" at bounding box center [376, 203] width 753 height 281
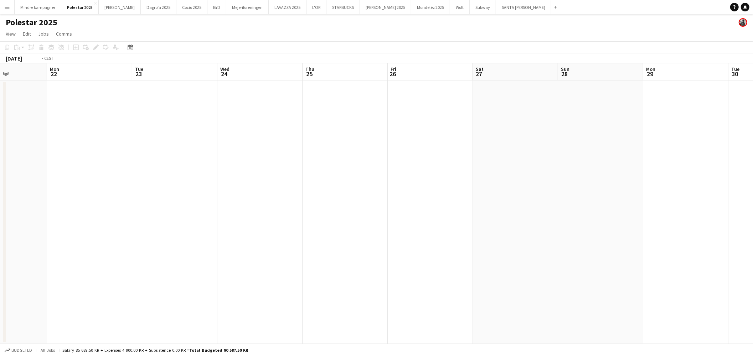
drag, startPoint x: 513, startPoint y: 198, endPoint x: 273, endPoint y: 165, distance: 241.8
click at [282, 164] on app-calendar-viewport "Fri 19 Sat 20 Sun 21 Mon 22 Tue 23 Wed 24 Thu 25 Fri 26 Sat 27 Sun 28 Mon 29 Tu…" at bounding box center [376, 203] width 753 height 281
drag, startPoint x: 514, startPoint y: 185, endPoint x: 224, endPoint y: 161, distance: 291.1
click at [228, 161] on app-calendar-viewport "Mon 22 Tue 23 Wed 24 Thu 25 Fri 26 Sat 27 Sun 28 Mon 29 Tue 30 Wed 1 Thu 2 Fri …" at bounding box center [376, 203] width 753 height 281
click at [280, 174] on app-calendar-viewport "Wed 24 Thu 25 Fri 26 Sat 27 Sun 28 Mon 29 Tue 30 Wed 1 Thu 2 Fri 3 Sat 4 Sun 5 …" at bounding box center [376, 203] width 753 height 281
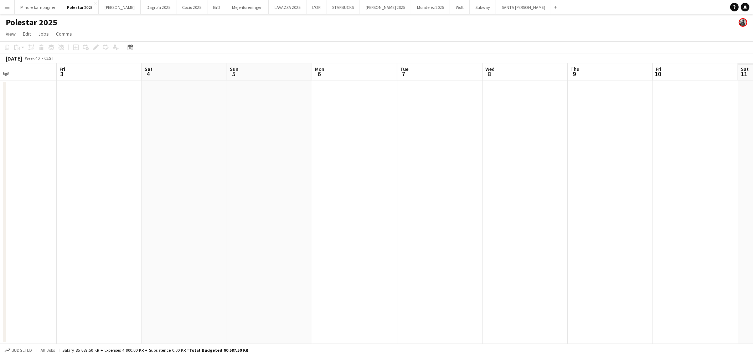
drag, startPoint x: 306, startPoint y: 167, endPoint x: 252, endPoint y: 169, distance: 54.2
click at [250, 167] on app-calendar-viewport "Mon 29 Tue 30 Wed 1 Thu 2 Fri 3 Sat 4 Sun 5 Mon 6 Tue 7 Wed 8 Thu 9 Fri 10 Sat …" at bounding box center [376, 203] width 753 height 281
drag, startPoint x: 596, startPoint y: 175, endPoint x: 282, endPoint y: 165, distance: 314.6
click at [281, 163] on app-calendar-viewport "Wed 1 Thu 2 Fri 3 Sat 4 Sun 5 Mon 6 Tue 7 Wed 8 Thu 9 Fri 10 Sat 11 Sun 12 Mon …" at bounding box center [376, 203] width 753 height 281
drag, startPoint x: 556, startPoint y: 169, endPoint x: 279, endPoint y: 162, distance: 277.4
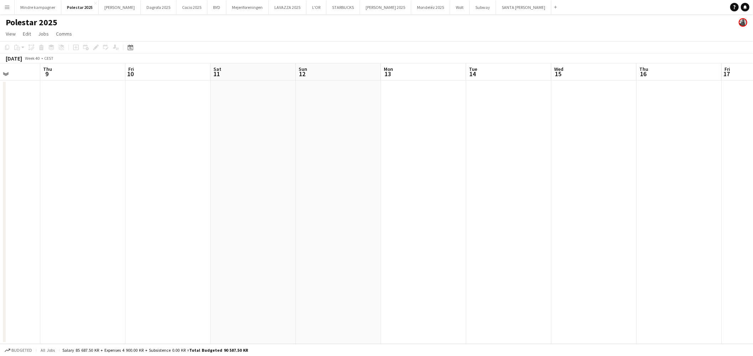
click at [278, 161] on app-calendar-viewport "Sun 5 Mon 6 Tue 7 Wed 8 Thu 9 Fri 10 Sat 11 Sun 12 Mon 13 Tue 14 Wed 15 Thu 16 …" at bounding box center [376, 203] width 753 height 281
drag, startPoint x: 506, startPoint y: 168, endPoint x: 140, endPoint y: 138, distance: 367.6
click at [140, 138] on app-calendar-viewport "Thu 9 Fri 10 Sat 11 Sun 12 Mon 13 Tue 14 Wed 15 Thu 16 Fri 17 Sat 18 Sun 19 Mon…" at bounding box center [376, 203] width 753 height 281
drag, startPoint x: 408, startPoint y: 150, endPoint x: 335, endPoint y: 151, distance: 73.1
click at [279, 149] on app-calendar-viewport "Sun 12 Mon 13 Tue 14 Wed 15 Thu 16 Fri 17 Sat 18 Sun 19 Mon 20 Tue 21 Wed 22 Th…" at bounding box center [376, 203] width 753 height 281
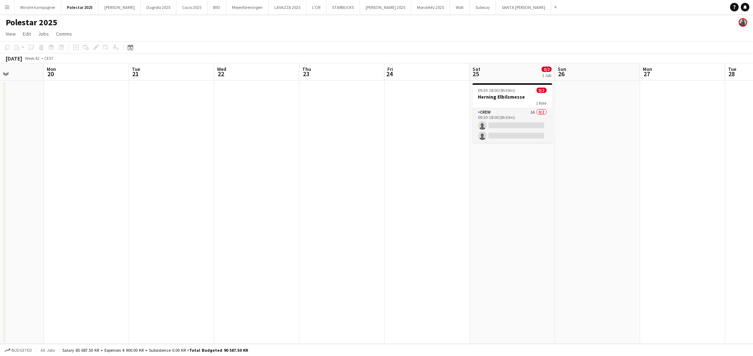
scroll to position [0, 223]
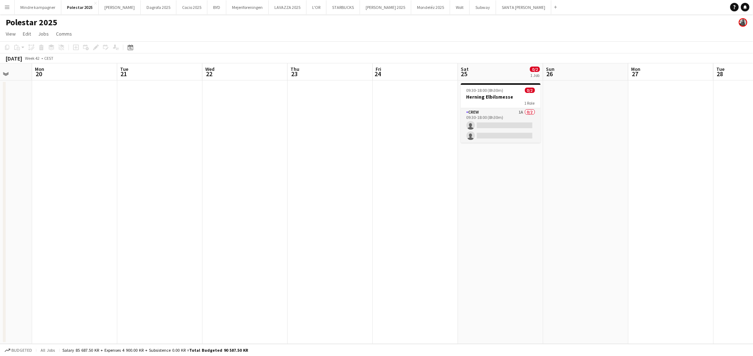
drag, startPoint x: 503, startPoint y: 155, endPoint x: 334, endPoint y: 154, distance: 169.0
click at [334, 154] on app-calendar-viewport "Fri 17 Sat 18 Sun 19 Mon 20 Tue 21 Wed 22 Thu 23 Fri 24 Sat 25 0/2 1 Job Sun 26…" at bounding box center [376, 203] width 753 height 281
click at [521, 112] on app-card-role "Crew 1A 0/2 09:30-18:00 (8h30m) single-neutral-actions single-neutral-actions" at bounding box center [501, 125] width 80 height 35
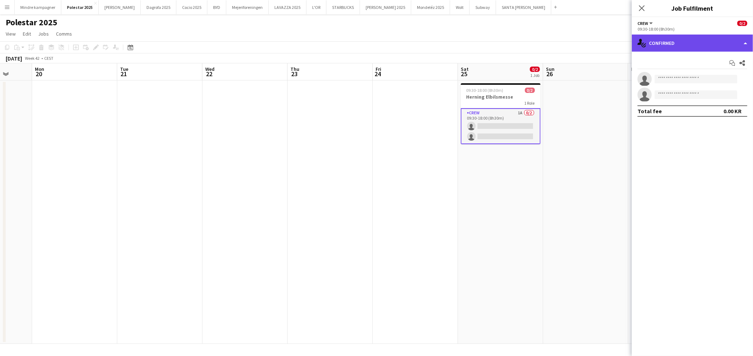
click at [679, 41] on div "single-neutral-actions-check-2 Confirmed" at bounding box center [692, 43] width 121 height 17
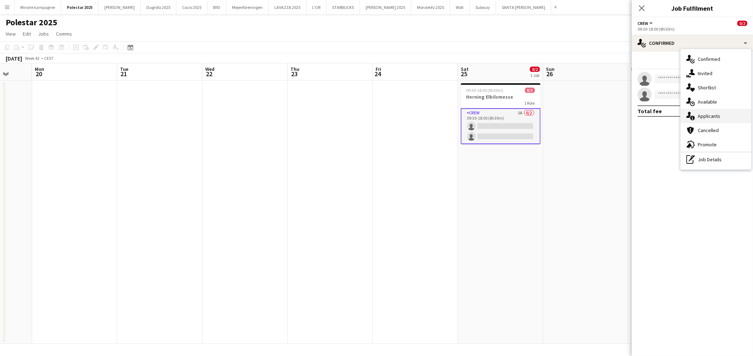
click at [713, 119] on span "Applicants" at bounding box center [709, 116] width 22 height 6
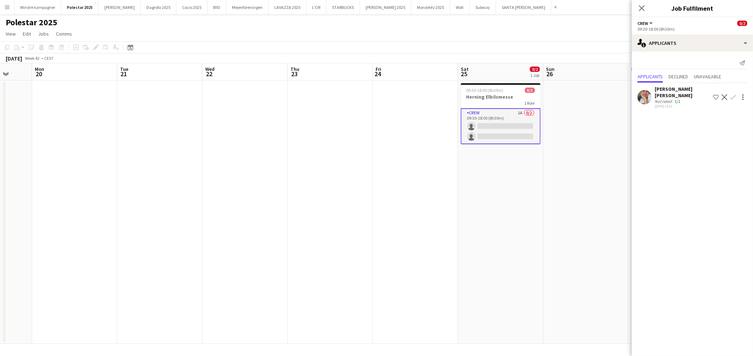
click at [566, 166] on app-date-cell at bounding box center [585, 213] width 85 height 264
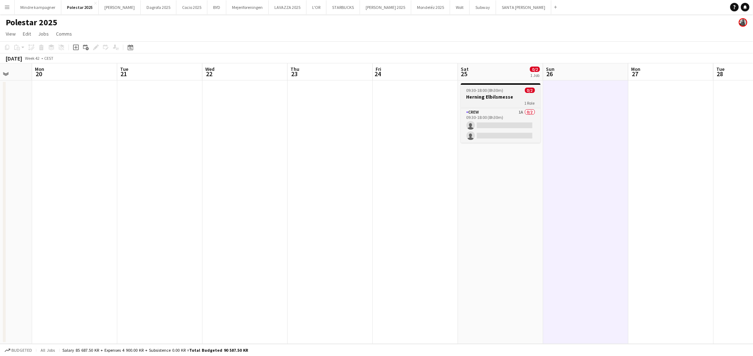
click at [516, 94] on h3 "Herning Elbilsmesse" at bounding box center [501, 97] width 80 height 6
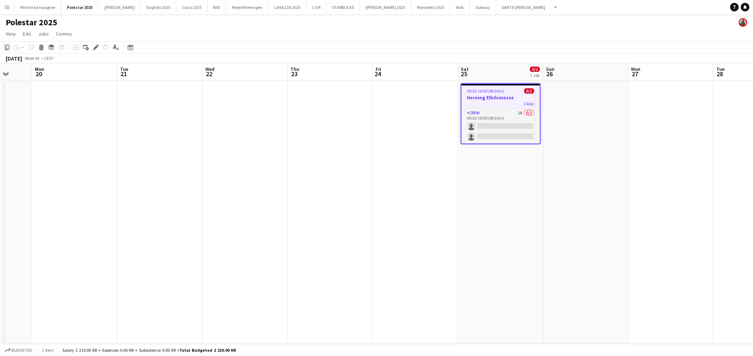
click at [7, 45] on icon "Copy" at bounding box center [7, 48] width 6 height 6
click at [587, 97] on app-date-cell at bounding box center [585, 213] width 85 height 264
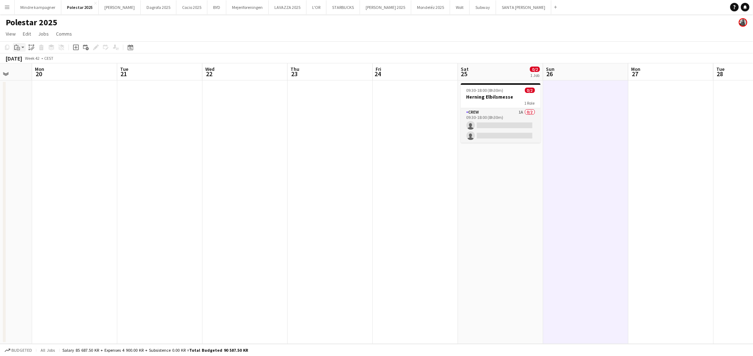
click at [15, 46] on icon at bounding box center [15, 47] width 2 height 5
click at [29, 58] on link "Paste Ctrl+V" at bounding box center [52, 61] width 67 height 6
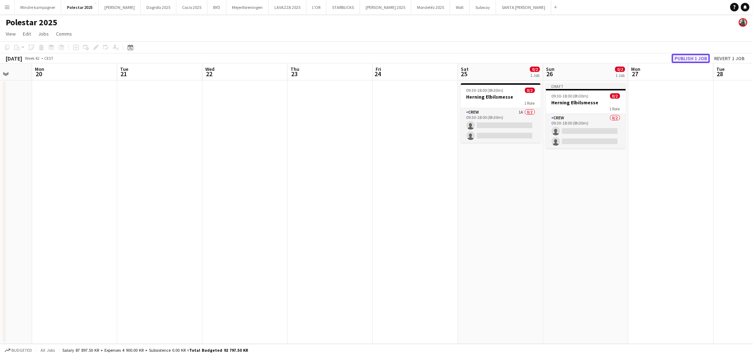
click at [689, 58] on button "Publish 1 job" at bounding box center [691, 58] width 38 height 9
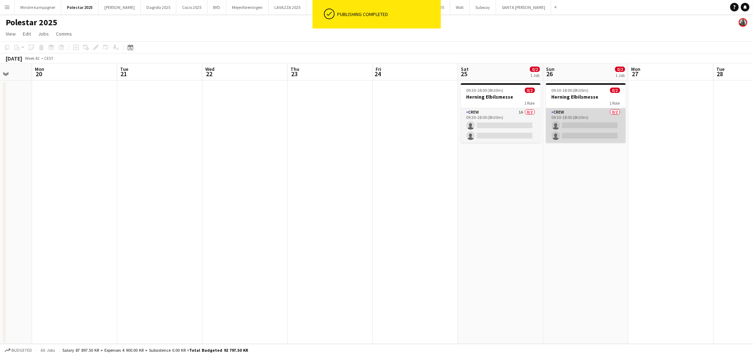
click at [595, 118] on app-card-role "Crew 0/2 09:30-18:00 (8h30m) single-neutral-actions single-neutral-actions" at bounding box center [586, 125] width 80 height 35
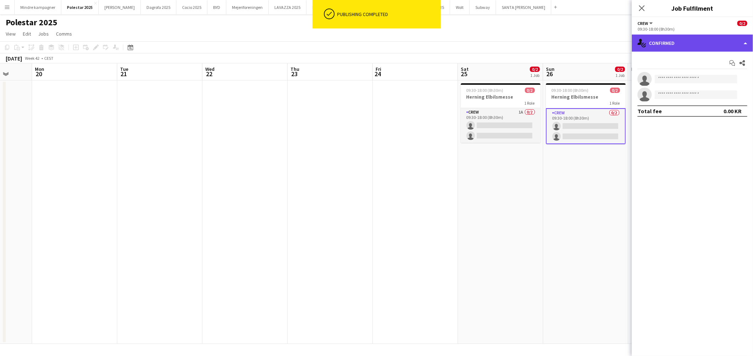
click at [706, 44] on div "single-neutral-actions-check-2 Confirmed" at bounding box center [692, 43] width 121 height 17
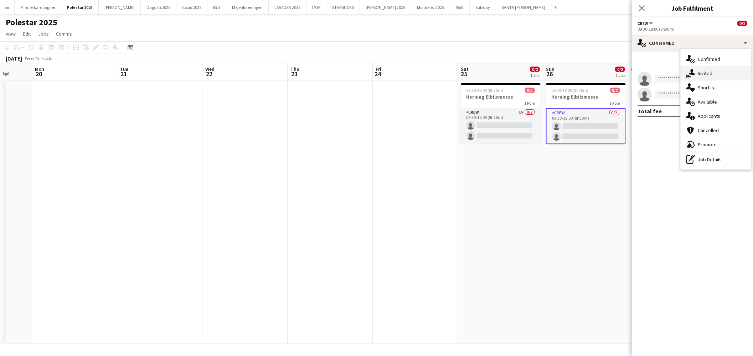
click at [706, 73] on span "Invited" at bounding box center [705, 73] width 15 height 6
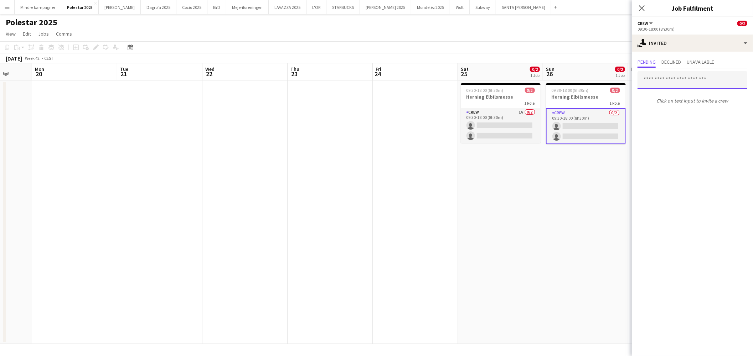
click at [675, 81] on input "text" at bounding box center [693, 80] width 110 height 18
type input "*****"
click at [677, 105] on span "[EMAIL_ADDRESS][DOMAIN_NAME]" at bounding box center [692, 104] width 98 height 6
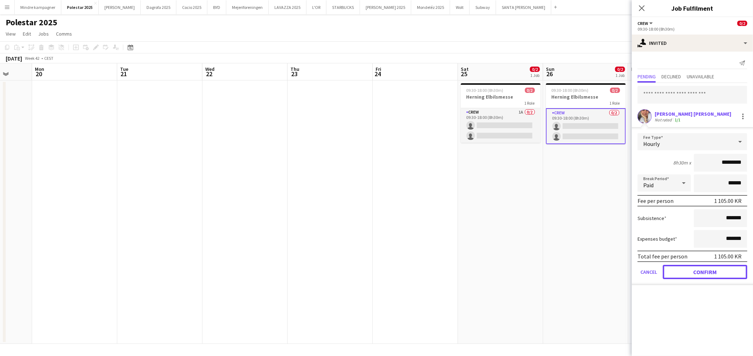
drag, startPoint x: 724, startPoint y: 268, endPoint x: 716, endPoint y: 264, distance: 8.8
click at [724, 268] on button "Confirm" at bounding box center [705, 272] width 84 height 14
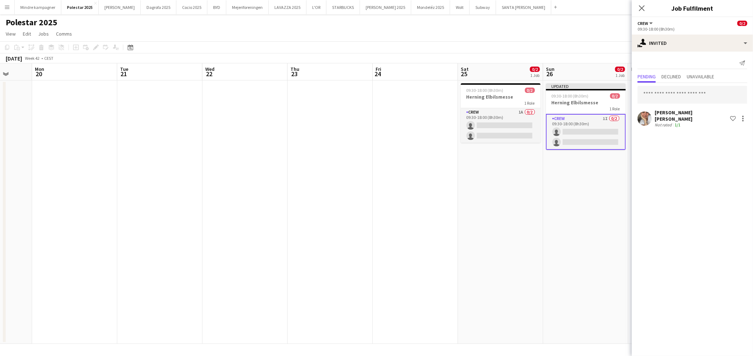
click at [571, 229] on app-date-cell "Updated 09:30-18:00 (8h30m) 0/2 Herning Elbilsmesse 1 Role Crew 1I 0/2 09:30-18…" at bounding box center [585, 213] width 85 height 264
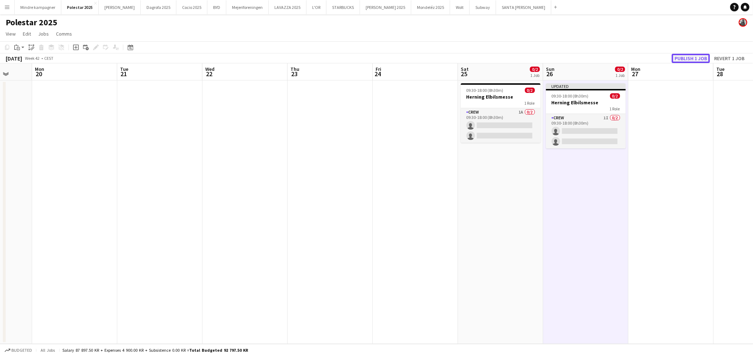
click at [693, 60] on button "Publish 1 job" at bounding box center [691, 58] width 38 height 9
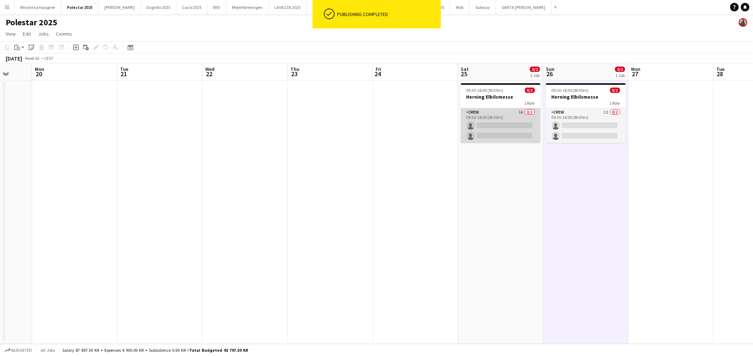
click at [516, 113] on app-card-role "Crew 1A 0/2 09:30-18:00 (8h30m) single-neutral-actions single-neutral-actions" at bounding box center [501, 125] width 80 height 35
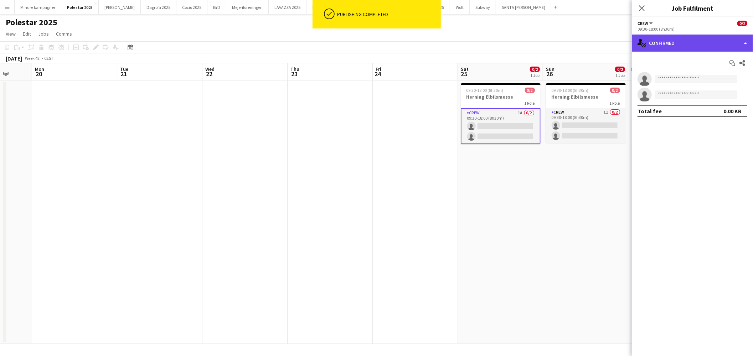
click at [663, 44] on div "single-neutral-actions-check-2 Confirmed" at bounding box center [692, 43] width 121 height 17
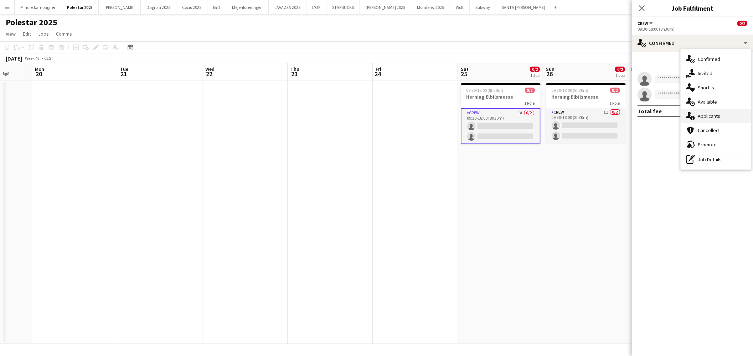
click at [717, 115] on span "Applicants" at bounding box center [709, 116] width 22 height 6
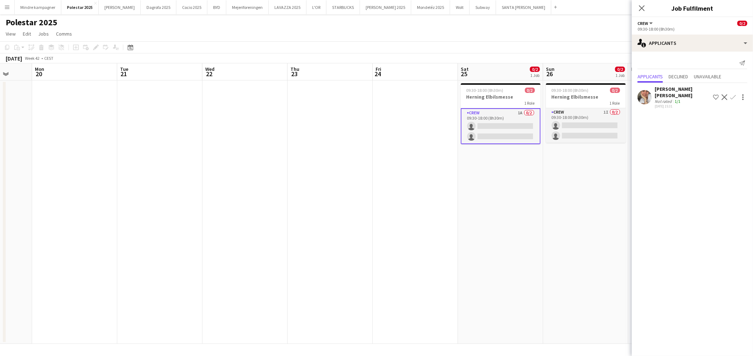
click at [730, 98] on app-icon "Confirm" at bounding box center [733, 97] width 6 height 6
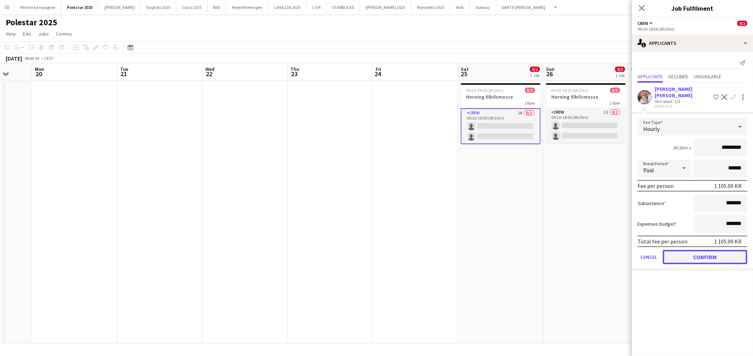
click at [706, 250] on button "Confirm" at bounding box center [705, 257] width 84 height 14
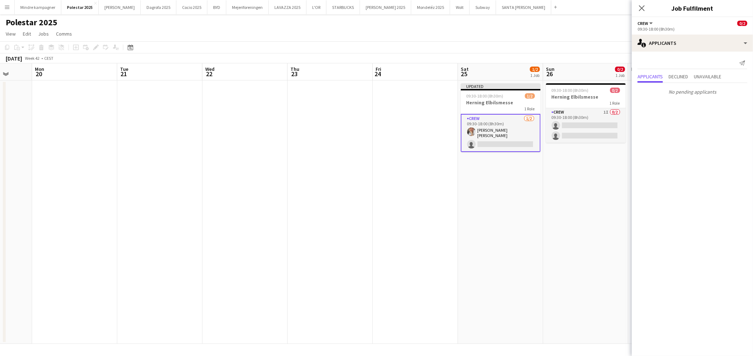
click at [585, 245] on app-date-cell "09:30-18:00 (8h30m) 0/2 Herning Elbilsmesse 1 Role Crew 1I 0/2 09:30-18:00 (8h3…" at bounding box center [585, 213] width 85 height 264
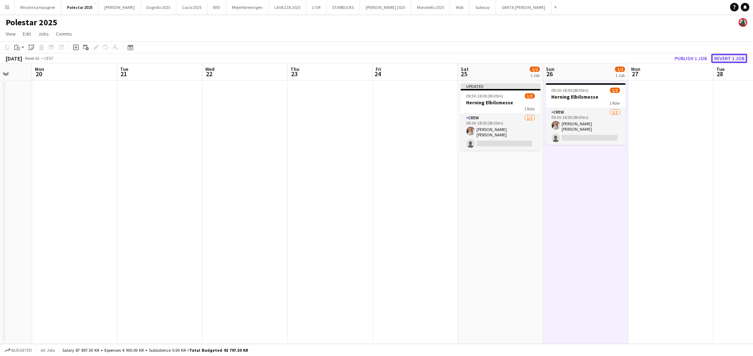
click at [736, 56] on button "Revert 1 job" at bounding box center [729, 58] width 36 height 9
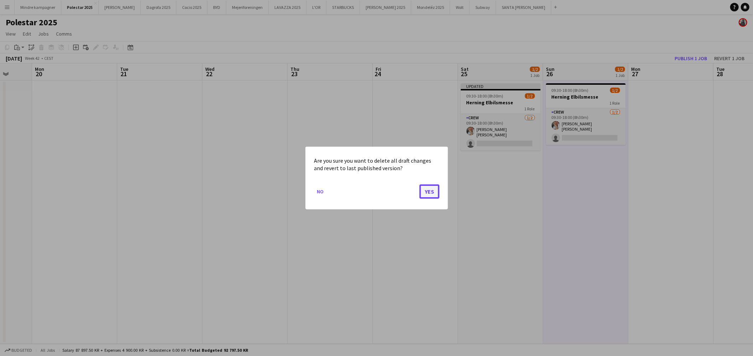
click at [425, 190] on button "Yes" at bounding box center [430, 192] width 20 height 14
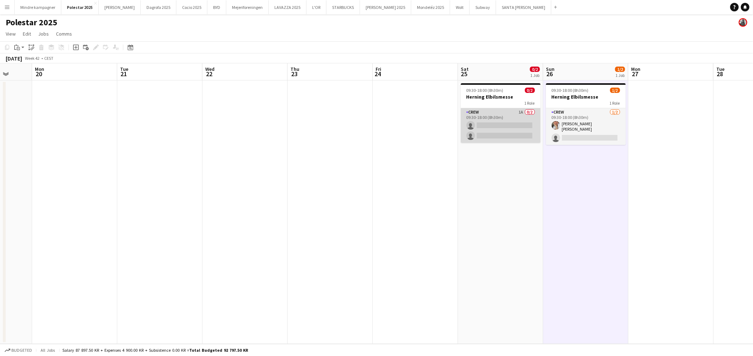
click at [495, 125] on app-card-role "Crew 1A 0/2 09:30-18:00 (8h30m) single-neutral-actions single-neutral-actions" at bounding box center [501, 125] width 80 height 35
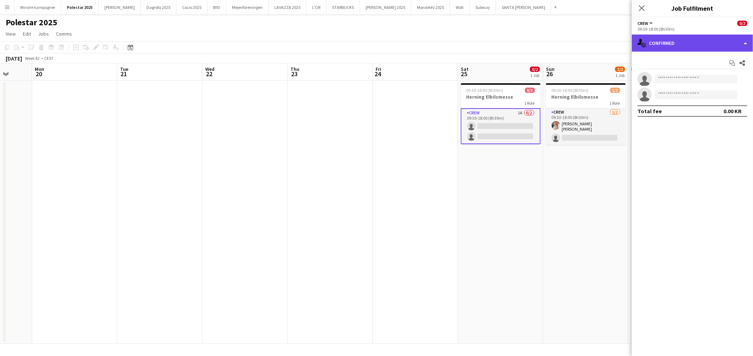
click at [692, 40] on div "single-neutral-actions-check-2 Confirmed" at bounding box center [692, 43] width 121 height 17
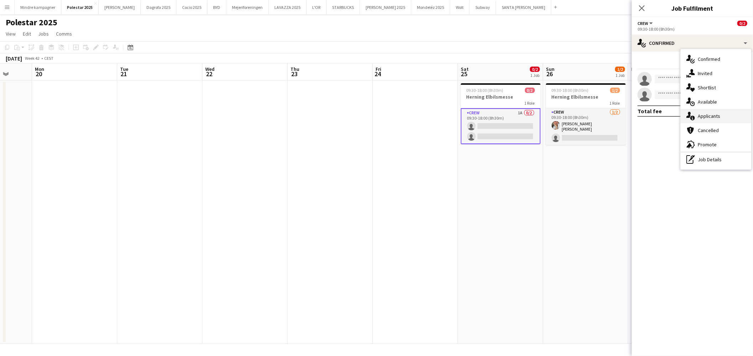
click at [705, 118] on span "Applicants" at bounding box center [709, 116] width 22 height 6
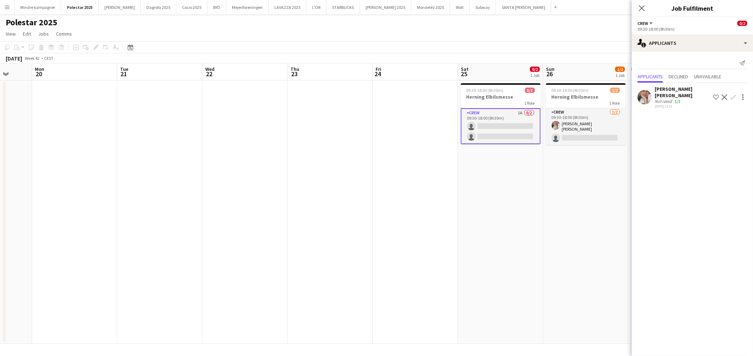
click at [730, 97] on app-icon "Confirm" at bounding box center [733, 97] width 6 height 6
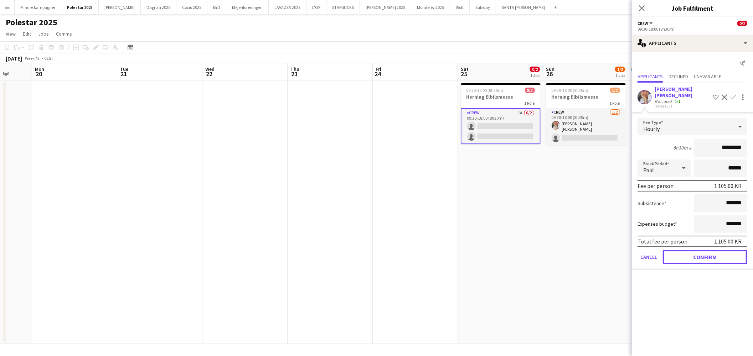
click at [702, 251] on button "Confirm" at bounding box center [705, 257] width 84 height 14
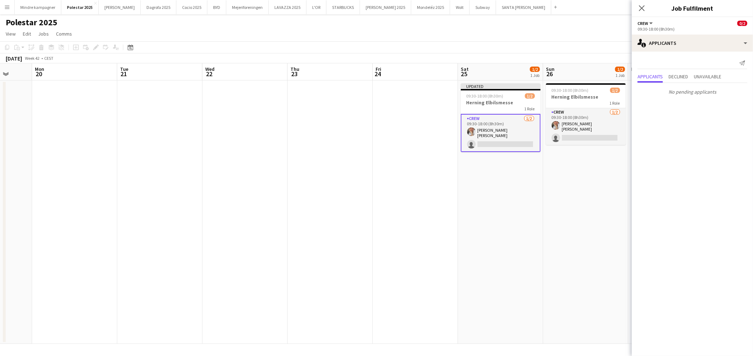
click at [566, 252] on app-date-cell "09:30-18:00 (8h30m) 1/2 Herning Elbilsmesse 1 Role Crew [DATE] 09:30-18:00 (8h3…" at bounding box center [585, 213] width 85 height 264
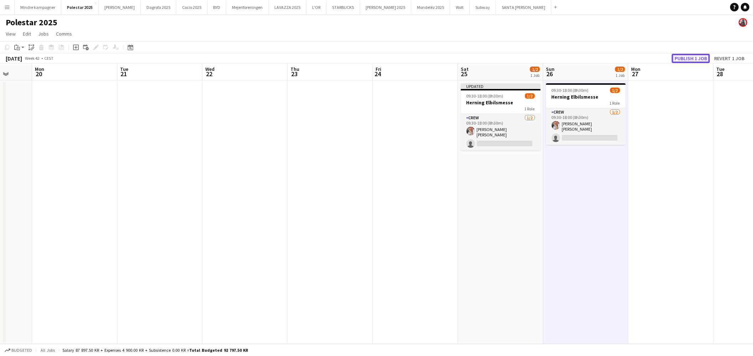
click at [694, 61] on button "Publish 1 job" at bounding box center [691, 58] width 38 height 9
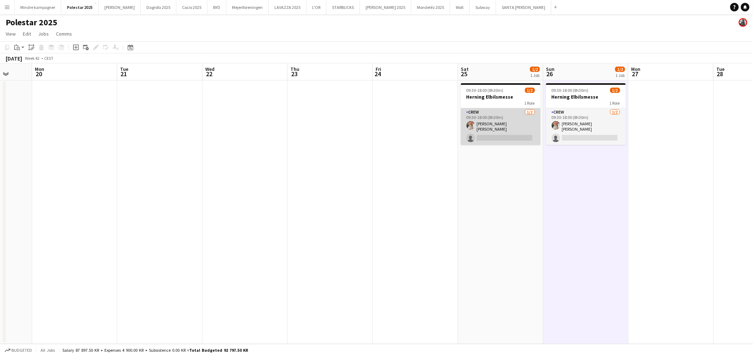
click at [473, 119] on app-card-role "Crew [DATE] 09:30-18:00 (8h30m) [PERSON_NAME] [PERSON_NAME] single-neutral-acti…" at bounding box center [501, 126] width 80 height 37
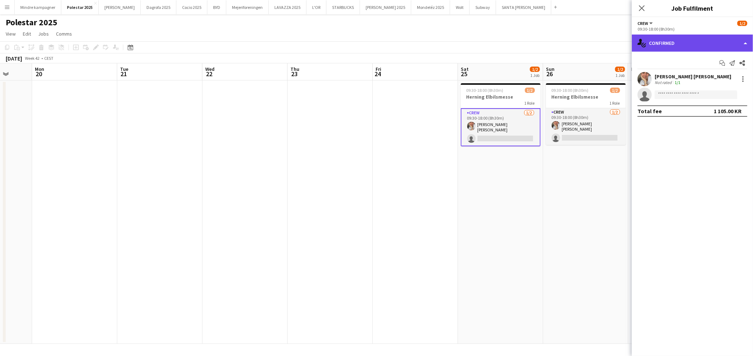
click at [707, 41] on div "single-neutral-actions-check-2 Confirmed" at bounding box center [692, 43] width 121 height 17
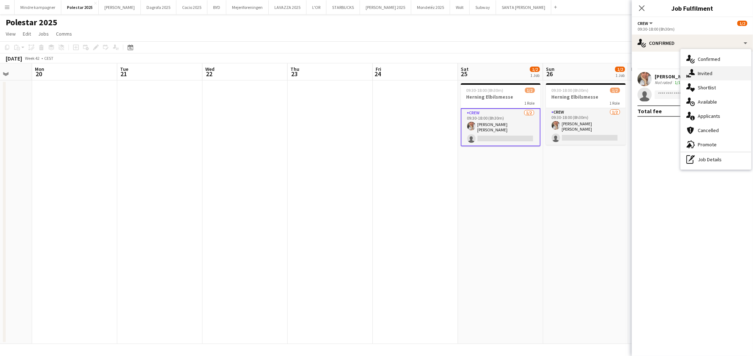
click at [709, 73] on span "Invited" at bounding box center [705, 73] width 15 height 6
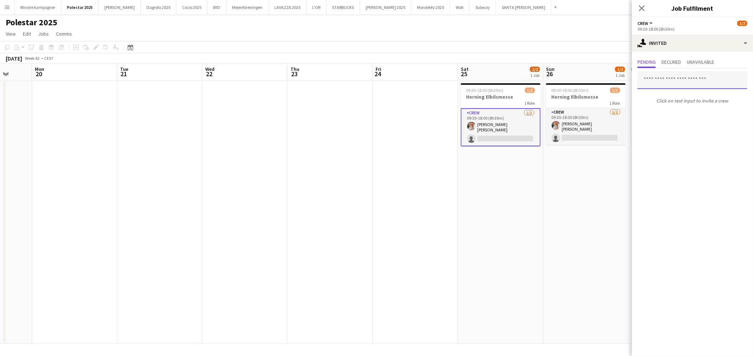
click at [669, 79] on input "text" at bounding box center [693, 80] width 110 height 18
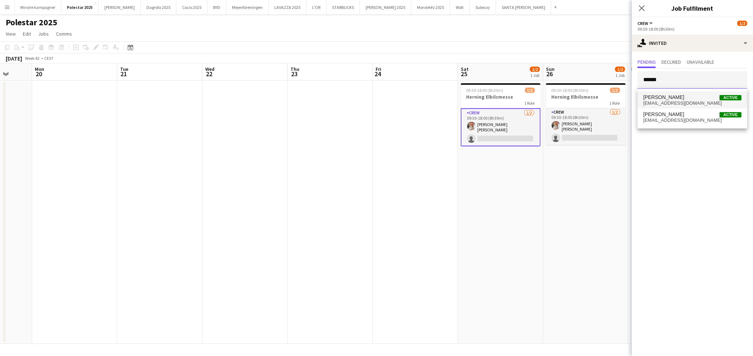
type input "******"
click at [668, 97] on span "[PERSON_NAME]" at bounding box center [663, 97] width 41 height 6
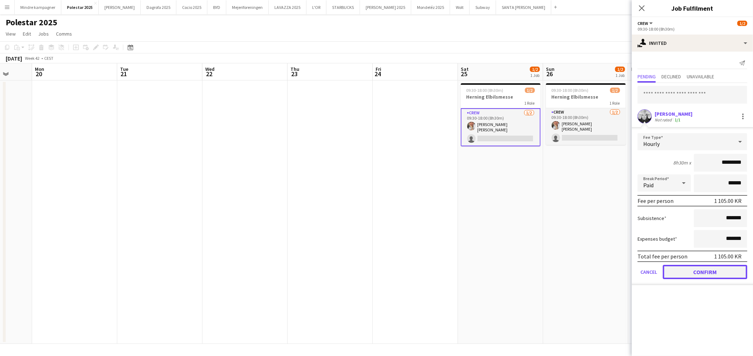
click at [715, 270] on button "Confirm" at bounding box center [705, 272] width 84 height 14
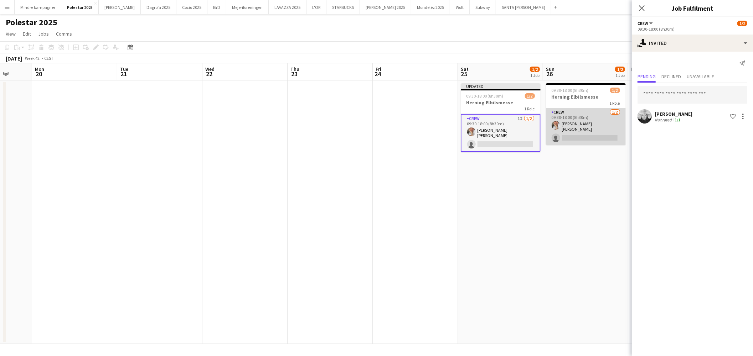
click at [594, 136] on app-card-role "Crew [DATE] 09:30-18:00 (8h30m) [PERSON_NAME] [PERSON_NAME] single-neutral-acti…" at bounding box center [586, 126] width 80 height 37
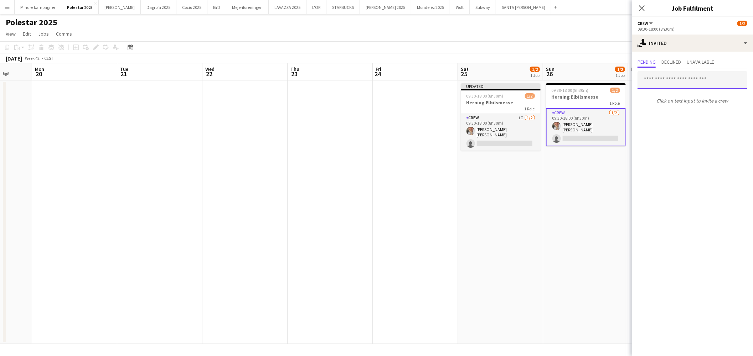
click at [672, 81] on input "text" at bounding box center [693, 80] width 110 height 18
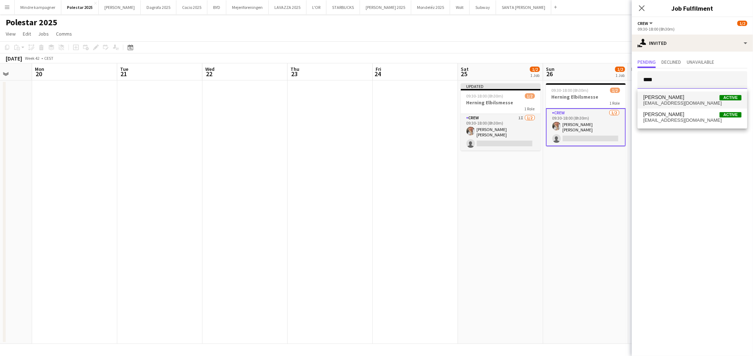
type input "****"
click at [671, 97] on span "[PERSON_NAME]" at bounding box center [663, 97] width 41 height 6
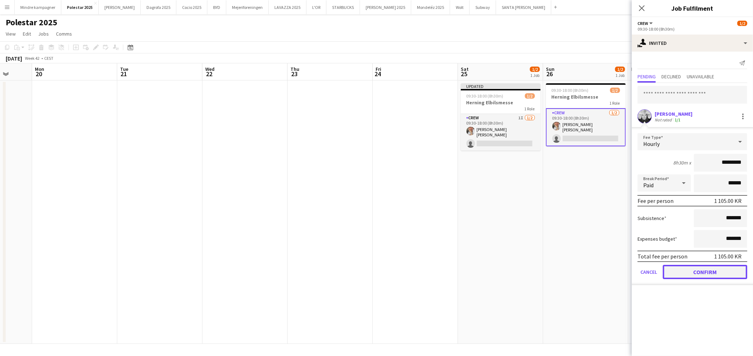
click at [709, 266] on button "Confirm" at bounding box center [705, 272] width 84 height 14
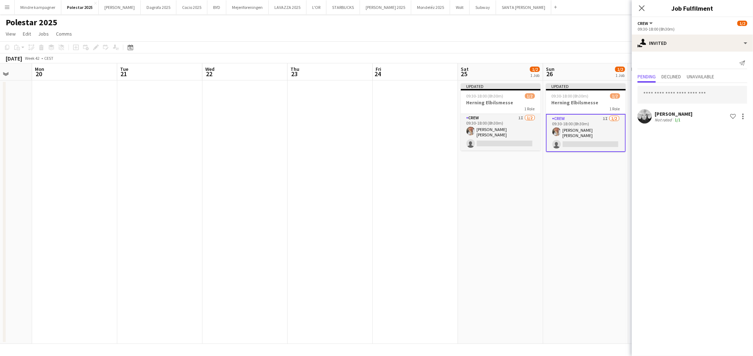
click at [587, 277] on app-date-cell "Updated 09:30-18:00 (8h30m) 1/2 Herning Elbilsmesse 1 Role Crew 1I [DATE] 09:30…" at bounding box center [585, 213] width 85 height 264
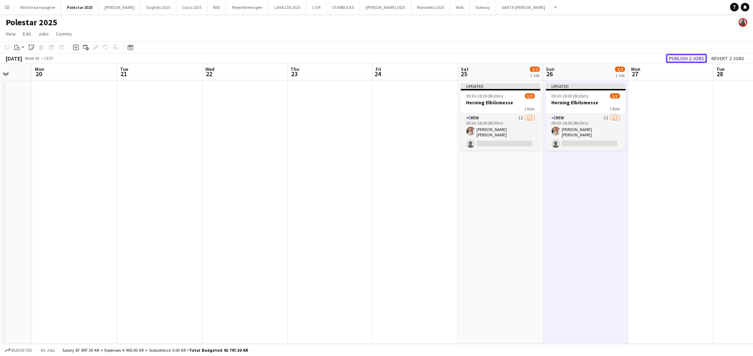
click at [695, 59] on button "Publish 2 jobs" at bounding box center [686, 58] width 41 height 9
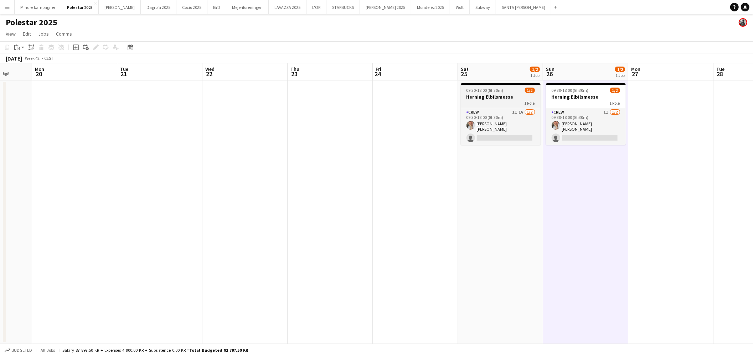
click at [511, 95] on h3 "Herning Elbilsmesse" at bounding box center [501, 97] width 80 height 6
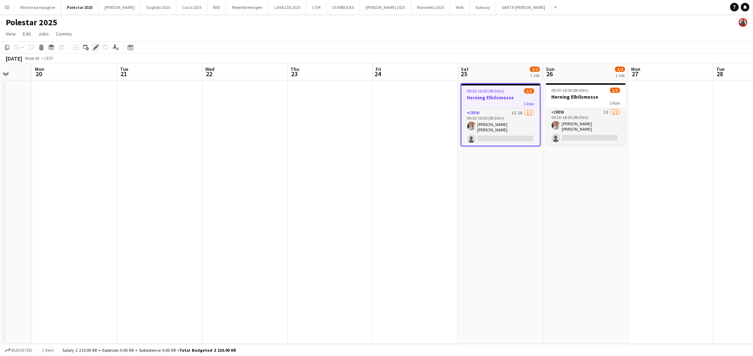
click at [98, 46] on icon at bounding box center [98, 46] width 2 height 2
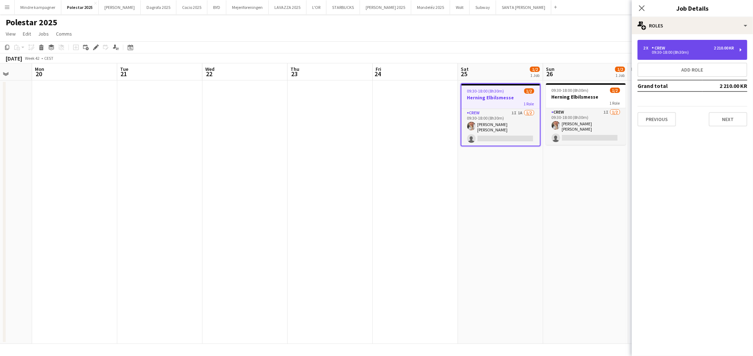
click at [705, 54] on div "2 x Crew 2 210.00 KR 09:30-18:00 (8h30m)" at bounding box center [693, 50] width 110 height 20
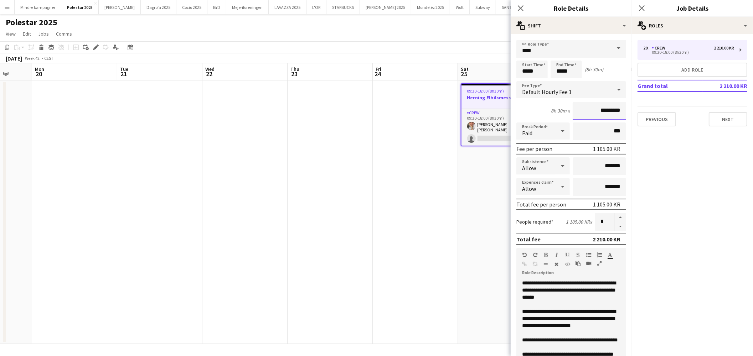
click at [595, 105] on input "*********" at bounding box center [599, 111] width 53 height 18
type input "******"
click at [453, 241] on app-date-cell at bounding box center [415, 213] width 85 height 264
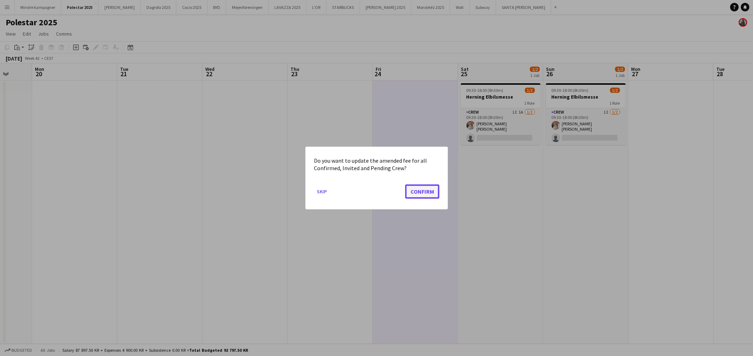
click at [419, 191] on button "Confirm" at bounding box center [422, 192] width 34 height 14
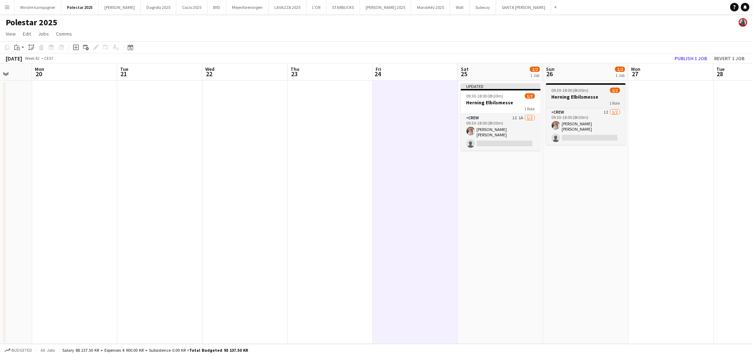
click at [599, 98] on h3 "Herning Elbilsmesse" at bounding box center [586, 97] width 80 height 6
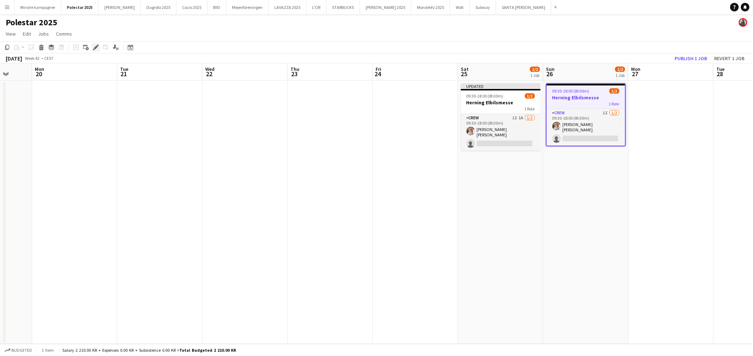
click at [95, 47] on icon at bounding box center [96, 48] width 4 height 4
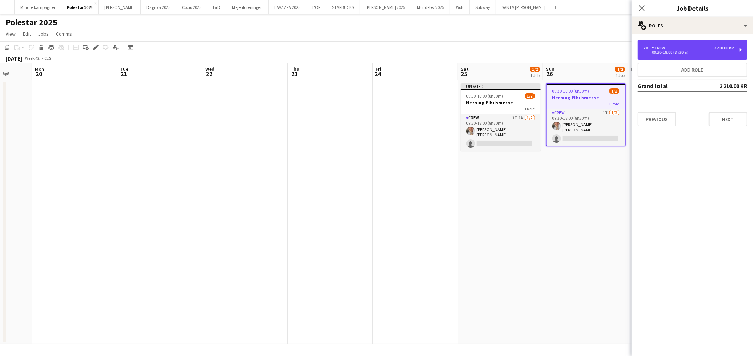
drag, startPoint x: 685, startPoint y: 51, endPoint x: 681, endPoint y: 61, distance: 10.4
click at [685, 51] on div "09:30-18:00 (8h30m)" at bounding box center [688, 53] width 91 height 4
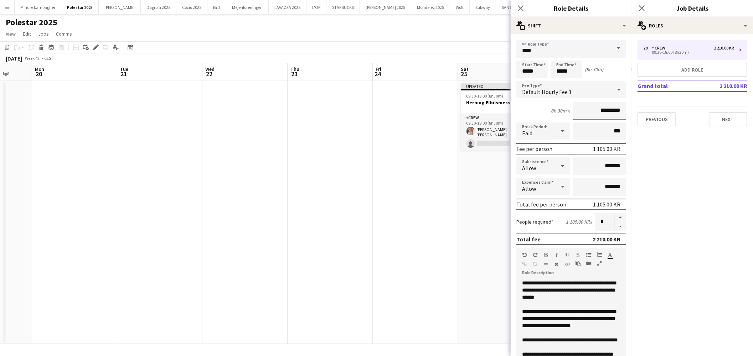
click at [601, 112] on input "*********" at bounding box center [599, 111] width 53 height 18
type input "******"
click at [439, 225] on app-date-cell at bounding box center [415, 213] width 85 height 264
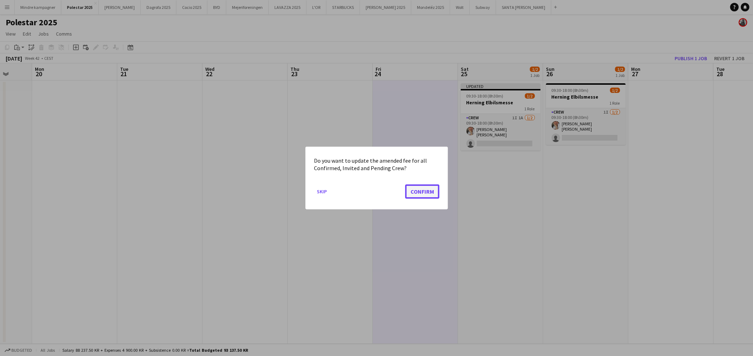
click at [419, 191] on button "Confirm" at bounding box center [422, 192] width 34 height 14
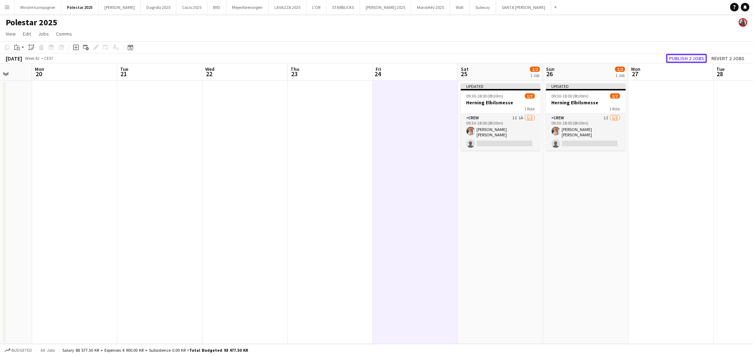
click at [696, 57] on button "Publish 2 jobs" at bounding box center [686, 58] width 41 height 9
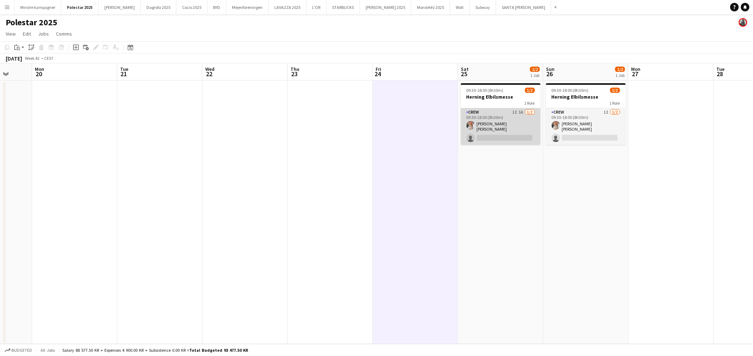
click at [522, 112] on app-card-role "Crew 1I 1A [DATE] 09:30-18:00 (8h30m) [PERSON_NAME] [PERSON_NAME] single-neutra…" at bounding box center [501, 126] width 80 height 37
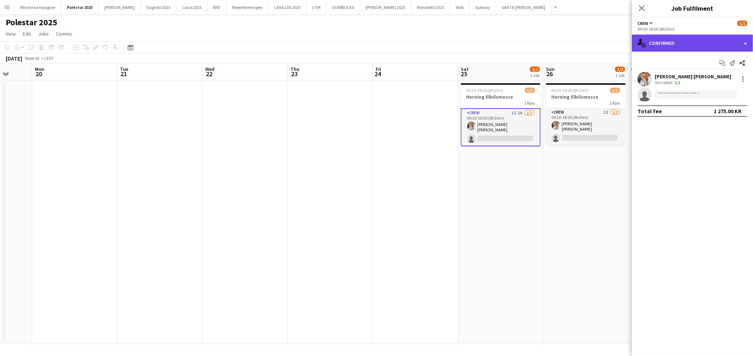
click at [685, 42] on div "single-neutral-actions-check-2 Confirmed" at bounding box center [692, 43] width 121 height 17
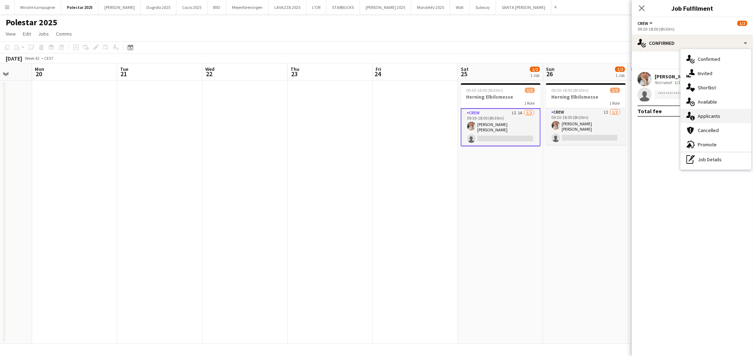
click at [709, 117] on span "Applicants" at bounding box center [709, 116] width 22 height 6
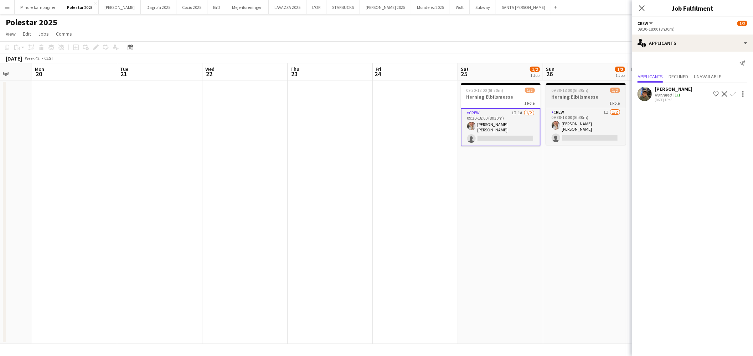
click at [589, 102] on div "1 Role" at bounding box center [586, 103] width 80 height 6
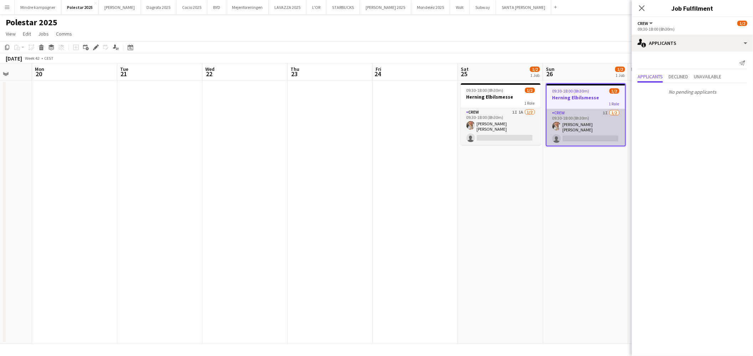
click at [601, 120] on app-card-role "Crew 1I [DATE] 09:30-18:00 (8h30m) [PERSON_NAME] [PERSON_NAME] single-neutral-a…" at bounding box center [586, 127] width 78 height 37
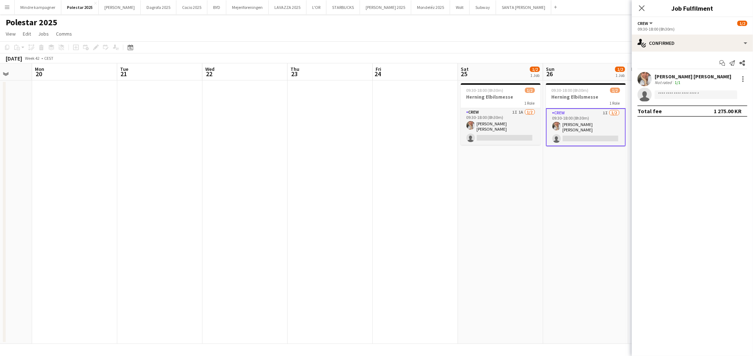
click at [570, 197] on app-date-cell "09:30-18:00 (8h30m) 1/2 Herning Elbilsmesse 1 Role Crew 1I [DATE] 09:30-18:00 (…" at bounding box center [585, 213] width 85 height 264
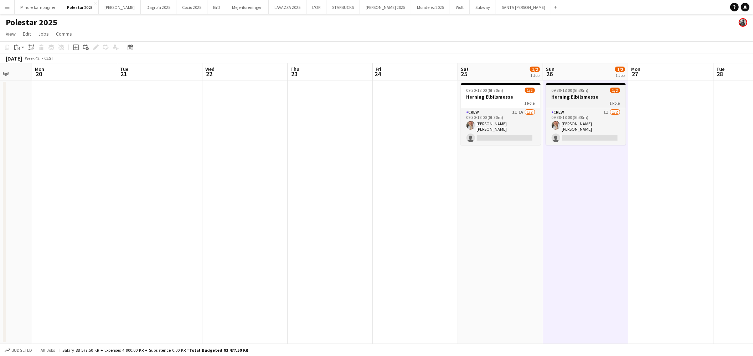
click at [564, 92] on span "09:30-18:00 (8h30m)" at bounding box center [570, 90] width 37 height 5
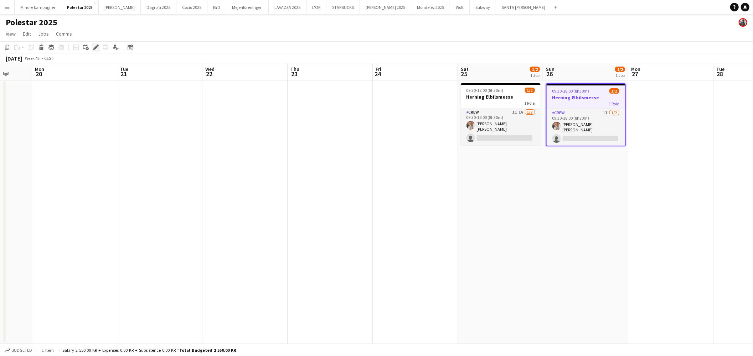
click at [94, 49] on icon at bounding box center [94, 49] width 2 height 2
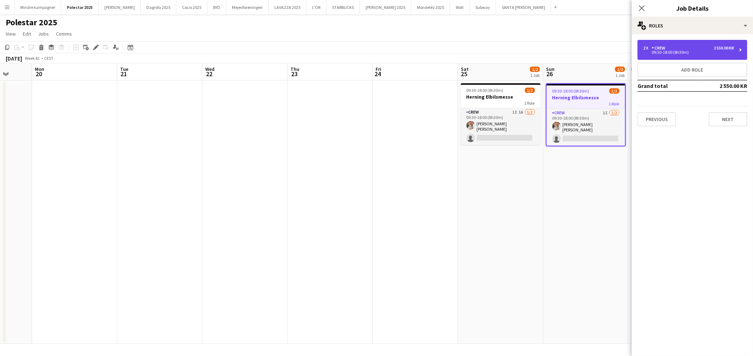
click at [684, 46] on div "2 x Crew 2 550.00 KR" at bounding box center [688, 48] width 91 height 5
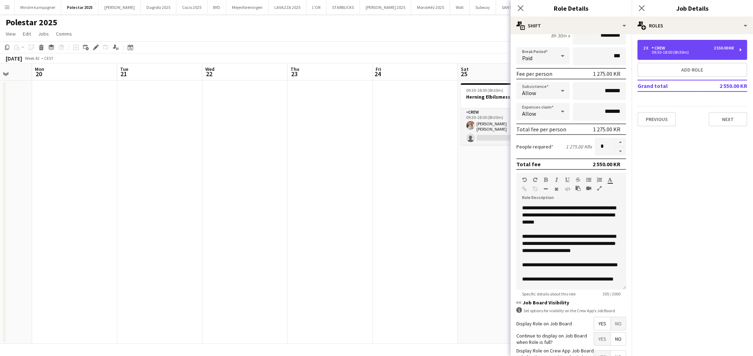
scroll to position [123, 0]
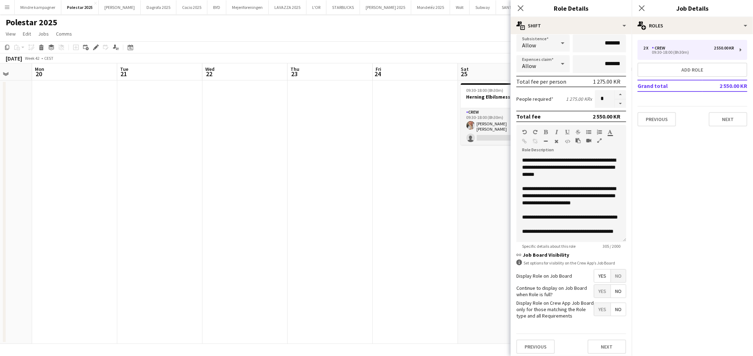
click at [421, 265] on app-date-cell at bounding box center [415, 213] width 85 height 264
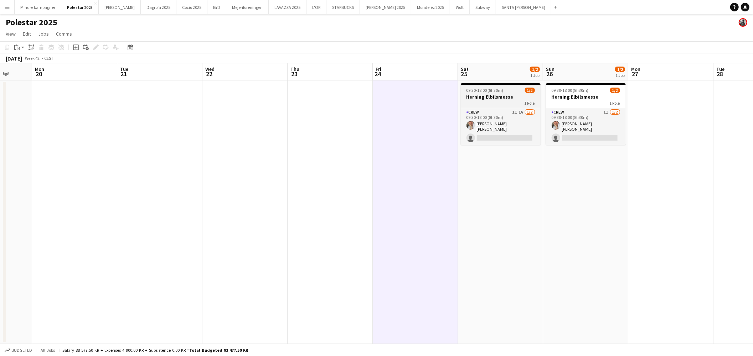
click at [503, 101] on div "1 Role" at bounding box center [501, 103] width 80 height 6
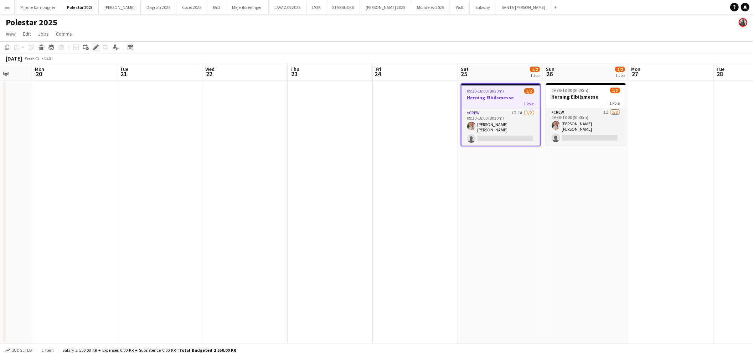
click at [95, 47] on icon at bounding box center [96, 48] width 4 height 4
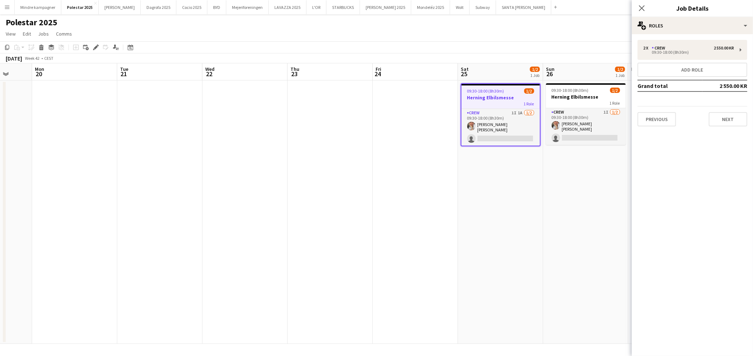
click at [719, 109] on div "Previous Next" at bounding box center [693, 116] width 110 height 20
click at [722, 118] on button "Next" at bounding box center [728, 119] width 38 height 14
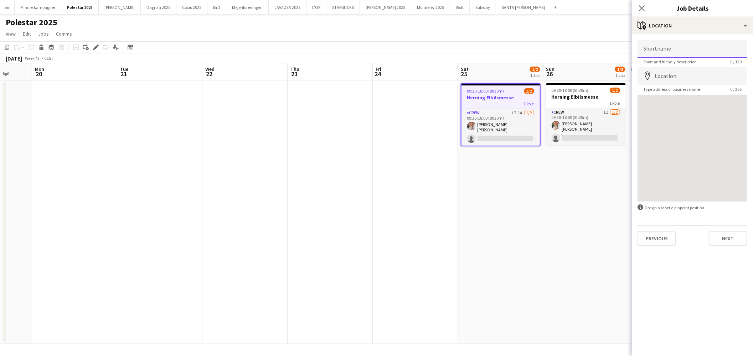
click at [672, 52] on input "Shortname" at bounding box center [693, 49] width 110 height 18
type input "**********"
click at [661, 71] on input "Location" at bounding box center [693, 76] width 110 height 18
type input "**********"
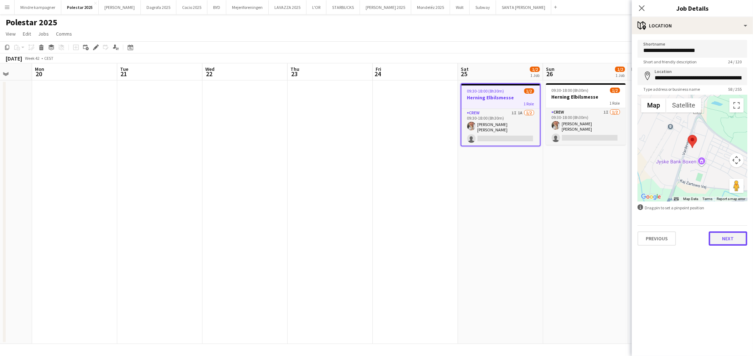
click at [731, 238] on button "Next" at bounding box center [728, 239] width 38 height 14
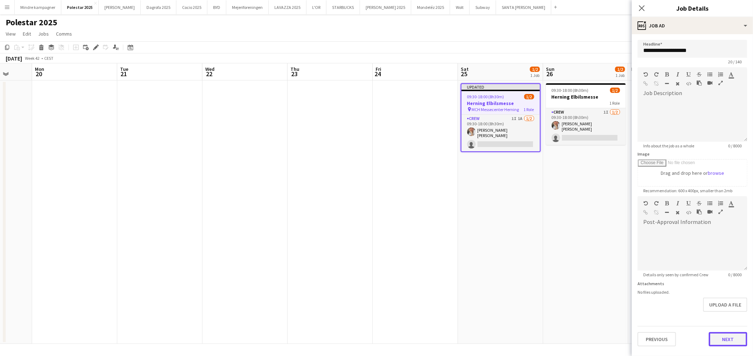
click at [732, 339] on button "Next" at bounding box center [728, 340] width 38 height 14
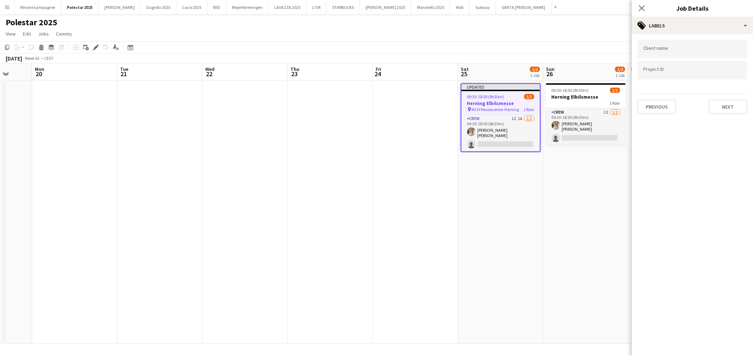
click at [681, 50] on input "Type to search client labels..." at bounding box center [692, 49] width 98 height 6
type input "********"
click at [597, 207] on app-date-cell "09:30-18:00 (8h30m) 1/2 Herning Elbilsmesse 1 Role Crew 1I [DATE] 09:30-18:00 (…" at bounding box center [585, 213] width 85 height 264
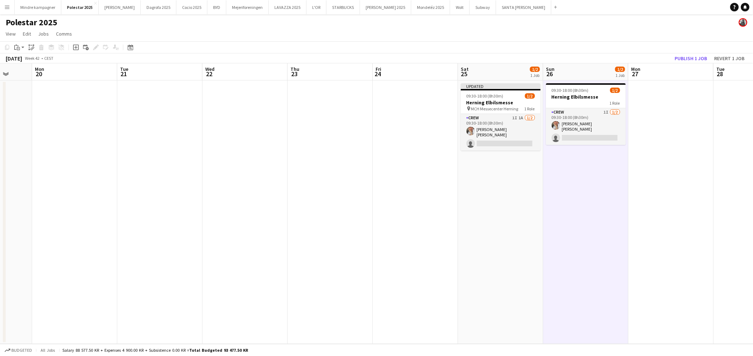
click at [595, 100] on div "1 Role" at bounding box center [586, 103] width 80 height 6
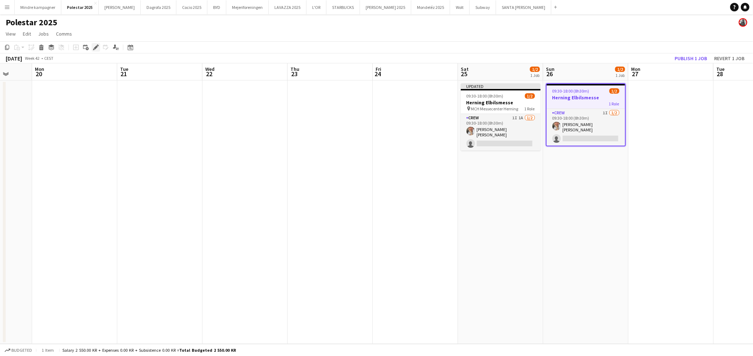
click at [93, 49] on icon at bounding box center [94, 49] width 2 height 2
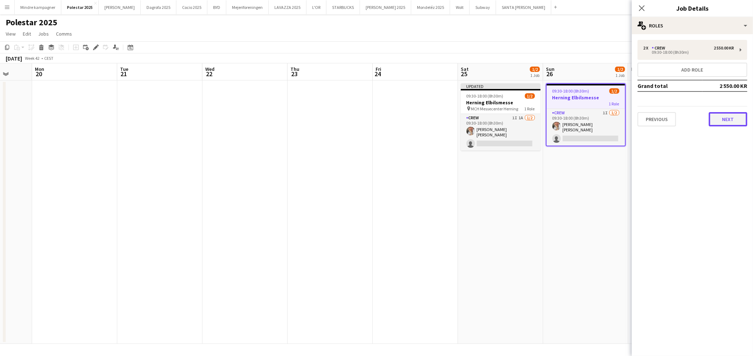
click at [731, 115] on button "Next" at bounding box center [728, 119] width 38 height 14
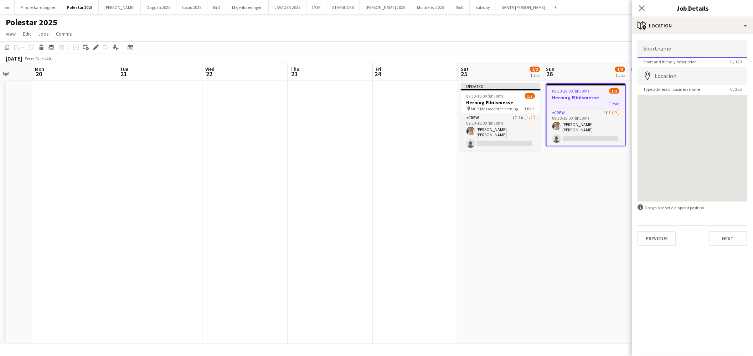
click at [671, 50] on input "Shortname" at bounding box center [693, 49] width 110 height 18
type input "**********"
click at [667, 80] on input "Location" at bounding box center [693, 76] width 110 height 18
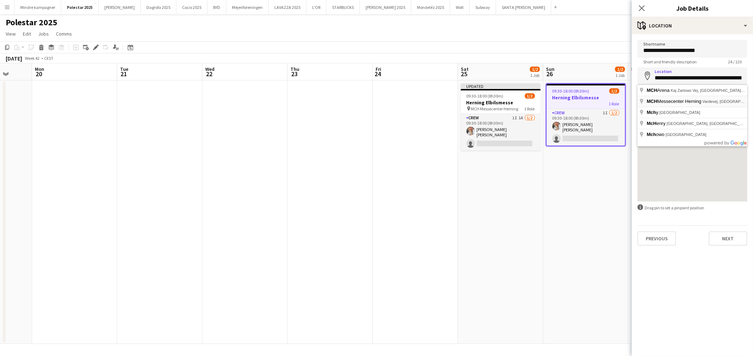
type input "**********"
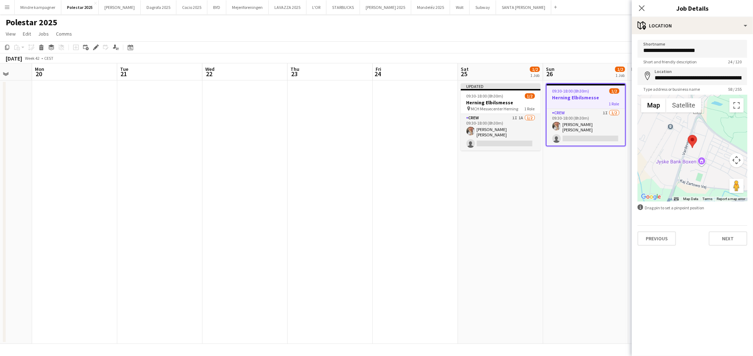
click at [583, 229] on app-date-cell "09:30-18:00 (8h30m) 1/2 Herning Elbilsmesse 1 Role Crew 1I [DATE] 09:30-18:00 (…" at bounding box center [585, 213] width 85 height 264
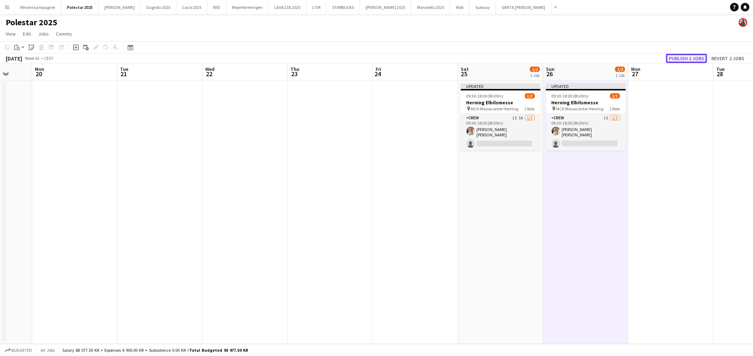
click at [694, 62] on button "Publish 2 jobs" at bounding box center [686, 58] width 41 height 9
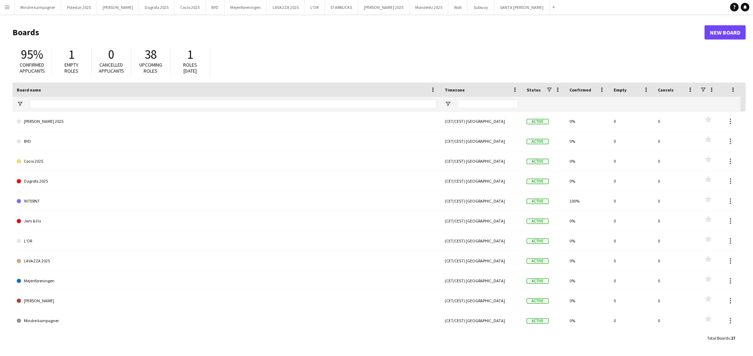
click at [9, 8] on app-icon "Menu" at bounding box center [7, 7] width 6 height 6
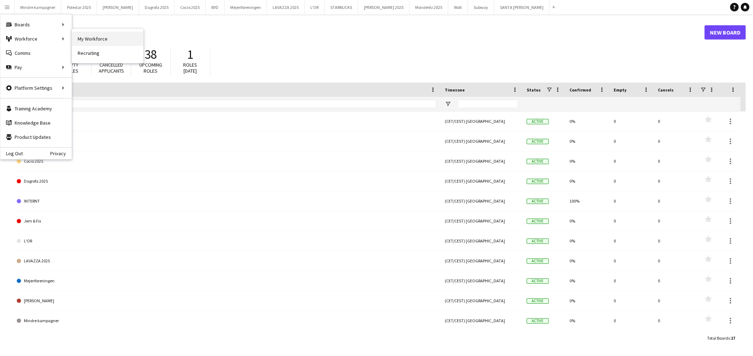
click at [105, 38] on link "My Workforce" at bounding box center [107, 39] width 71 height 14
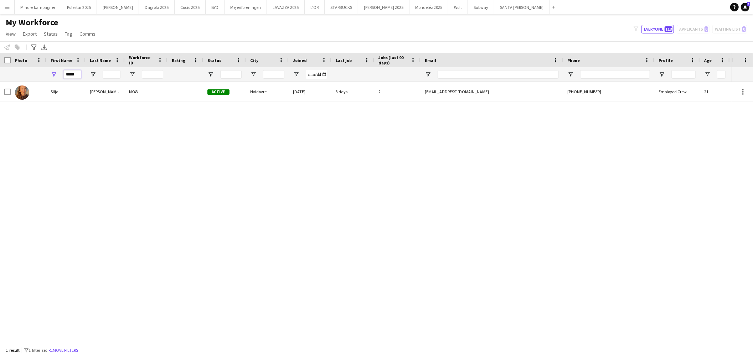
click at [77, 73] on input "*****" at bounding box center [72, 74] width 18 height 9
type input "*****"
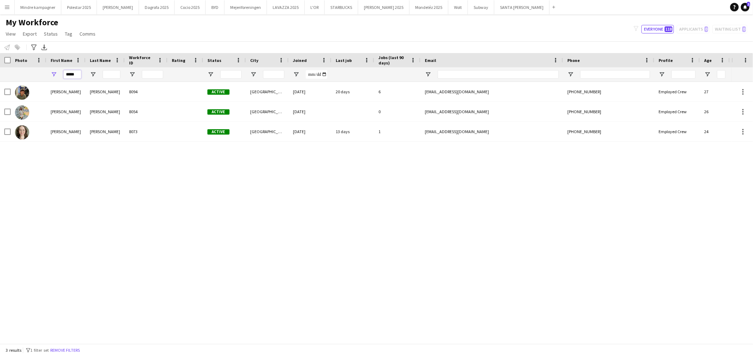
click at [77, 73] on input "*****" at bounding box center [72, 74] width 18 height 9
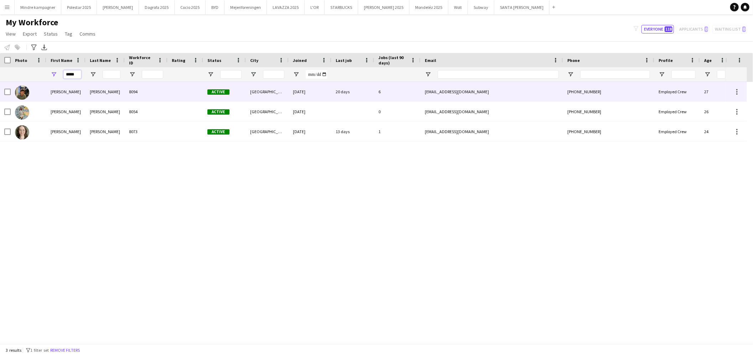
type input "*****"
click at [91, 91] on div "Zachariassen" at bounding box center [105, 92] width 39 height 20
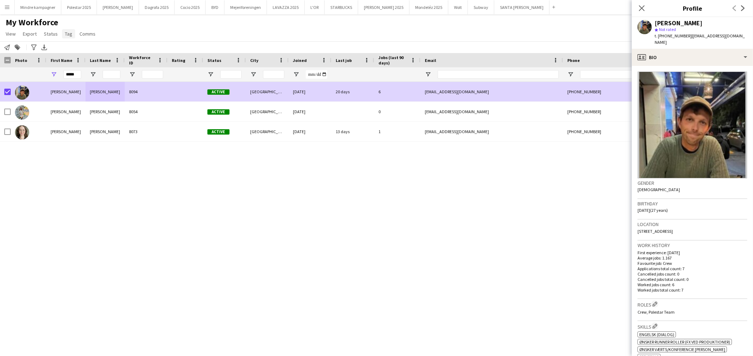
click at [70, 32] on span "Tag" at bounding box center [68, 34] width 7 height 6
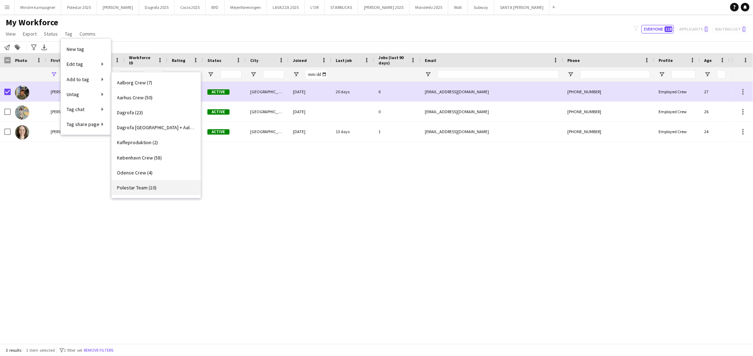
click at [140, 189] on span "Polestar Team (10)" at bounding box center [137, 188] width 40 height 6
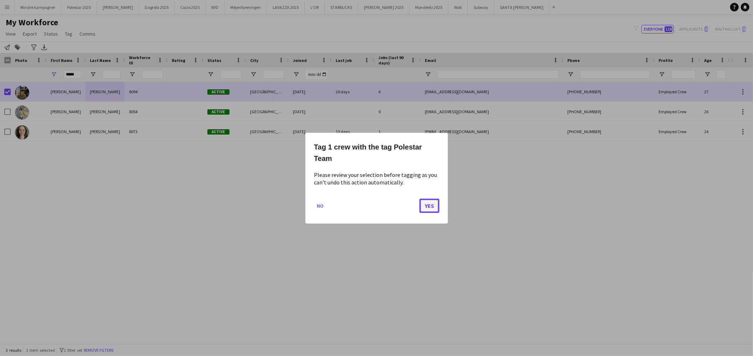
click at [430, 207] on button "Yes" at bounding box center [430, 206] width 20 height 14
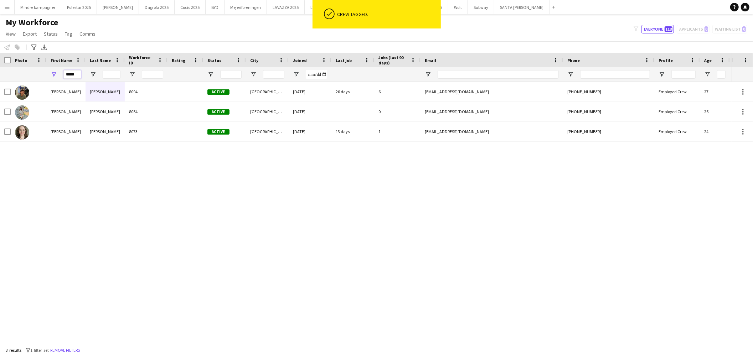
click at [68, 70] on input "*****" at bounding box center [72, 74] width 18 height 9
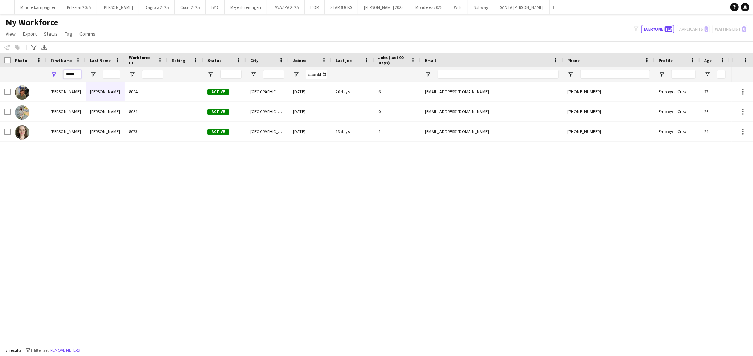
click at [68, 70] on input "*****" at bounding box center [72, 74] width 18 height 9
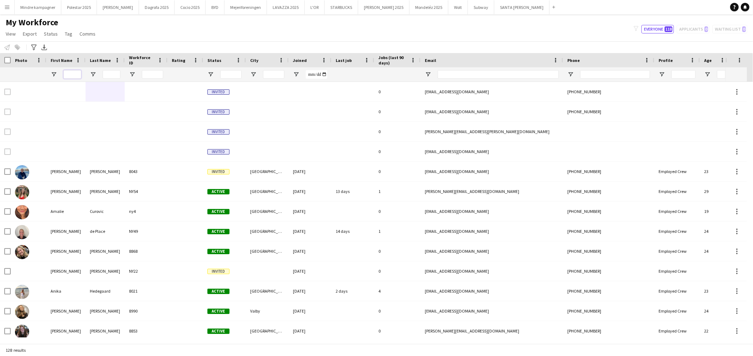
click at [69, 74] on input "First Name Filter Input" at bounding box center [72, 74] width 18 height 9
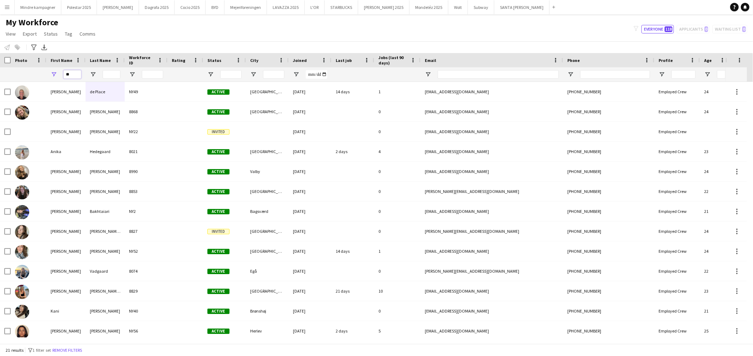
type input "*"
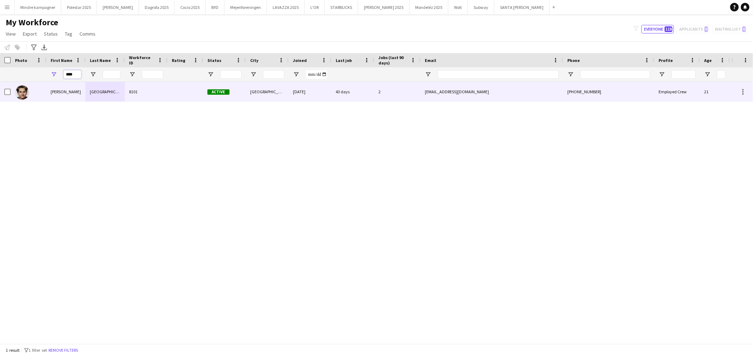
type input "****"
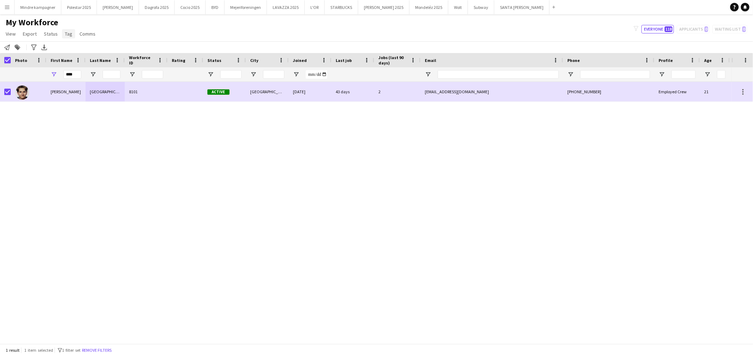
click at [67, 32] on span "Tag" at bounding box center [68, 34] width 7 height 6
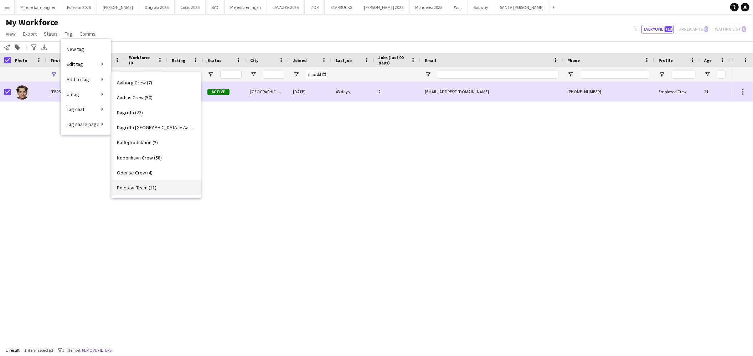
click at [137, 189] on span "Polestar Team (11)" at bounding box center [137, 188] width 40 height 6
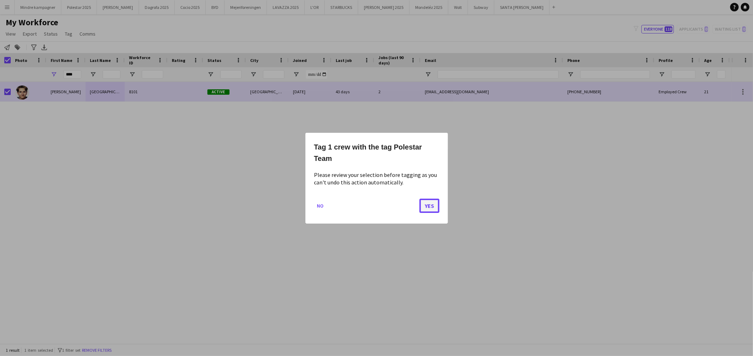
click at [430, 207] on button "Yes" at bounding box center [430, 206] width 20 height 14
